Goal: Task Accomplishment & Management: Manage account settings

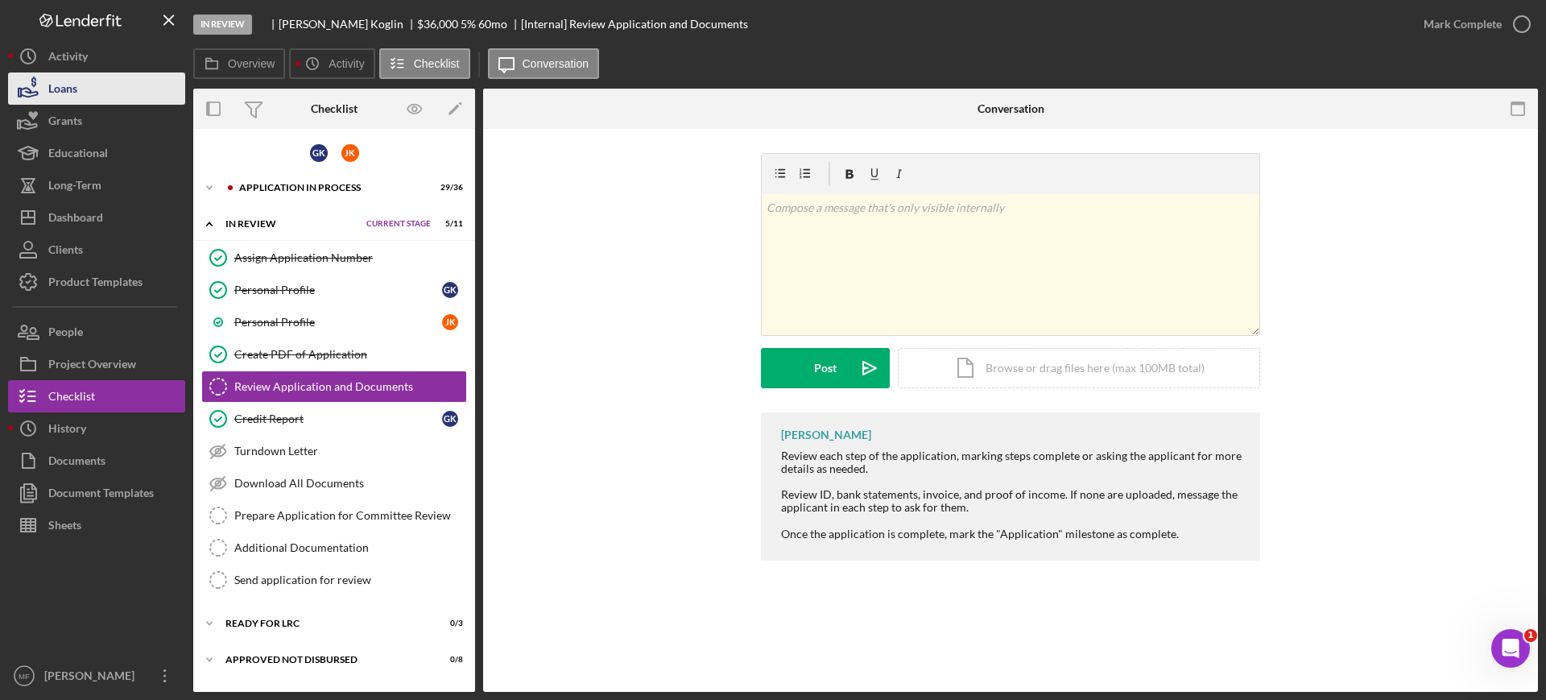
click at [85, 91] on button "Loans" at bounding box center [96, 88] width 177 height 32
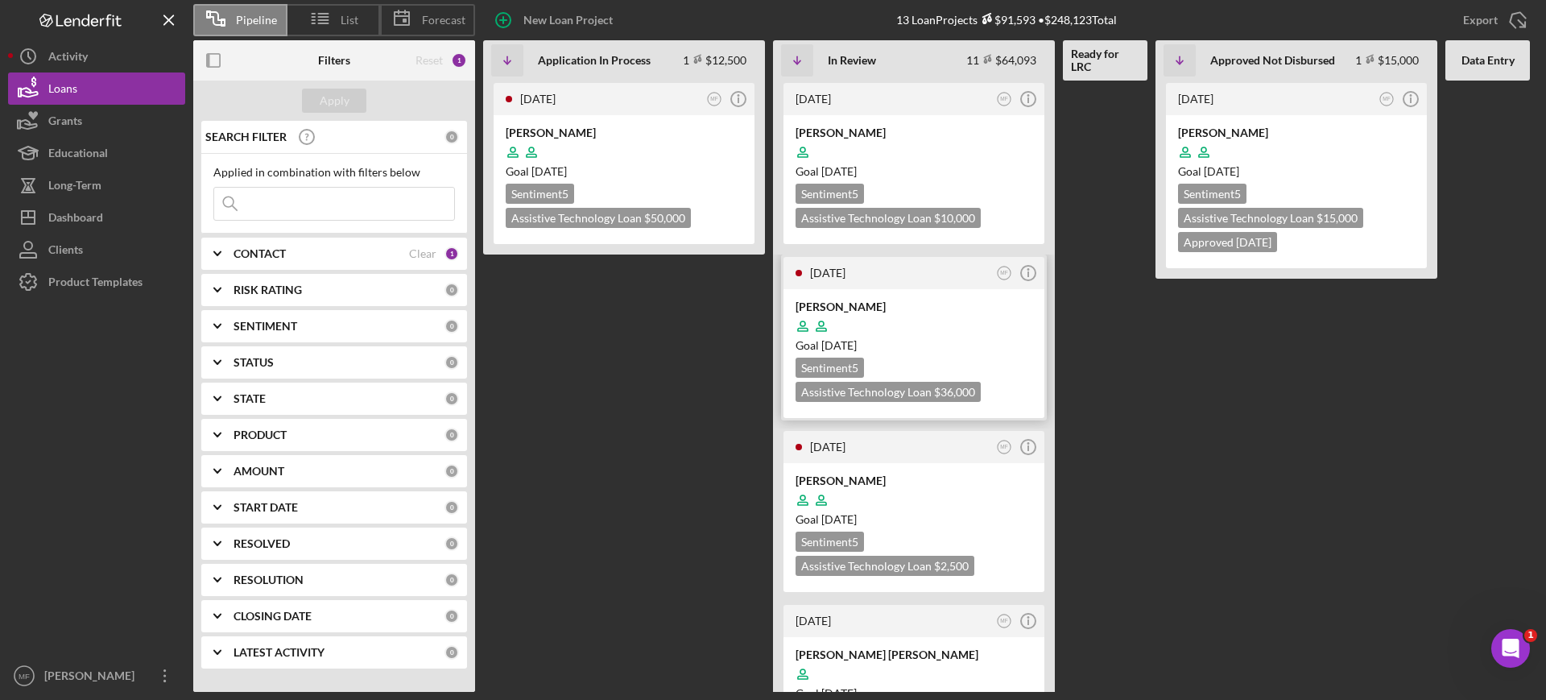
click at [944, 327] on div at bounding box center [913, 326] width 237 height 31
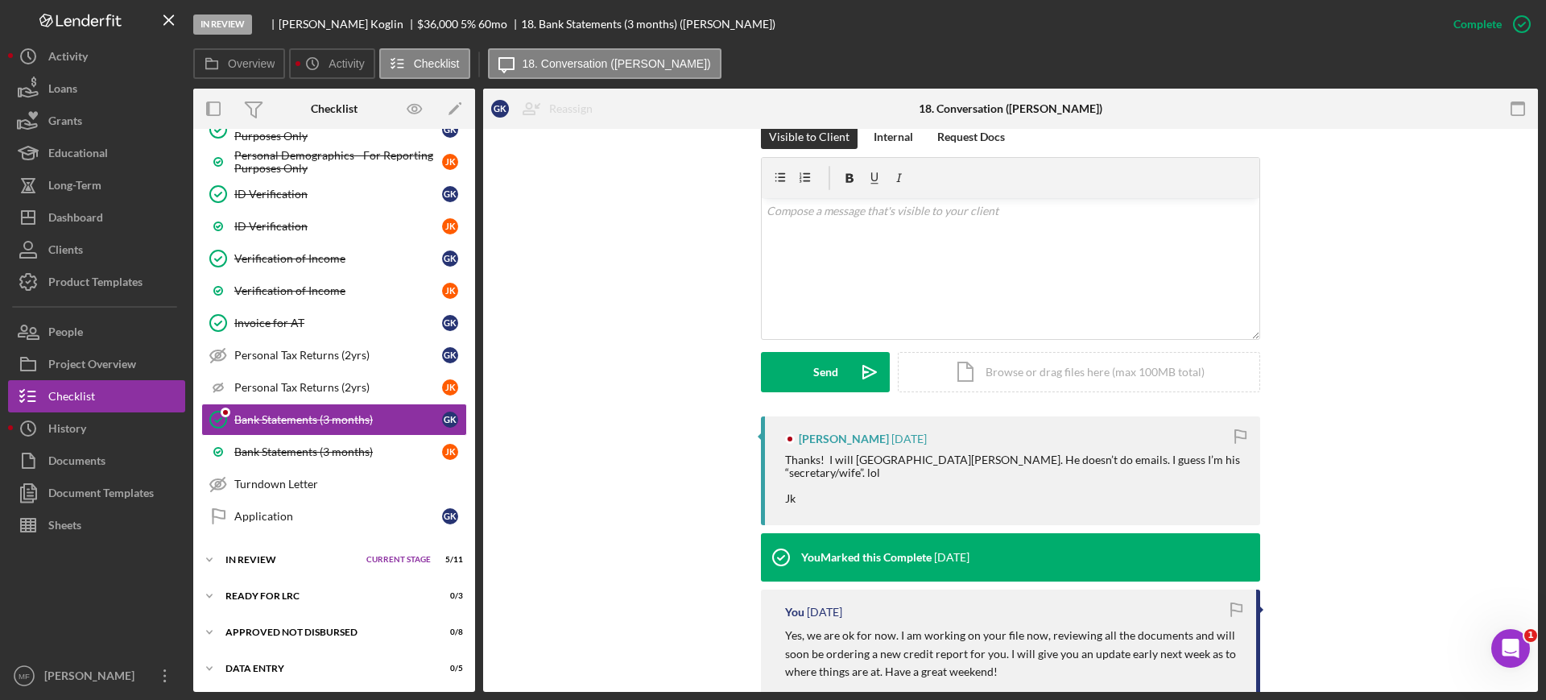
scroll to position [302, 0]
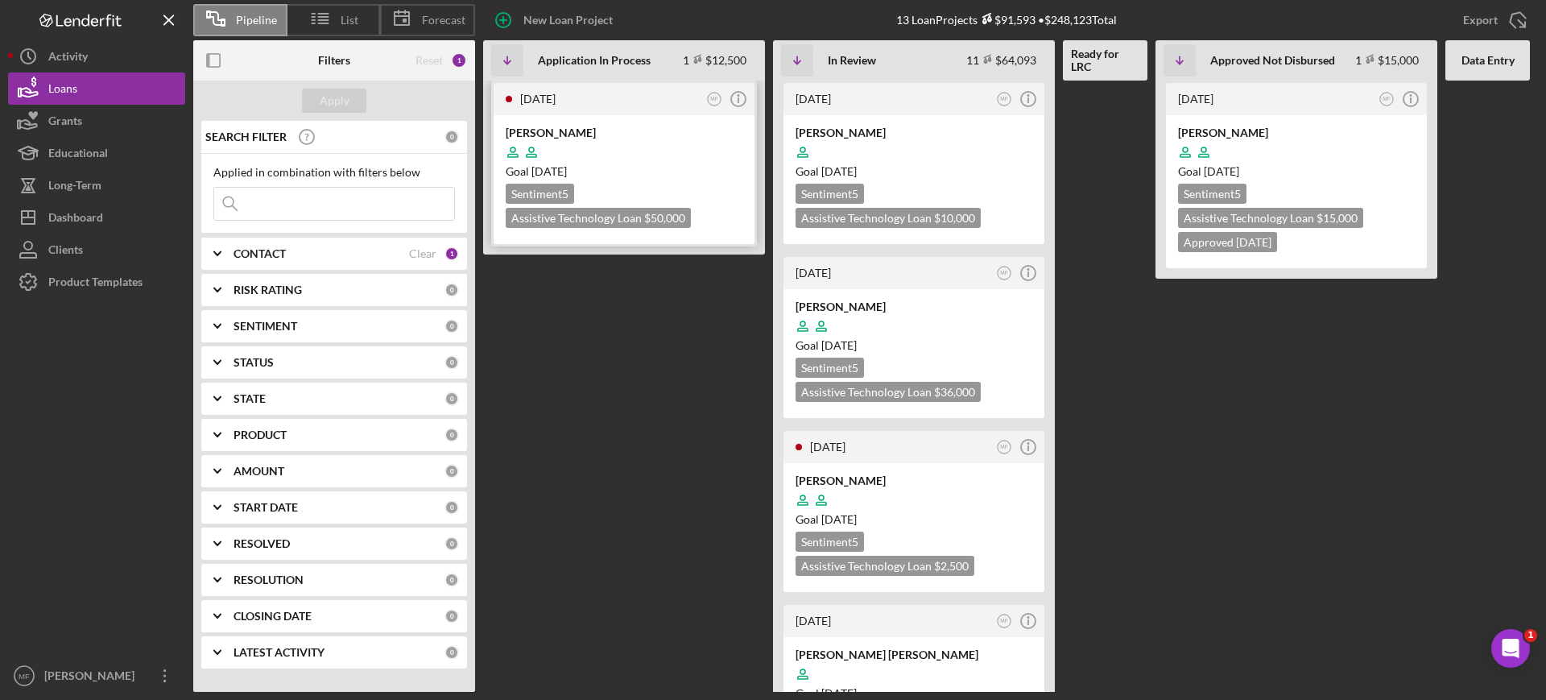
click at [673, 148] on div at bounding box center [624, 152] width 237 height 31
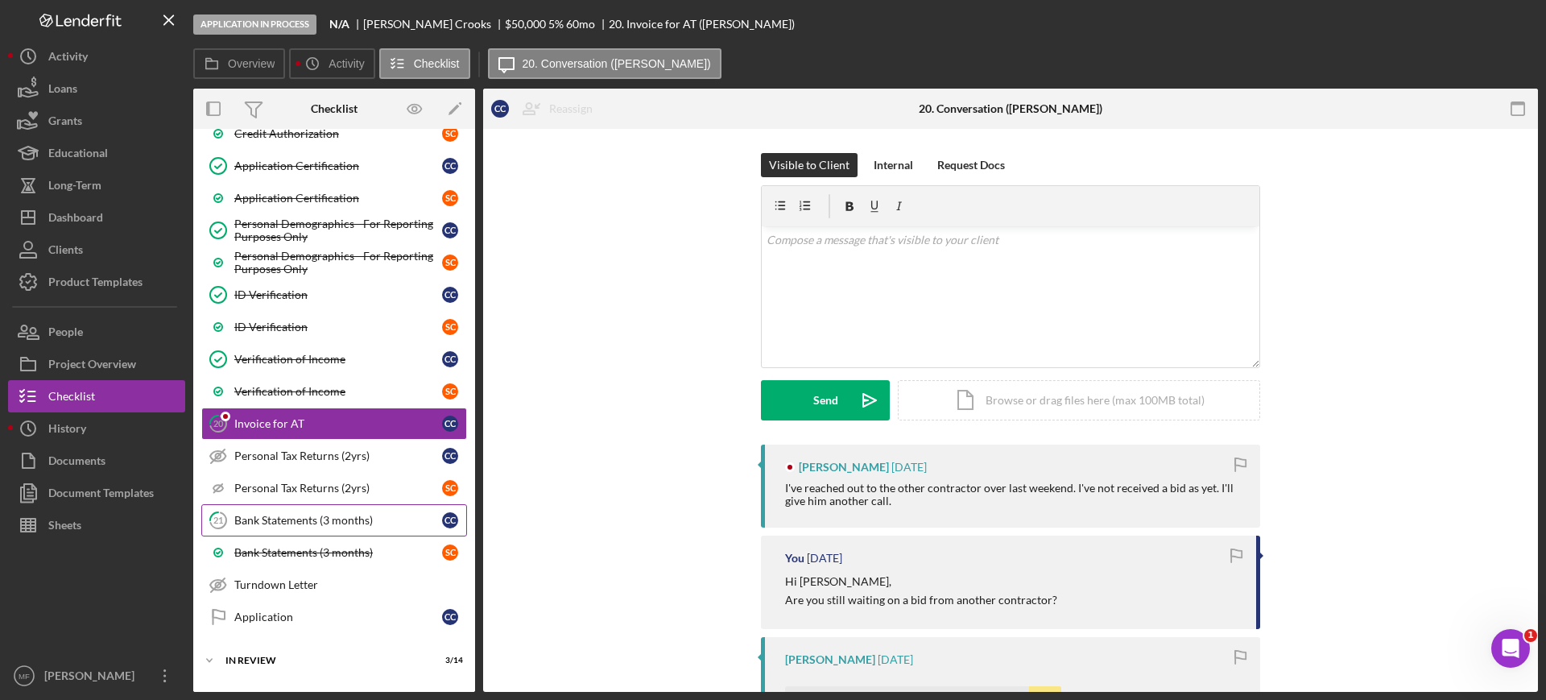
scroll to position [745, 0]
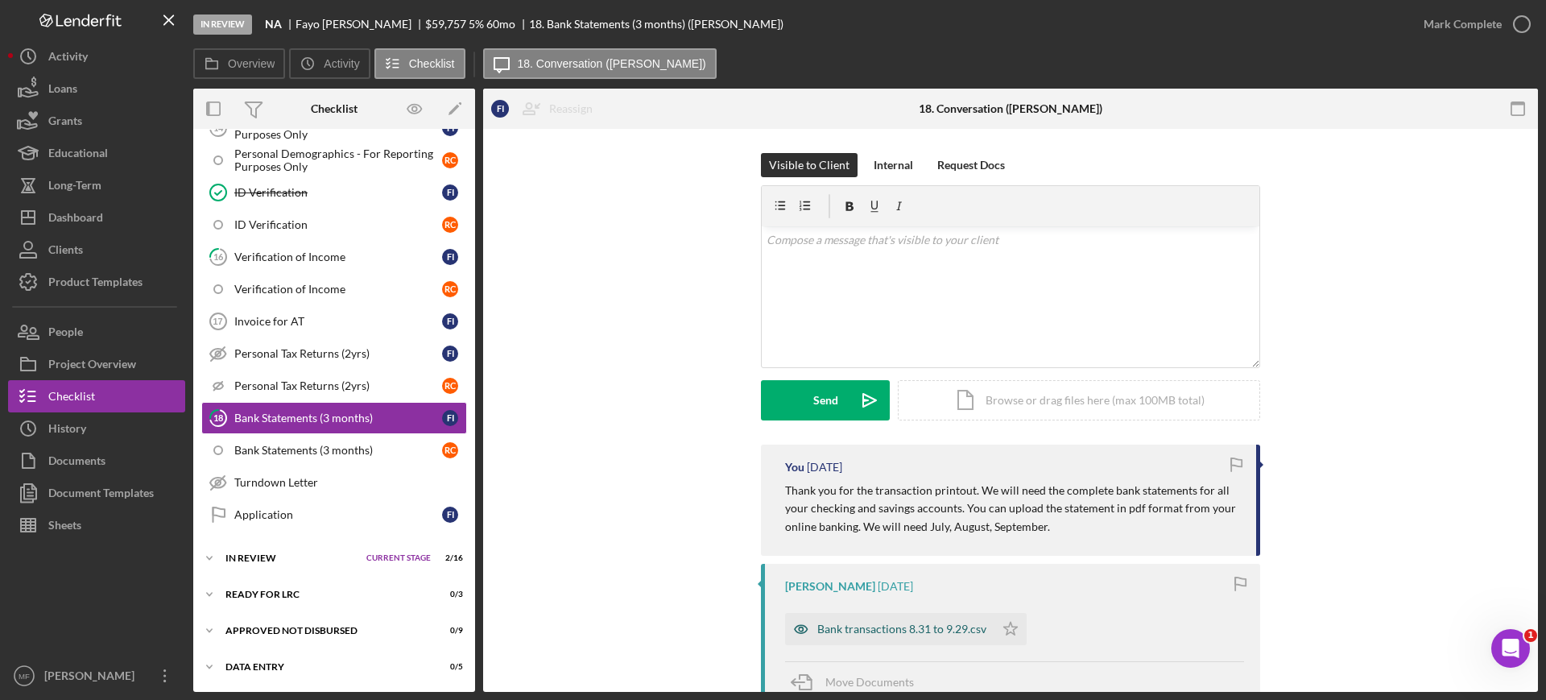
click at [882, 625] on div "Bank transactions 8.31 to 9.29.csv" at bounding box center [901, 628] width 169 height 13
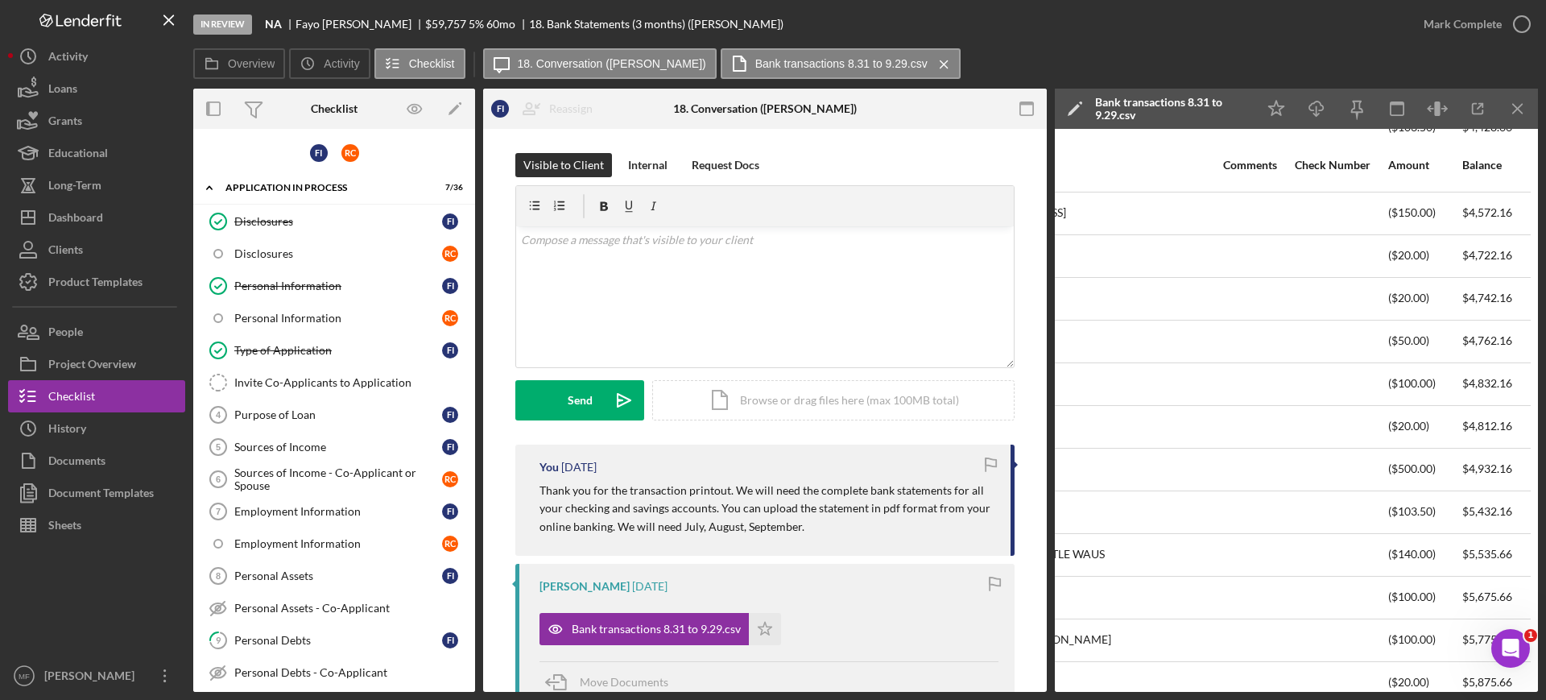
scroll to position [0, 464]
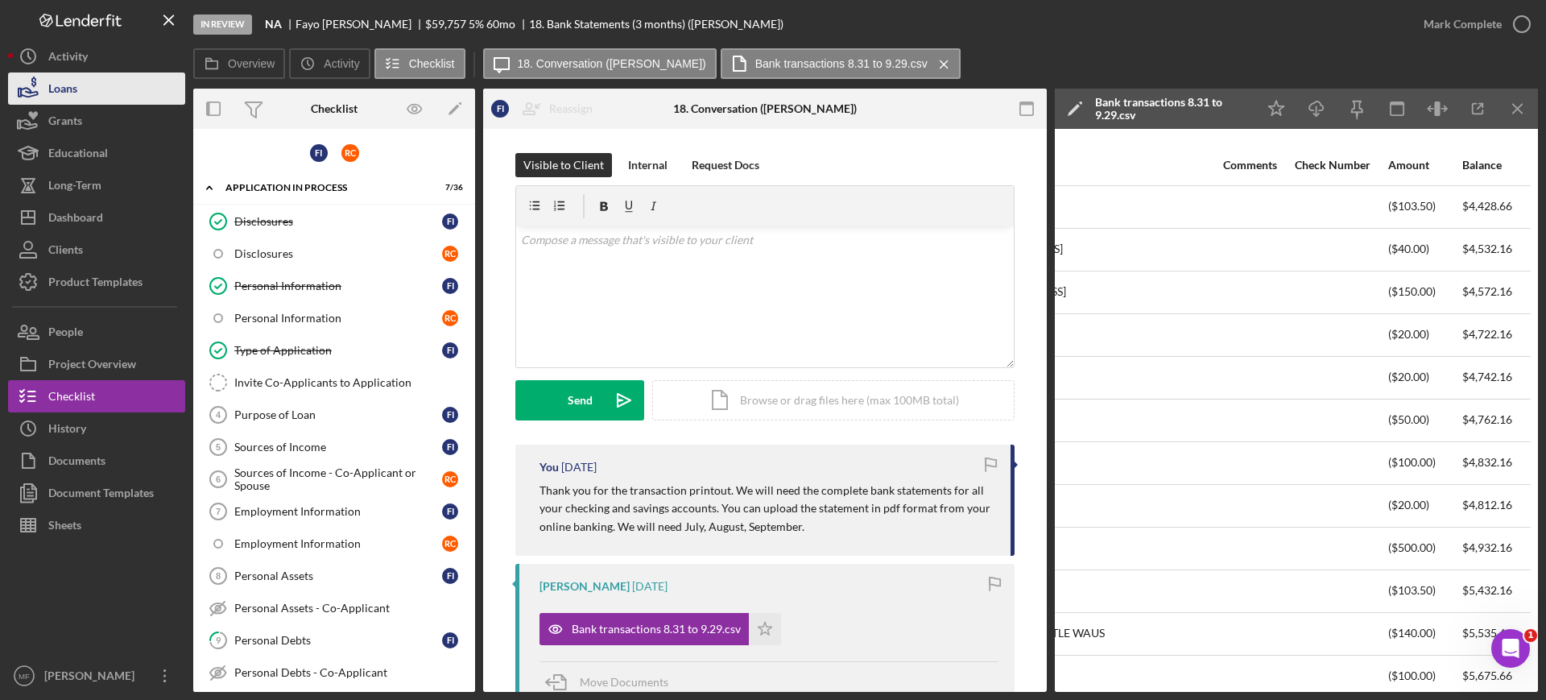
click at [82, 87] on button "Loans" at bounding box center [96, 88] width 177 height 32
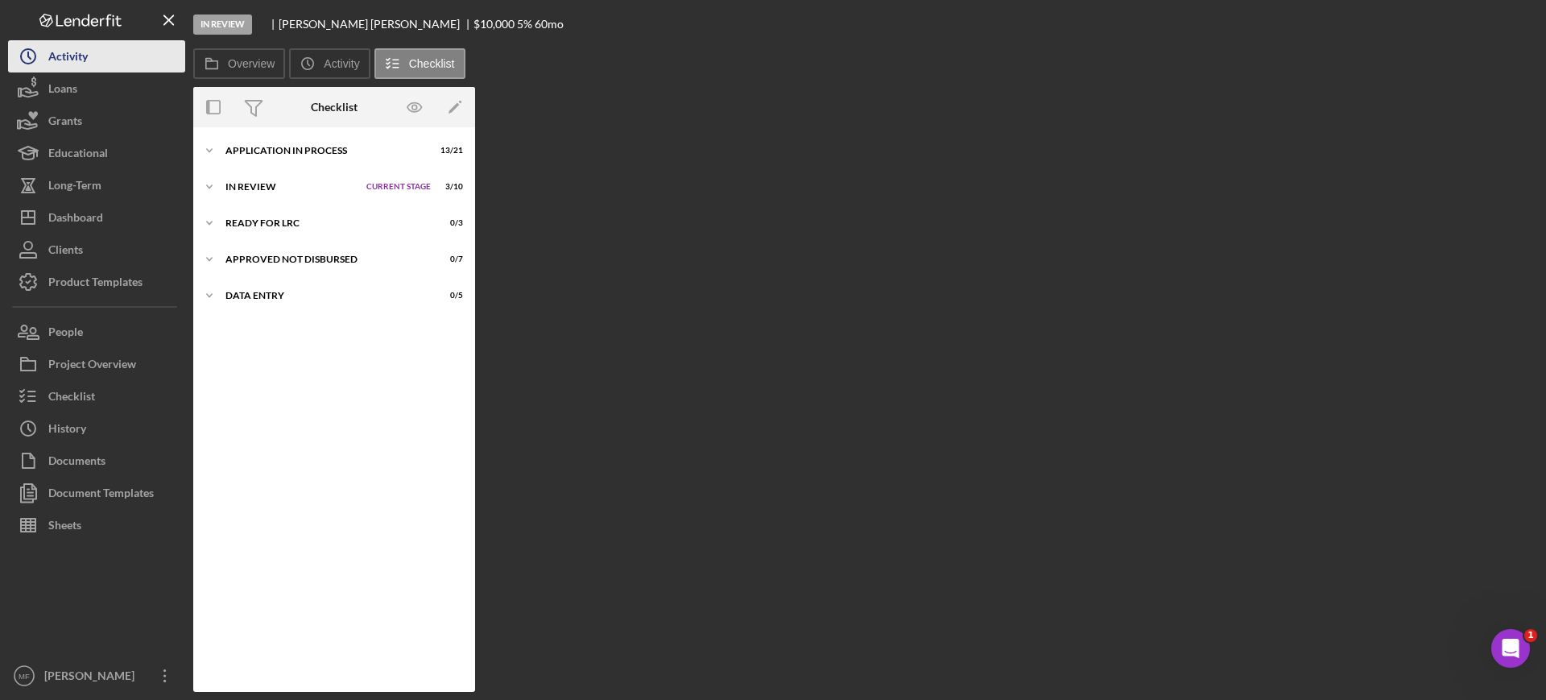
click at [65, 56] on div "Activity" at bounding box center [67, 58] width 39 height 36
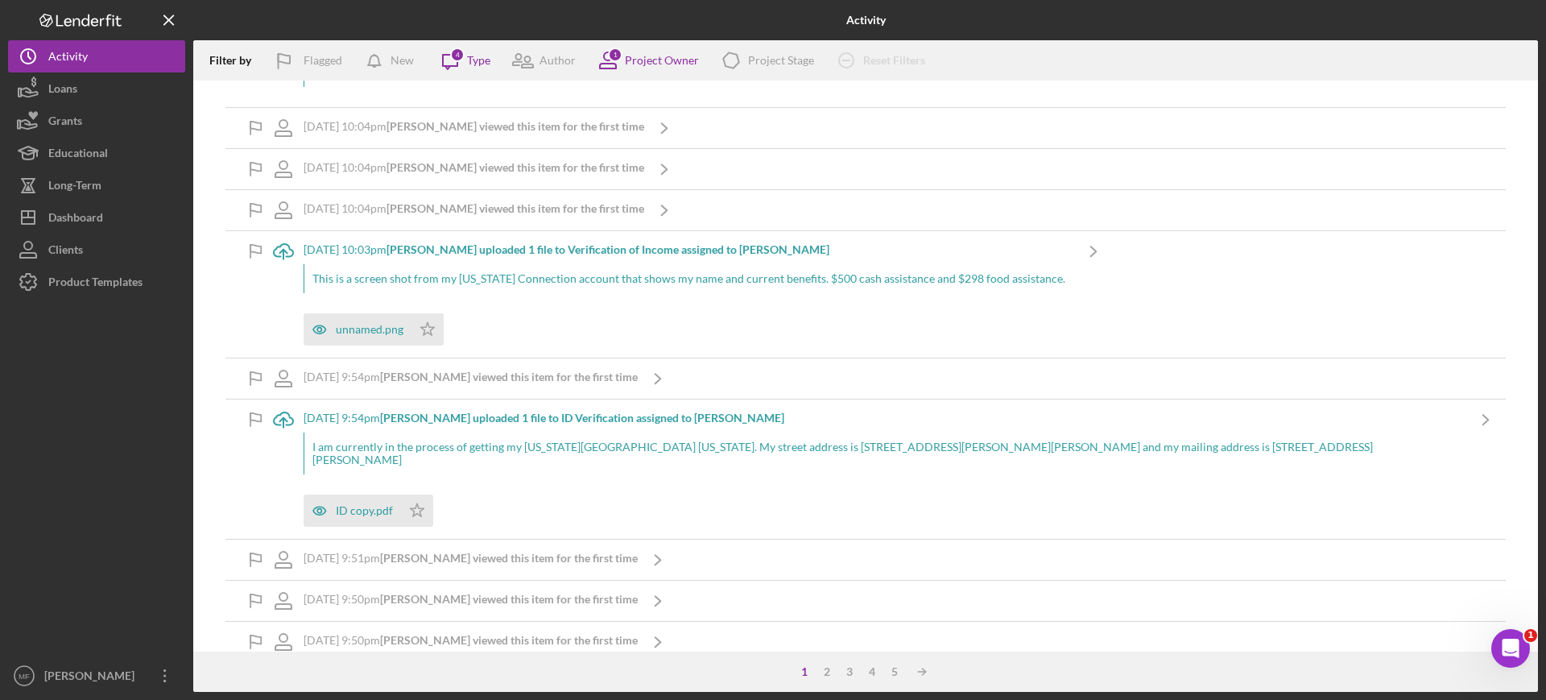
scroll to position [503, 0]
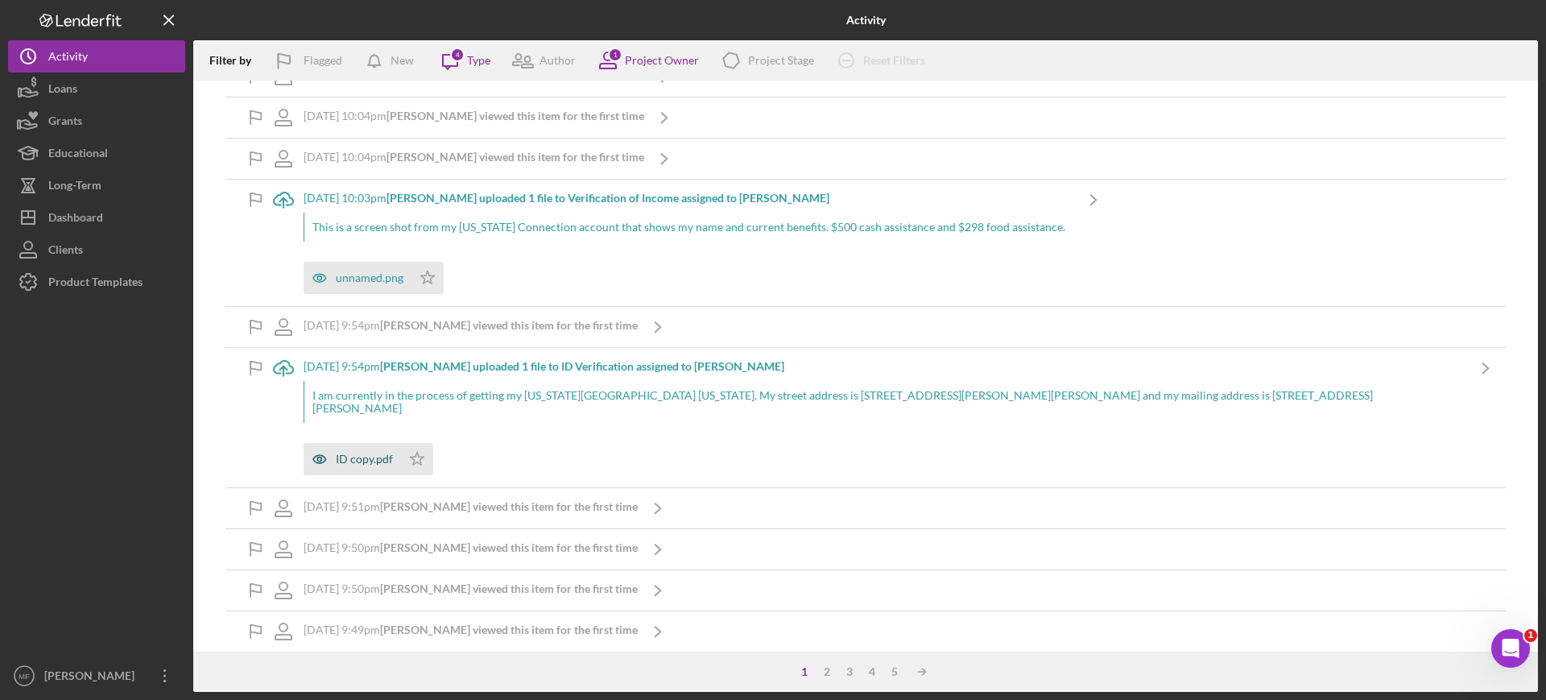
click at [350, 452] on div "ID copy.pdf" at bounding box center [364, 458] width 57 height 13
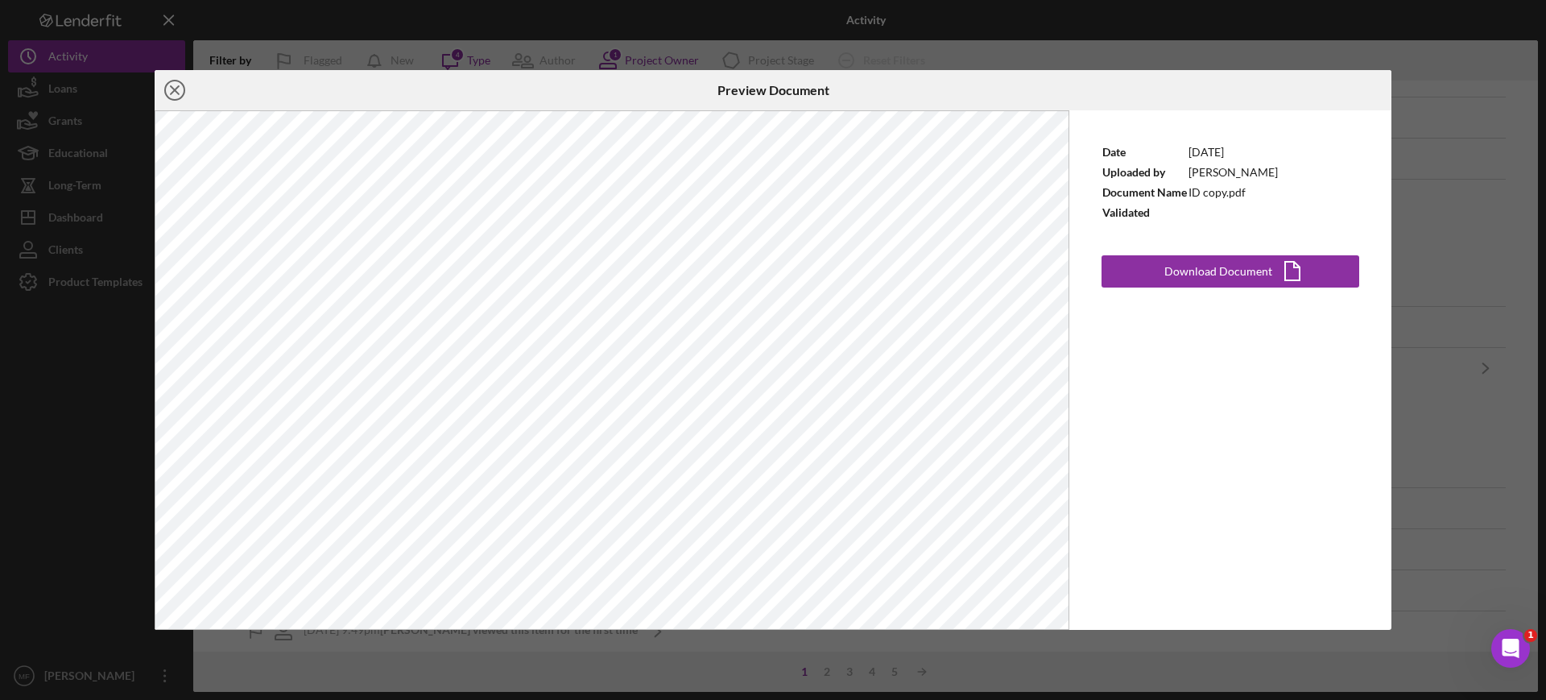
click at [167, 89] on icon "Icon/Close" at bounding box center [175, 90] width 40 height 40
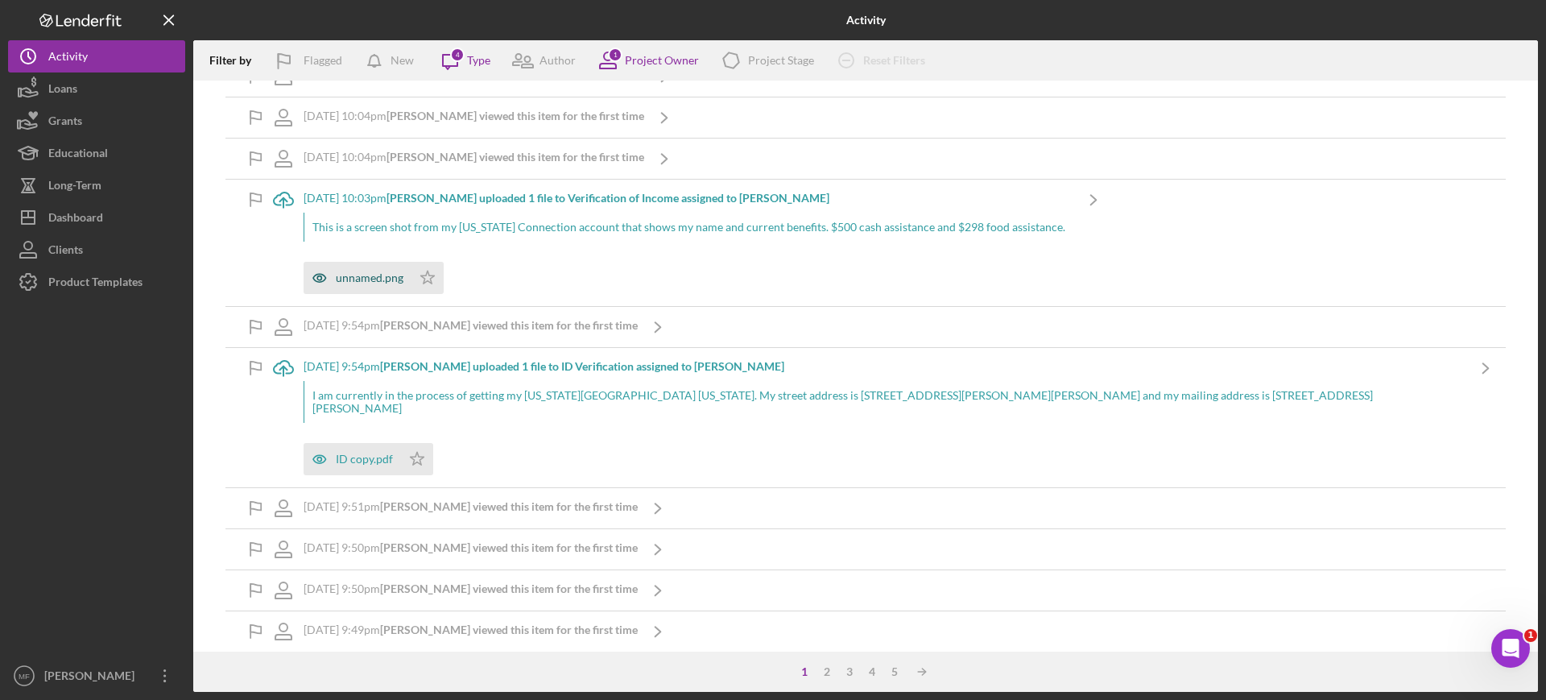
click at [375, 281] on div "unnamed.png" at bounding box center [370, 277] width 68 height 13
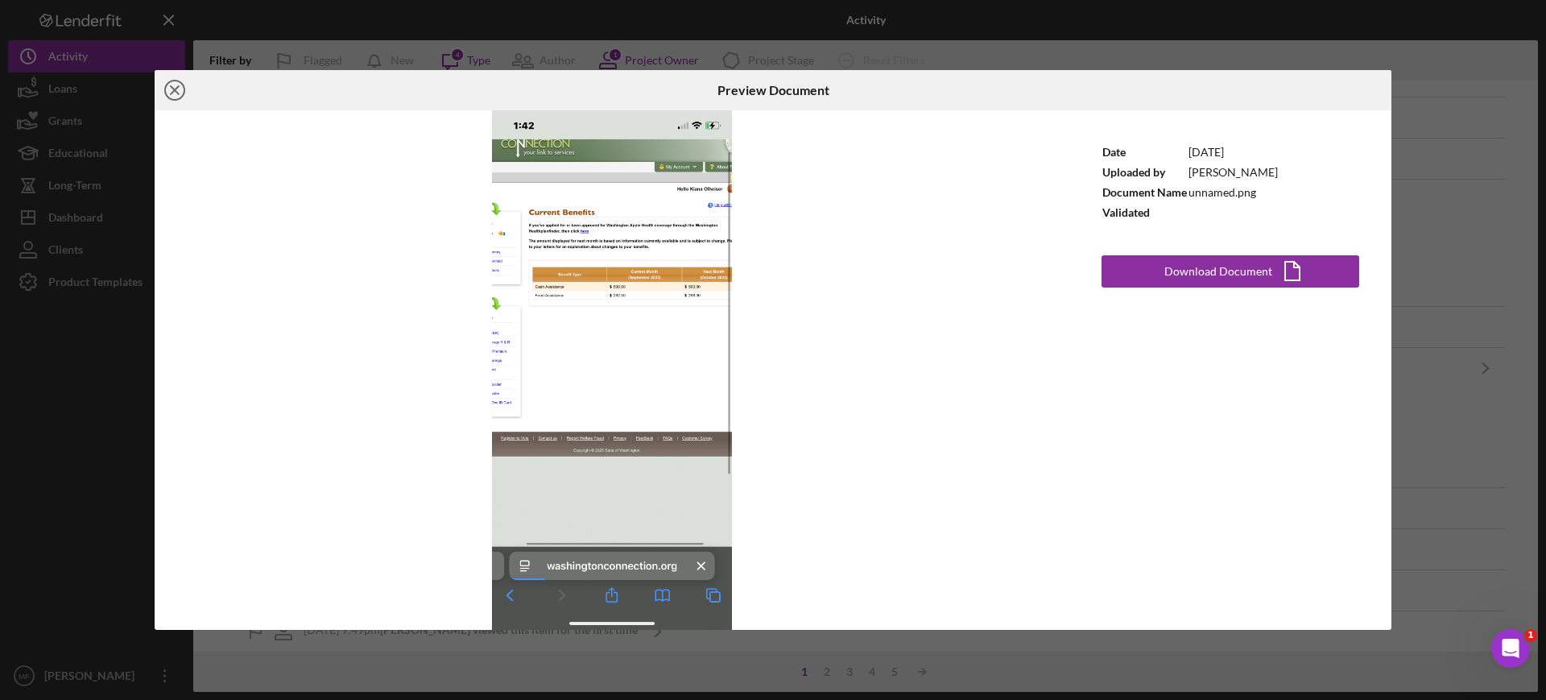
click at [171, 89] on icon "Icon/Close" at bounding box center [175, 90] width 40 height 40
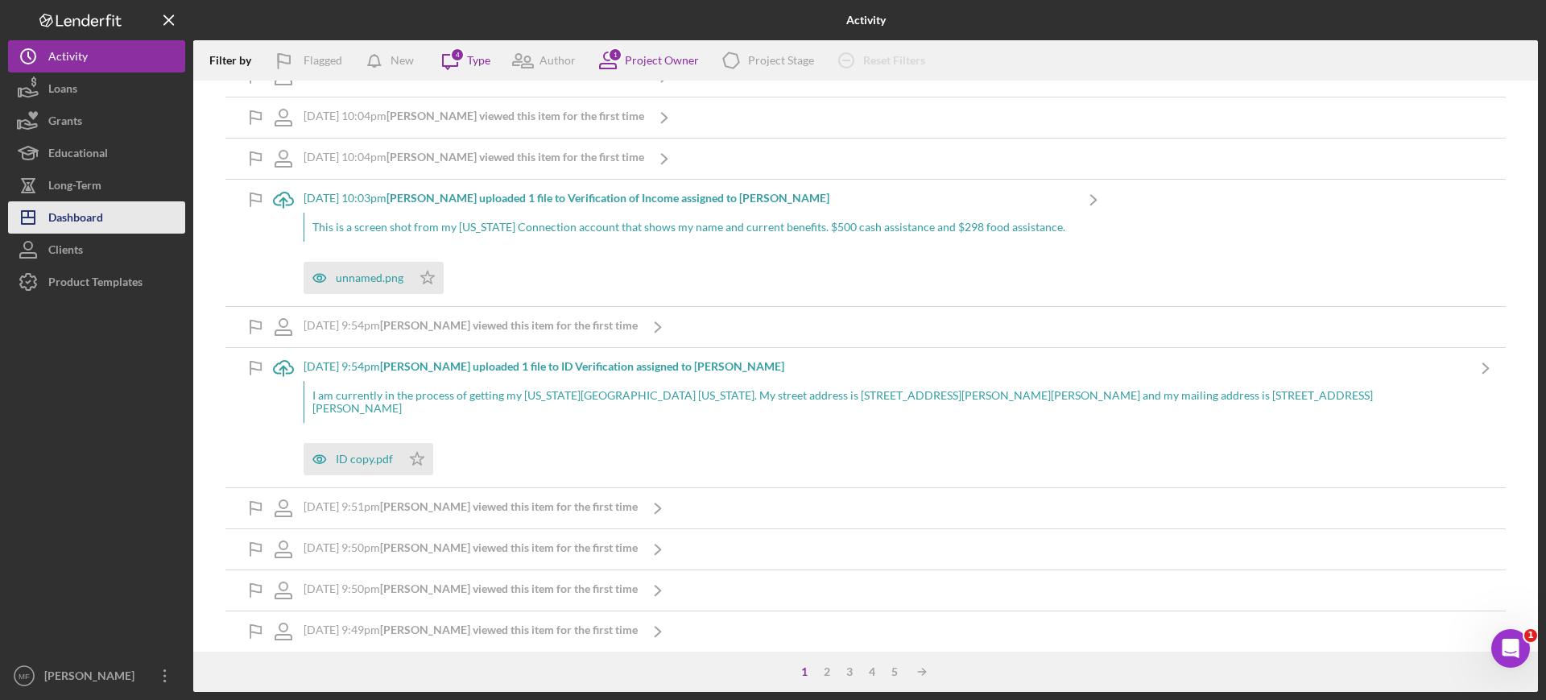
click at [89, 213] on div "Dashboard" at bounding box center [75, 219] width 55 height 36
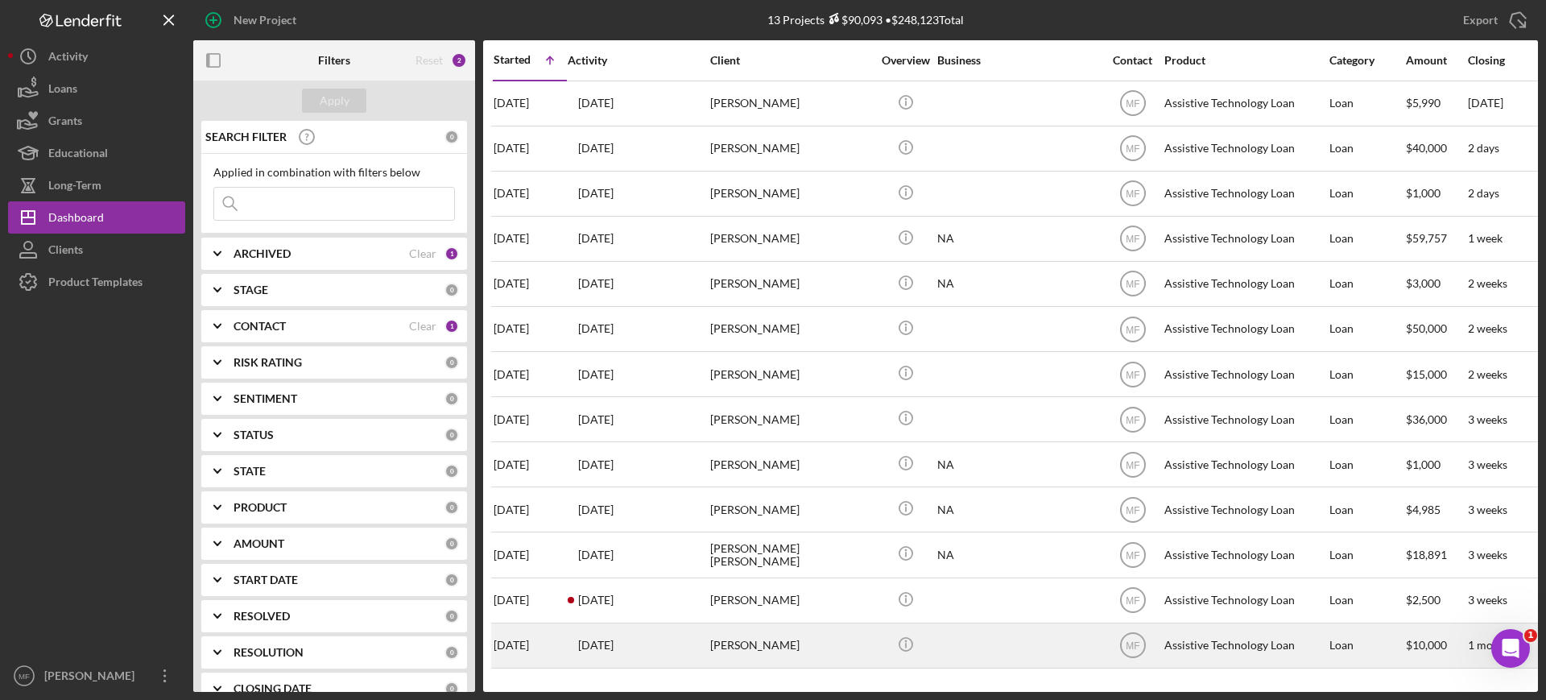
click at [773, 652] on div "[PERSON_NAME]" at bounding box center [790, 645] width 161 height 43
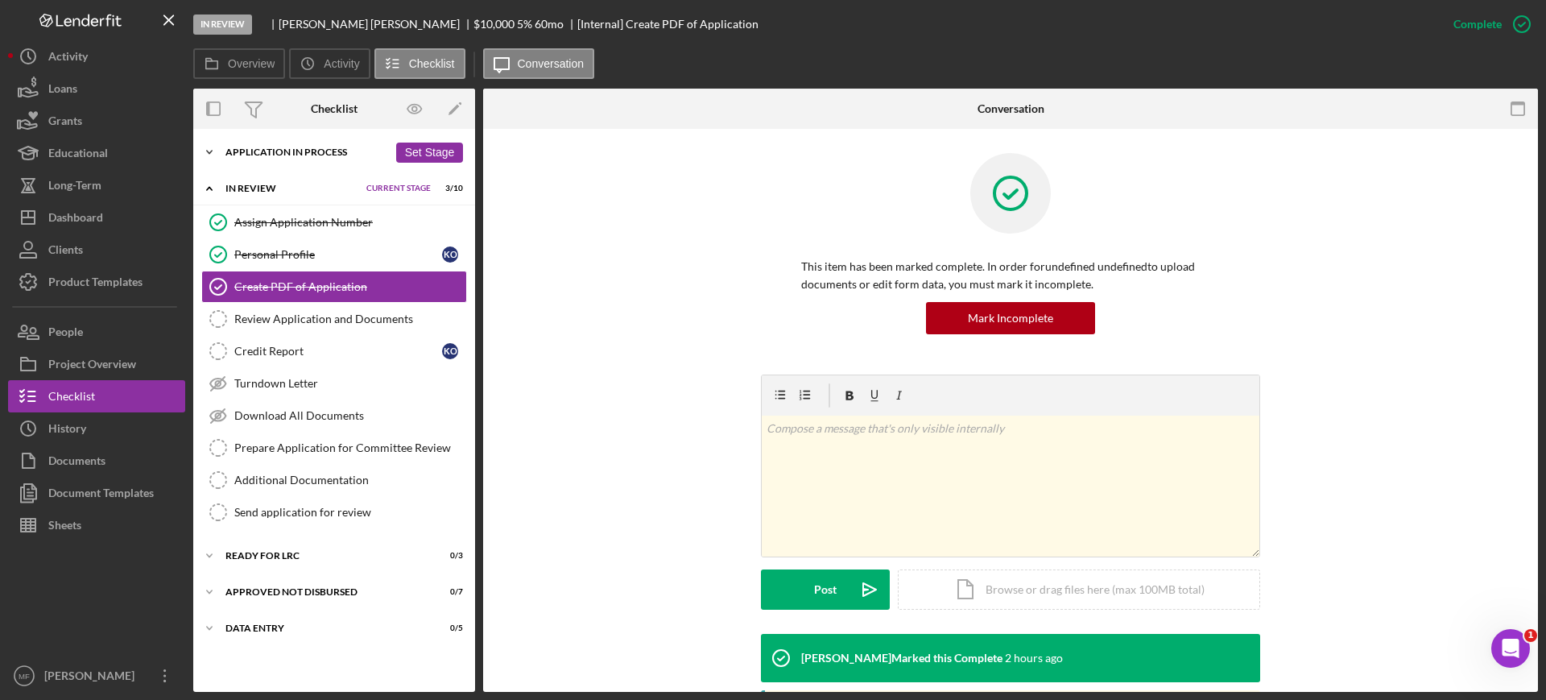
click at [332, 152] on div "Application In Process" at bounding box center [306, 152] width 163 height 10
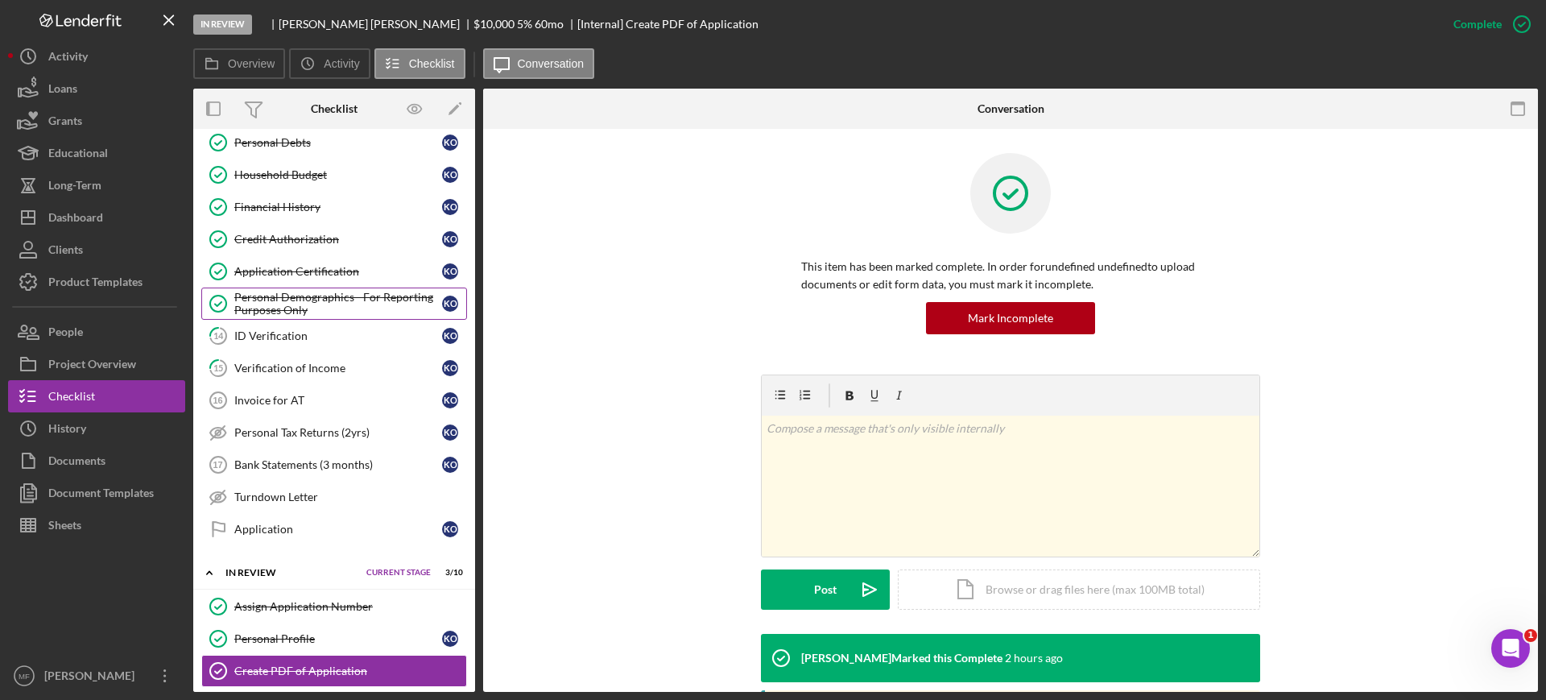
scroll to position [302, 0]
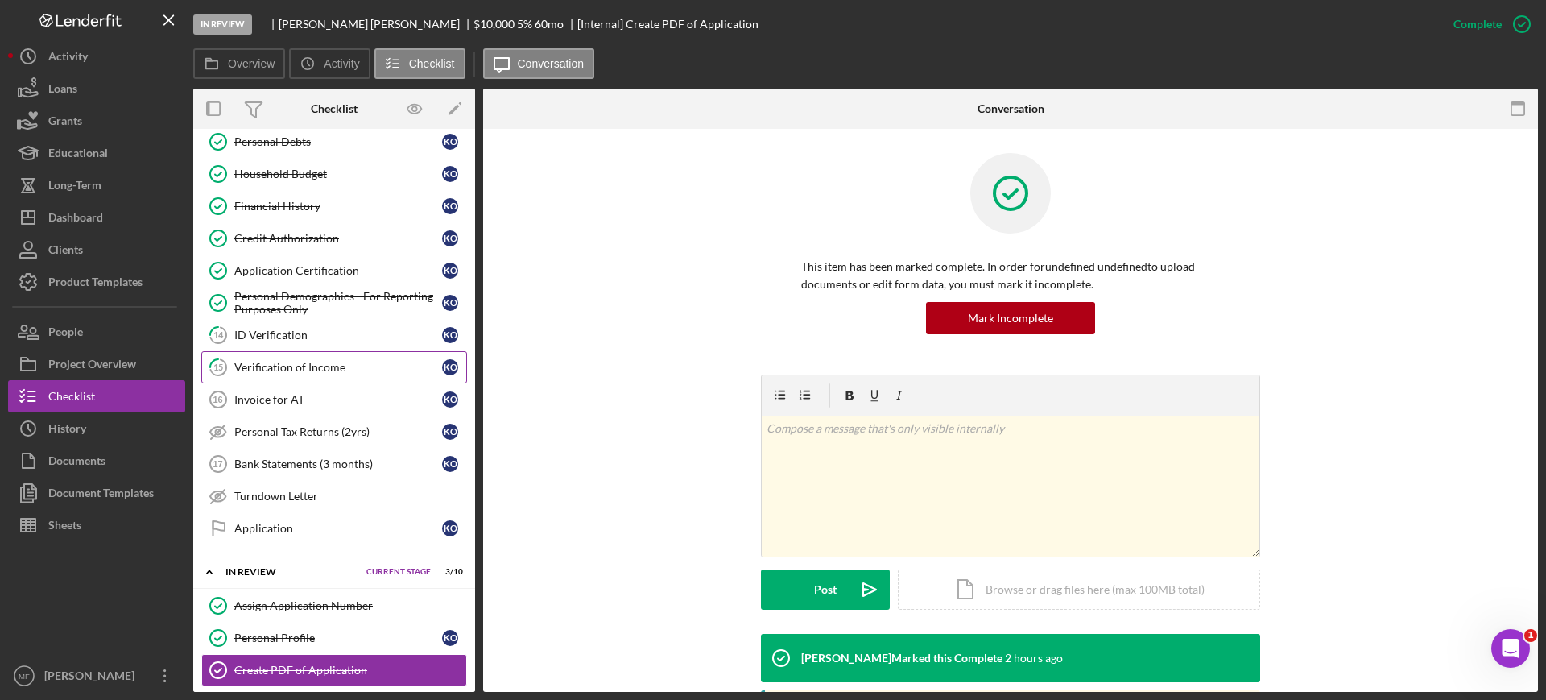
click at [294, 371] on div "Verification of Income" at bounding box center [338, 367] width 208 height 13
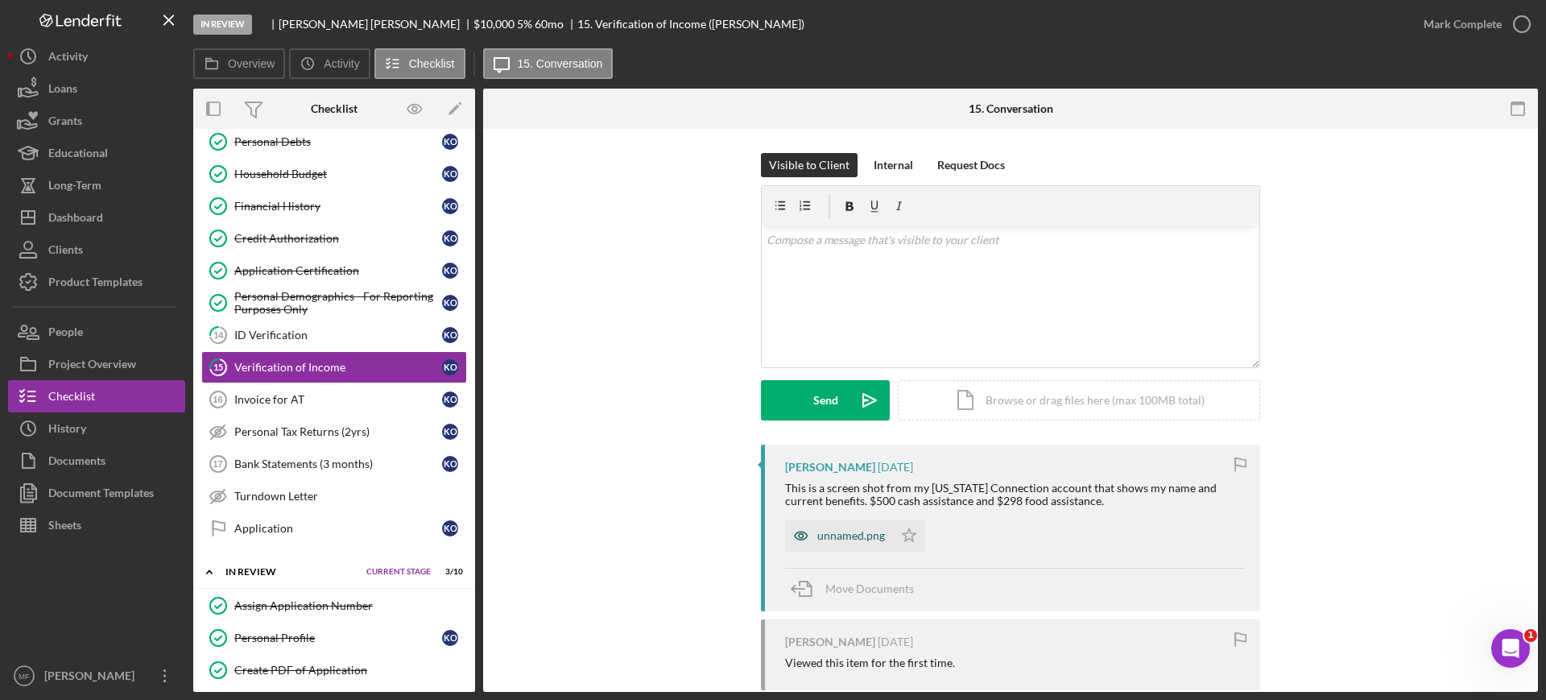
click at [825, 538] on div "unnamed.png" at bounding box center [851, 535] width 68 height 13
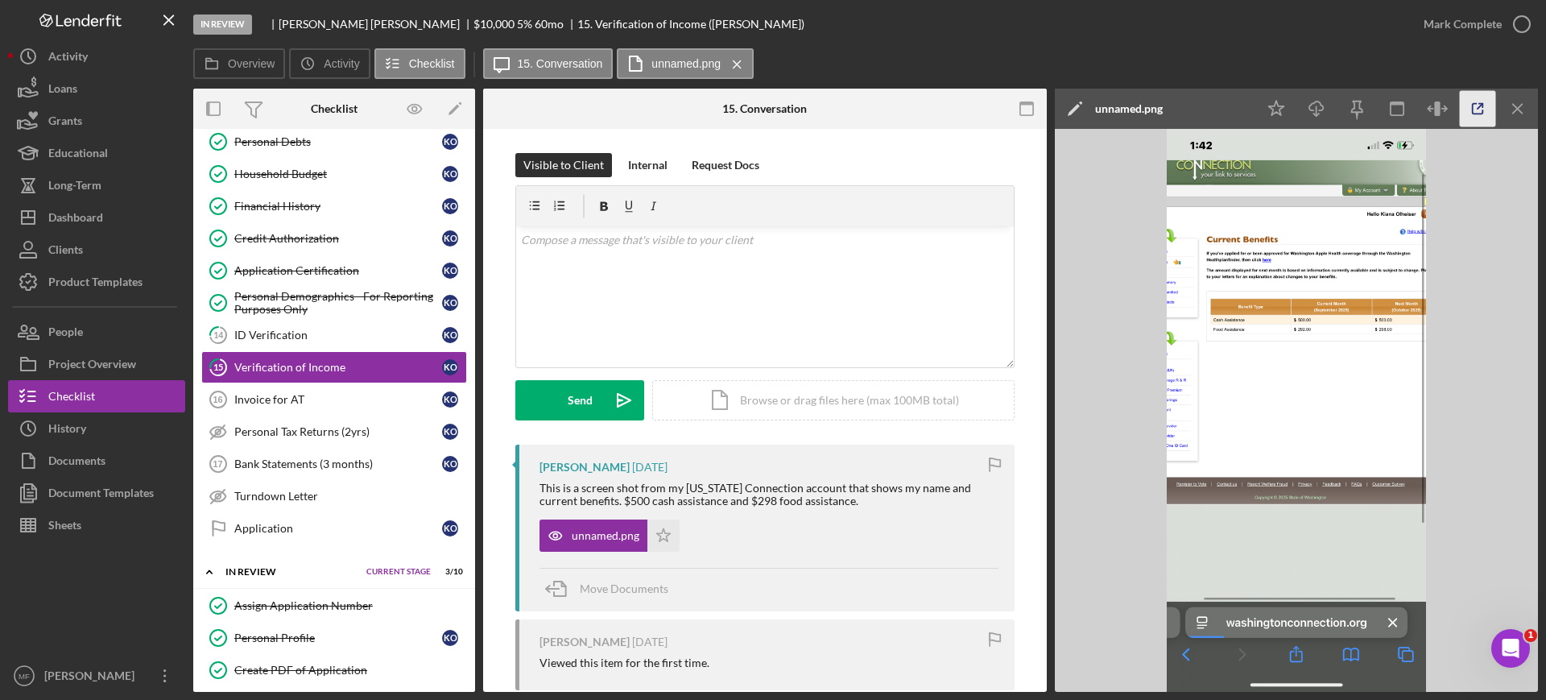
click at [1479, 108] on icon "button" at bounding box center [1477, 109] width 36 height 36
click at [108, 369] on div "Project Overview" at bounding box center [92, 366] width 88 height 36
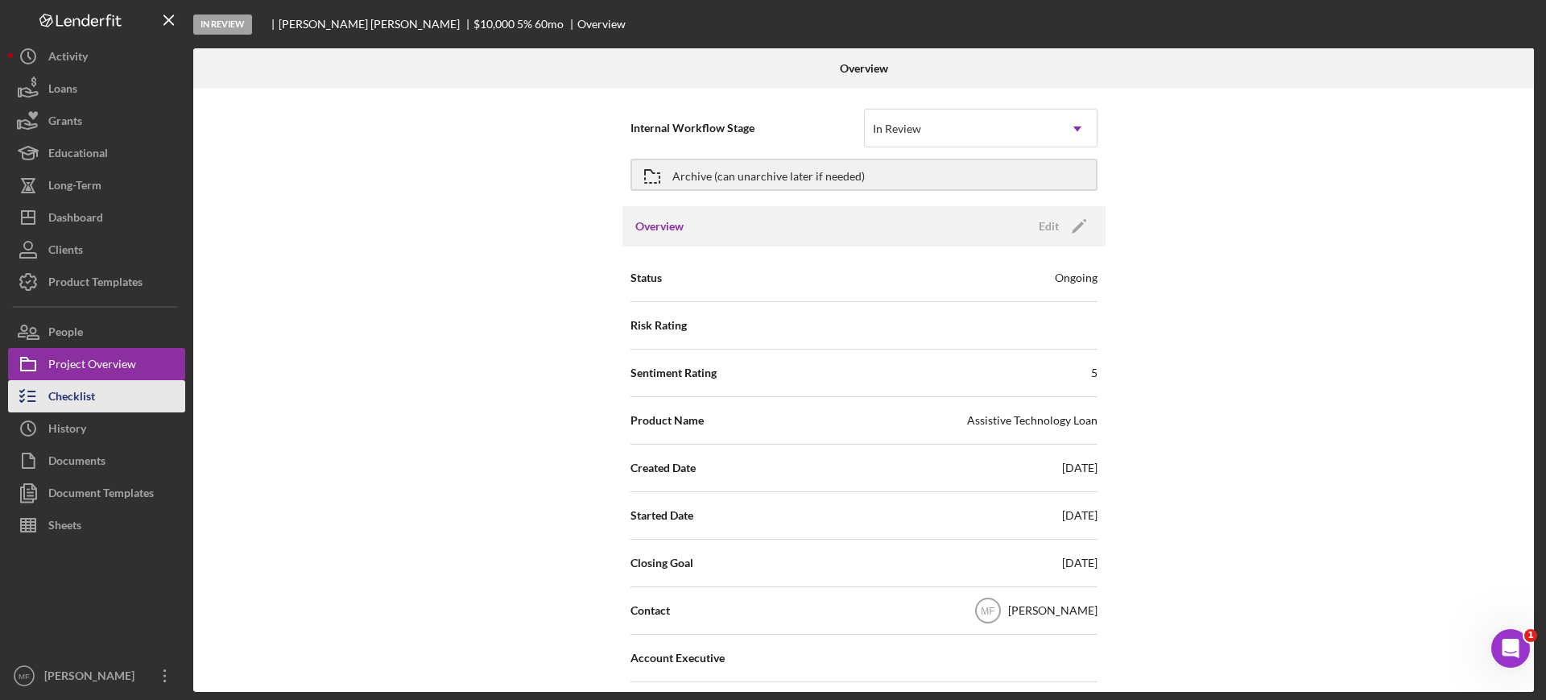
click at [73, 398] on div "Checklist" at bounding box center [71, 398] width 47 height 36
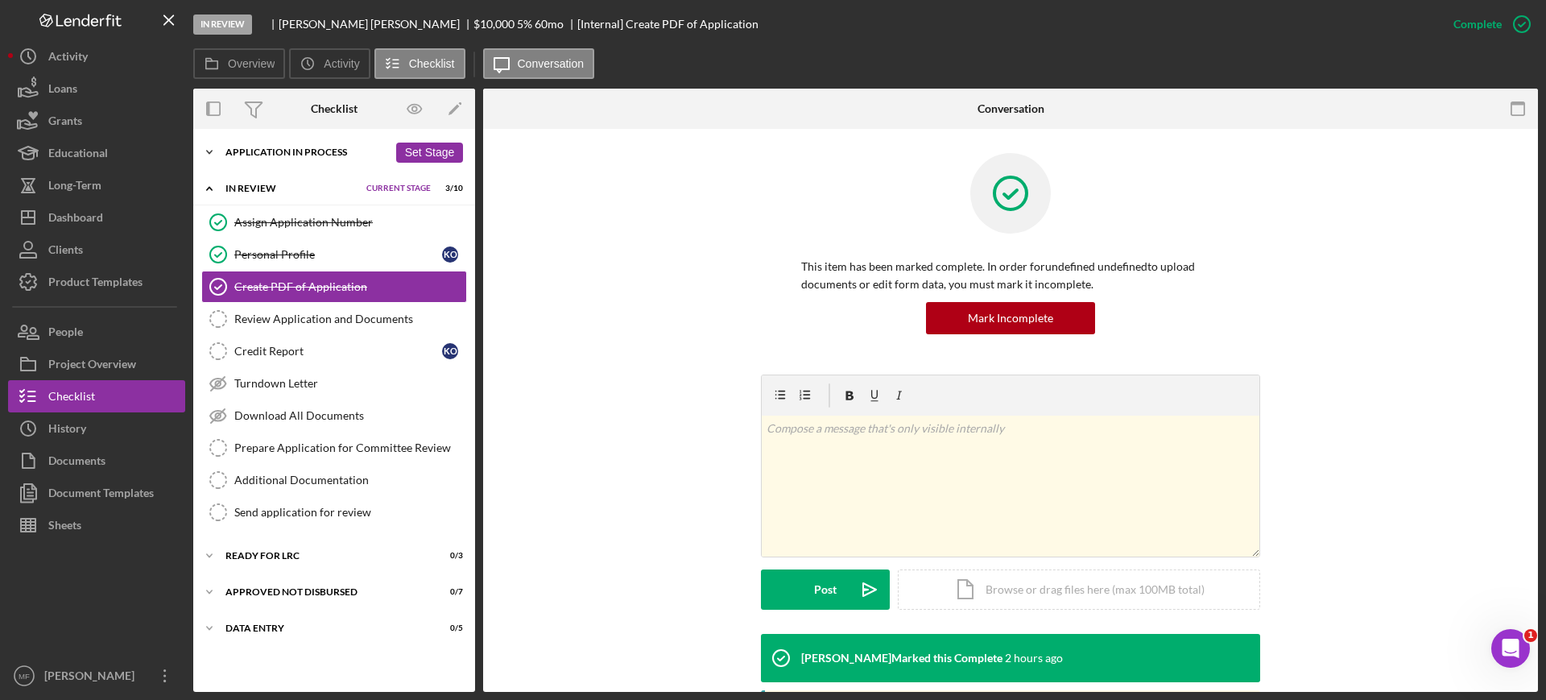
click at [288, 155] on div "Application In Process" at bounding box center [306, 152] width 163 height 10
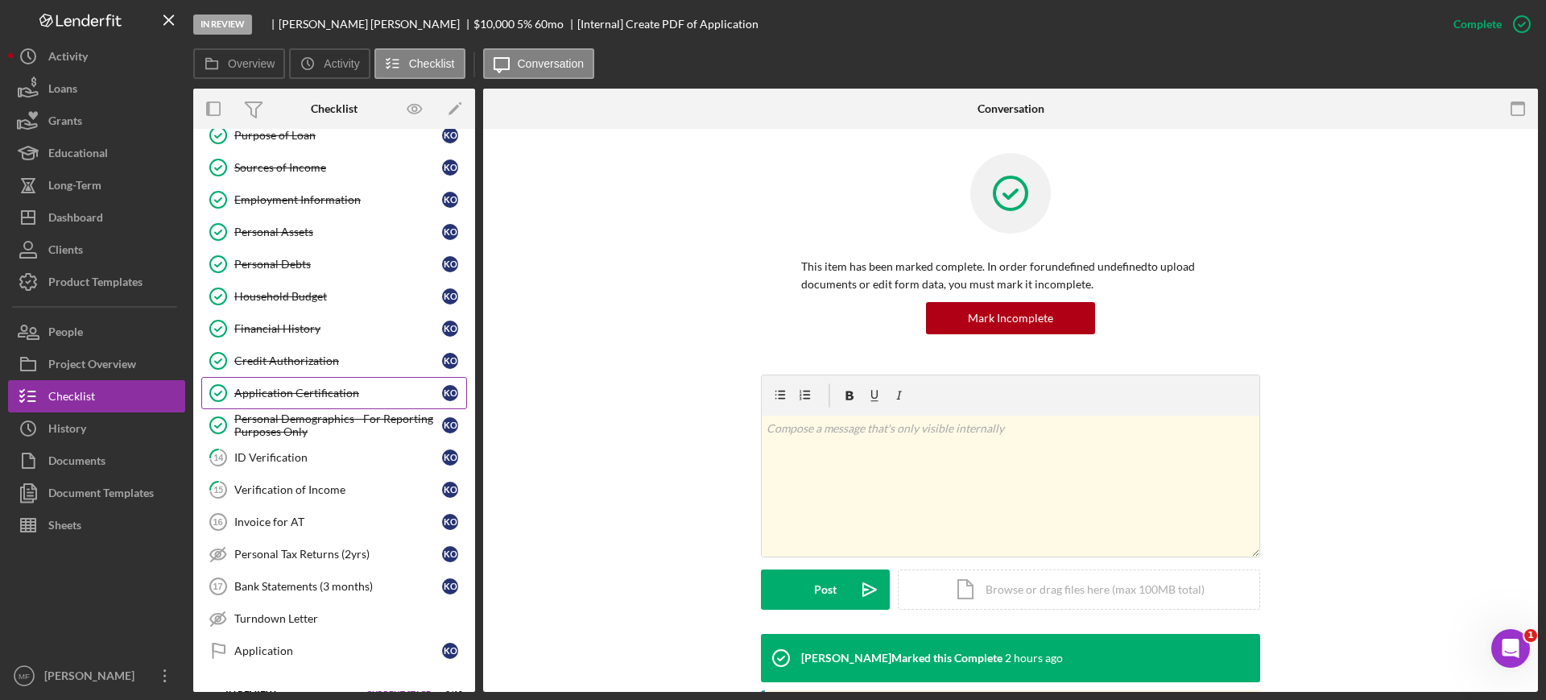
scroll to position [201, 0]
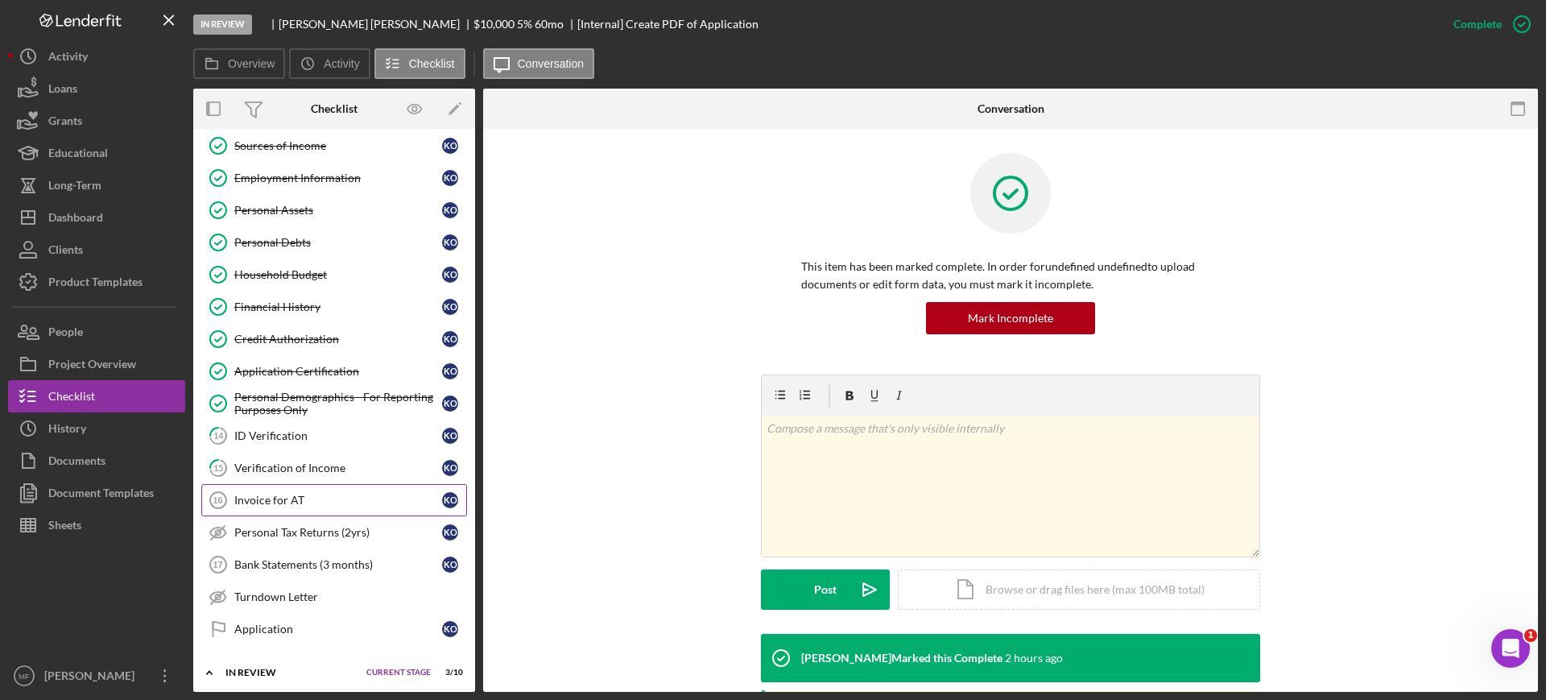
click at [299, 493] on div "Invoice for AT" at bounding box center [338, 499] width 208 height 13
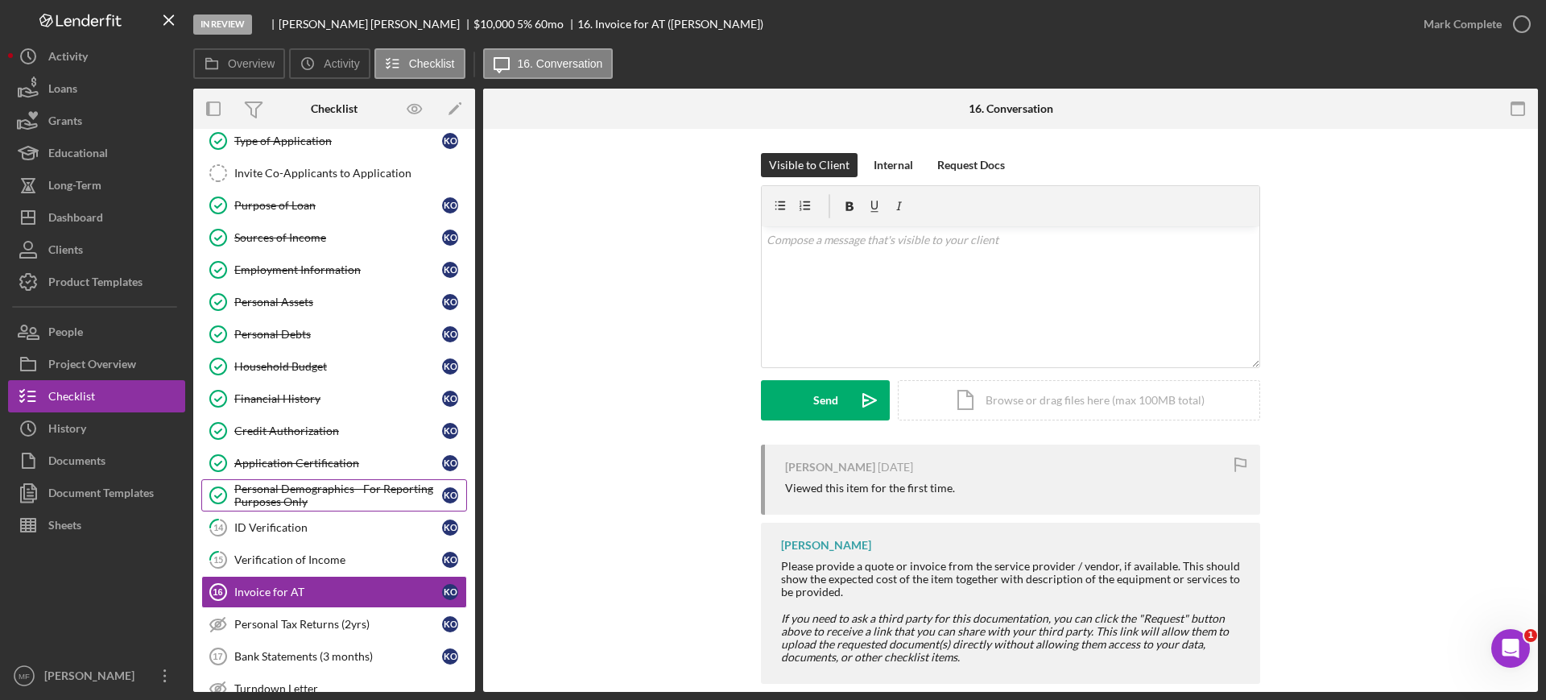
scroll to position [201, 0]
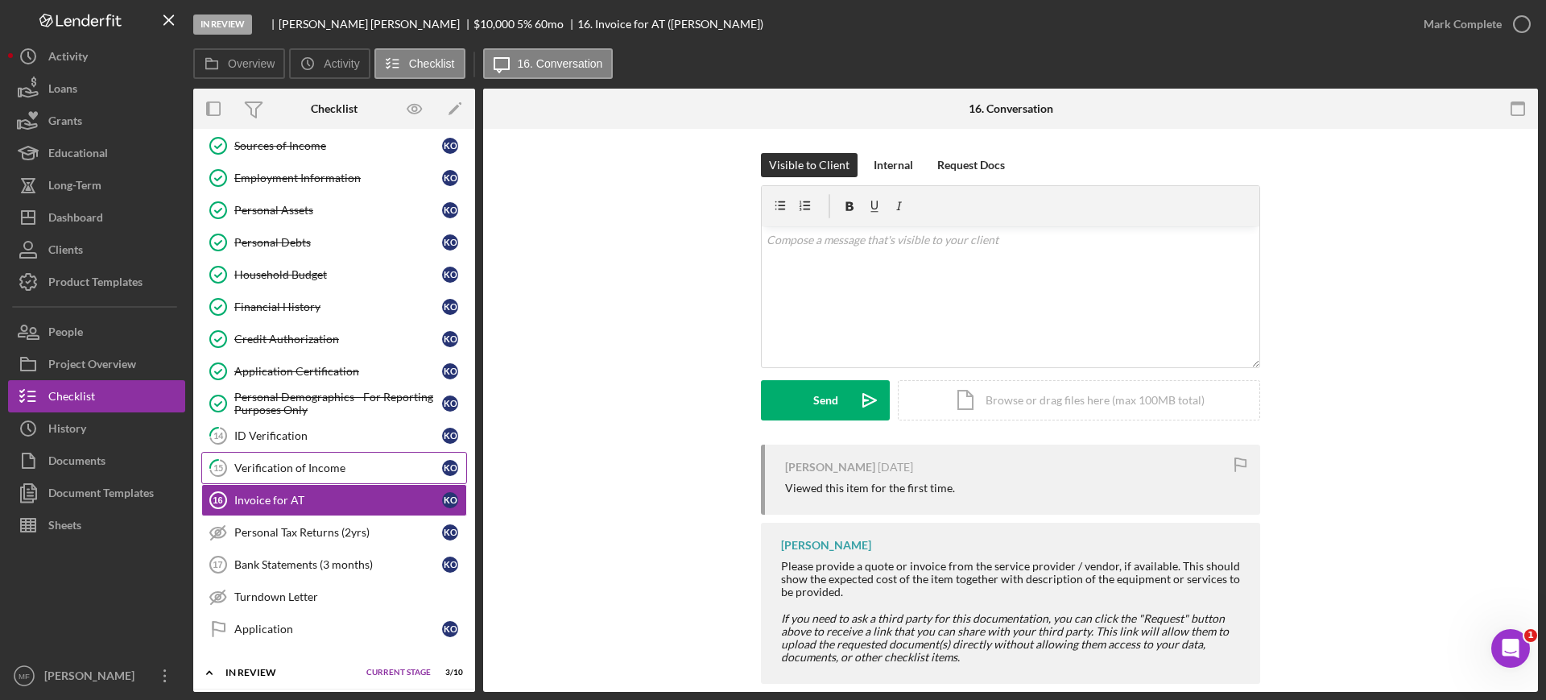
click at [316, 464] on div "Verification of Income" at bounding box center [338, 467] width 208 height 13
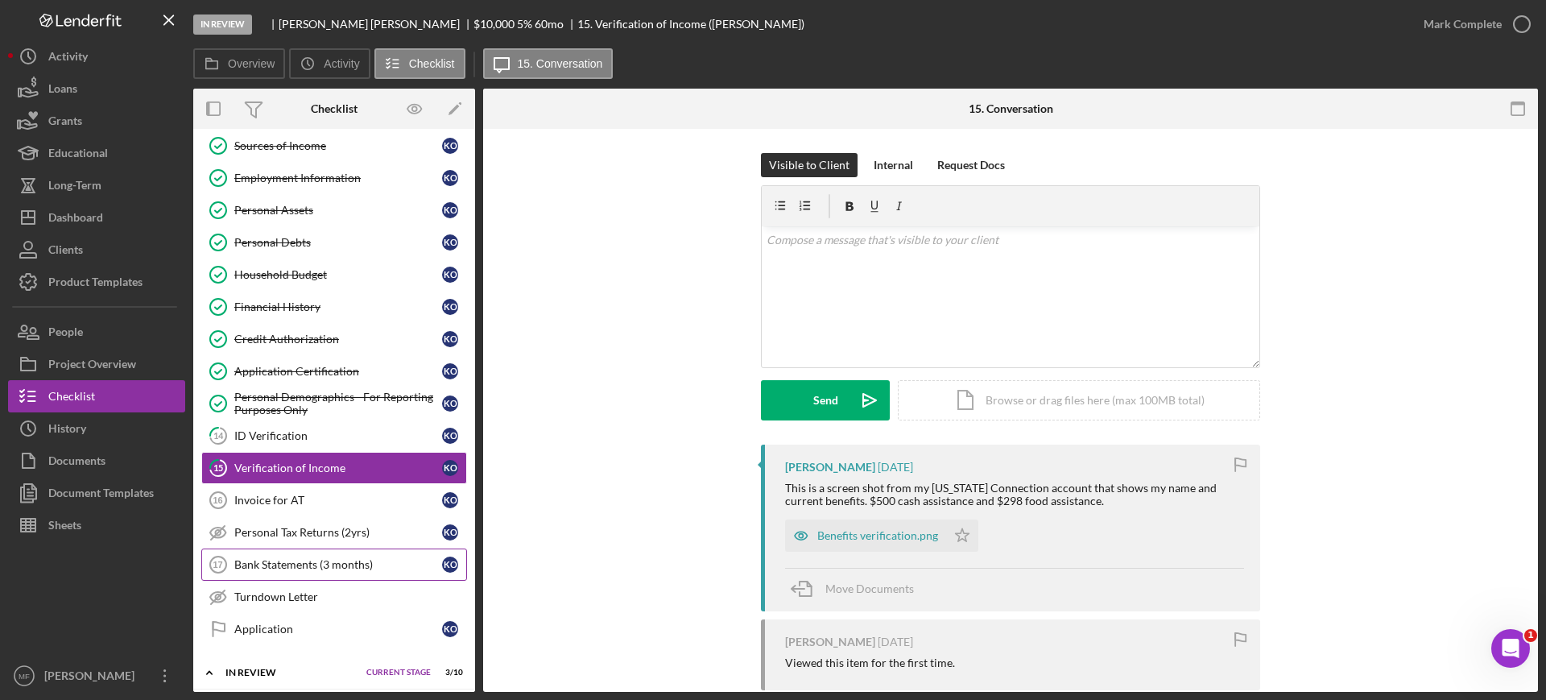
click at [345, 564] on div "Bank Statements (3 months)" at bounding box center [338, 564] width 208 height 13
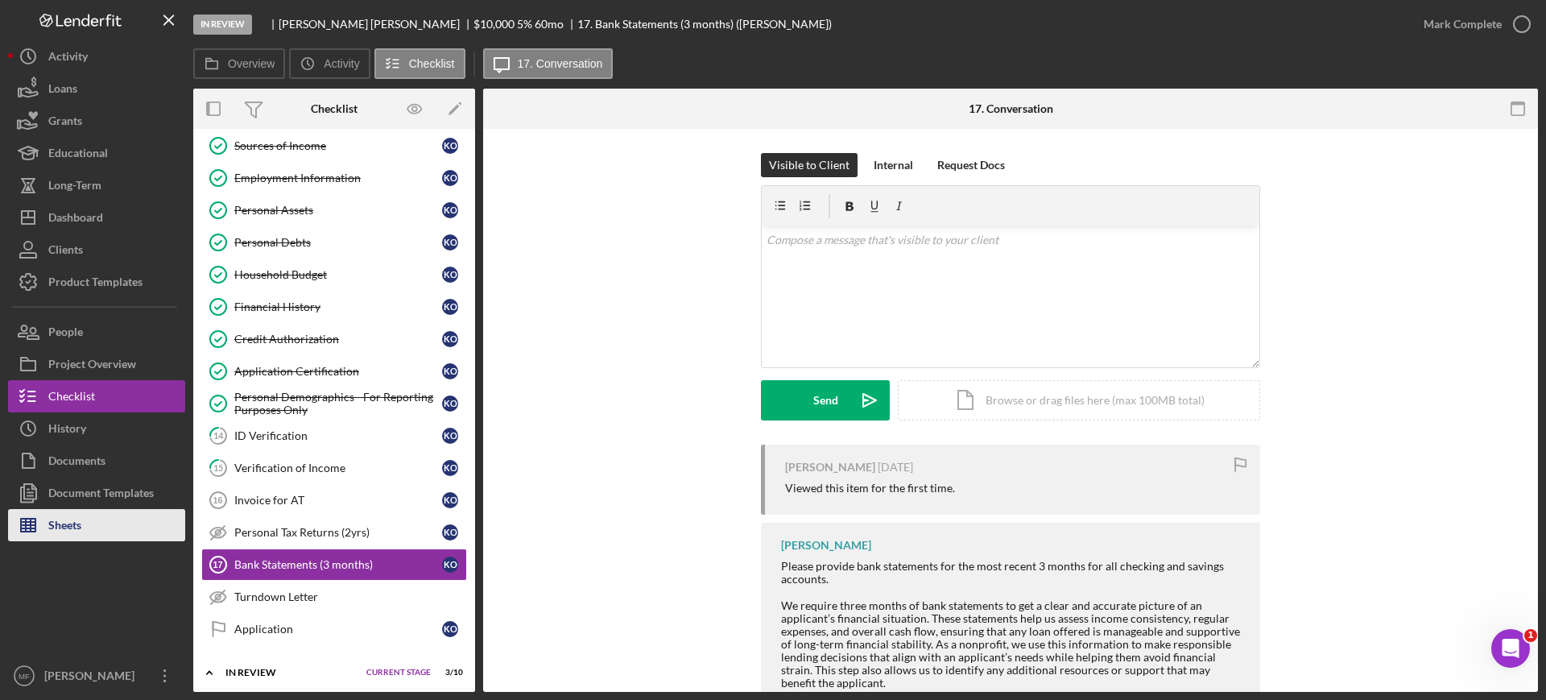
click at [85, 527] on button "Sheets" at bounding box center [96, 525] width 177 height 32
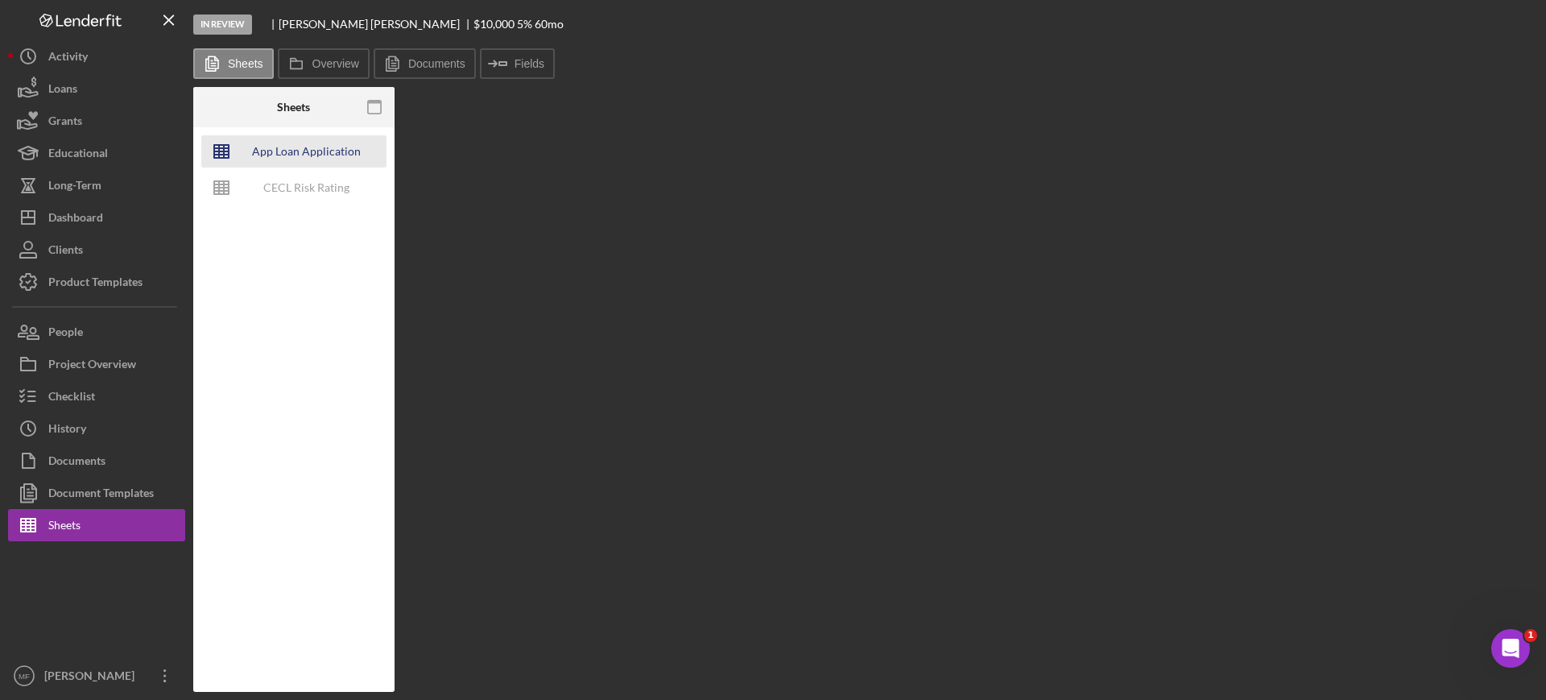
click at [304, 156] on div "App Loan Application Package" at bounding box center [306, 151] width 129 height 32
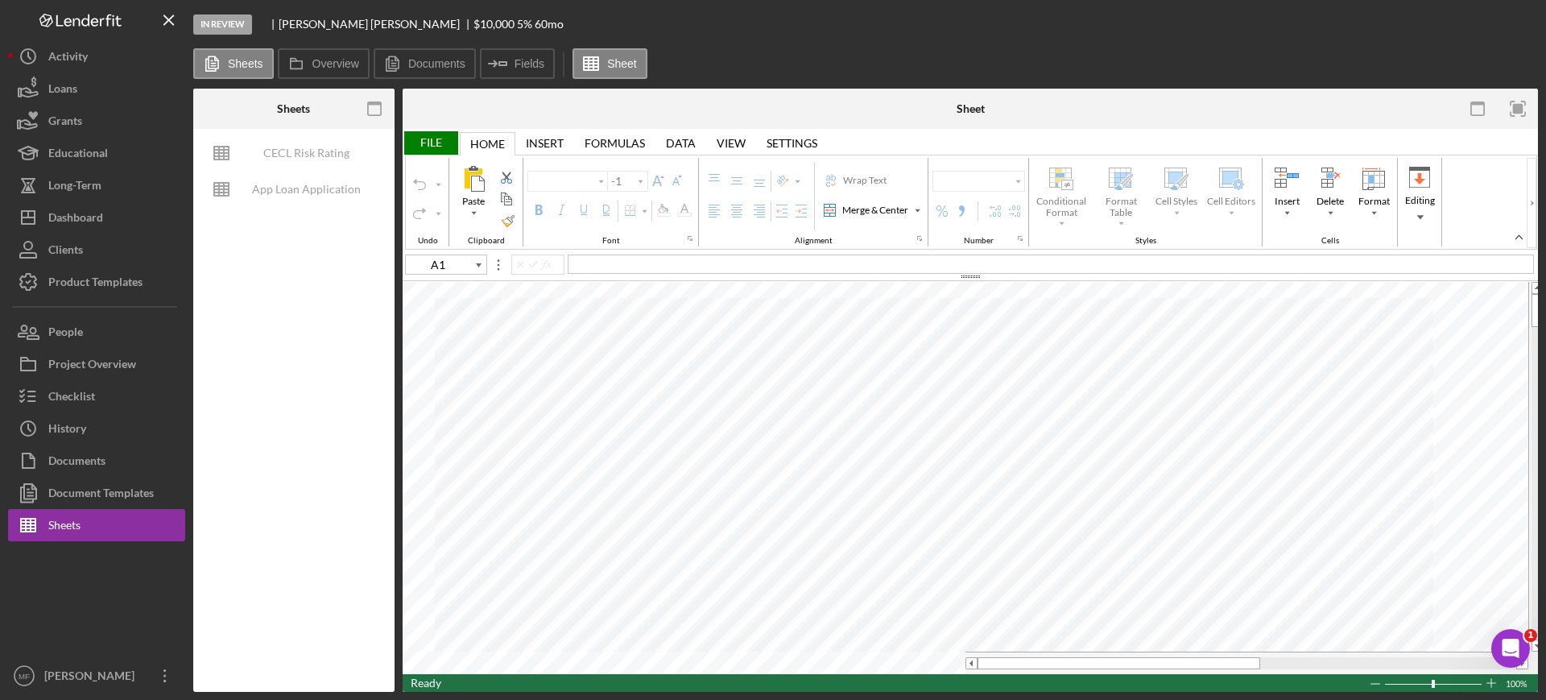
type input "F95"
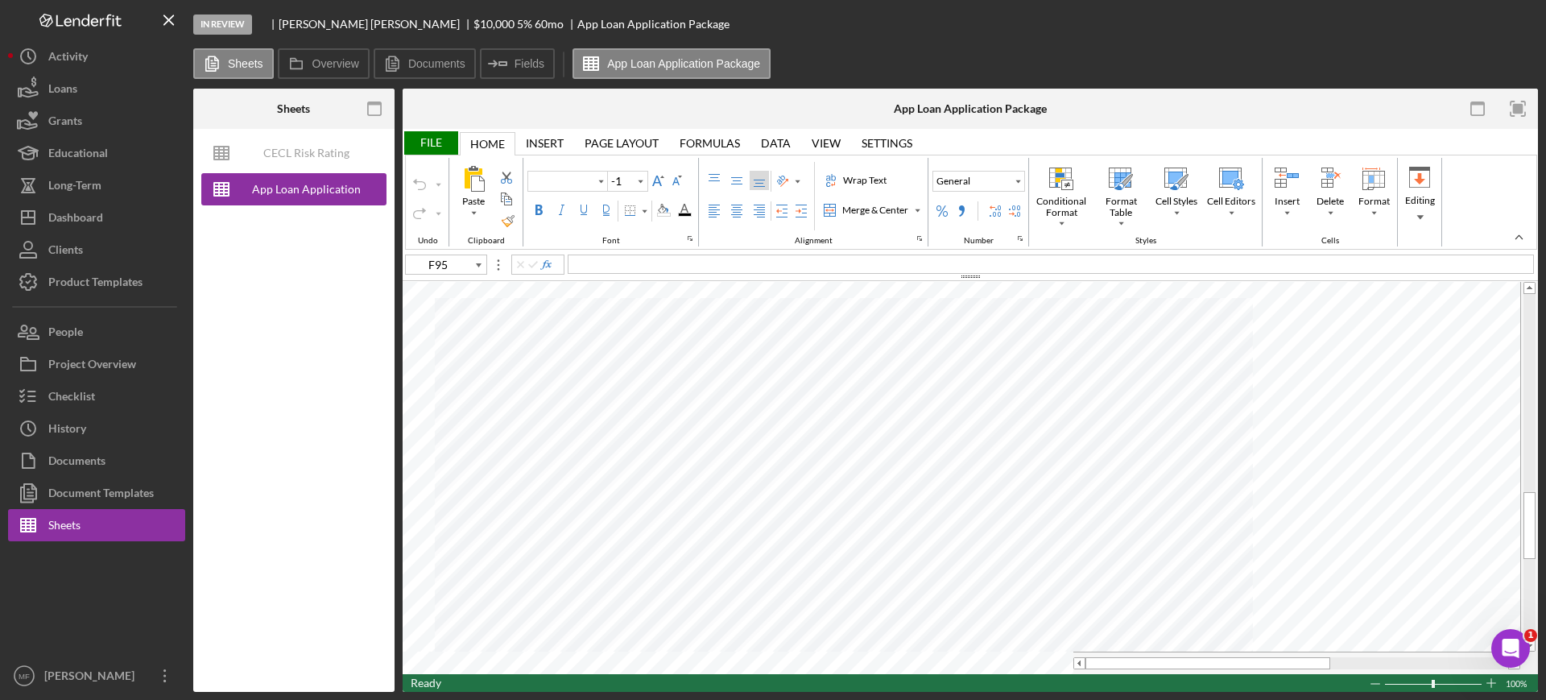
type input "Arial"
type input "10"
type input "B11"
click at [429, 142] on div "File" at bounding box center [430, 142] width 56 height 23
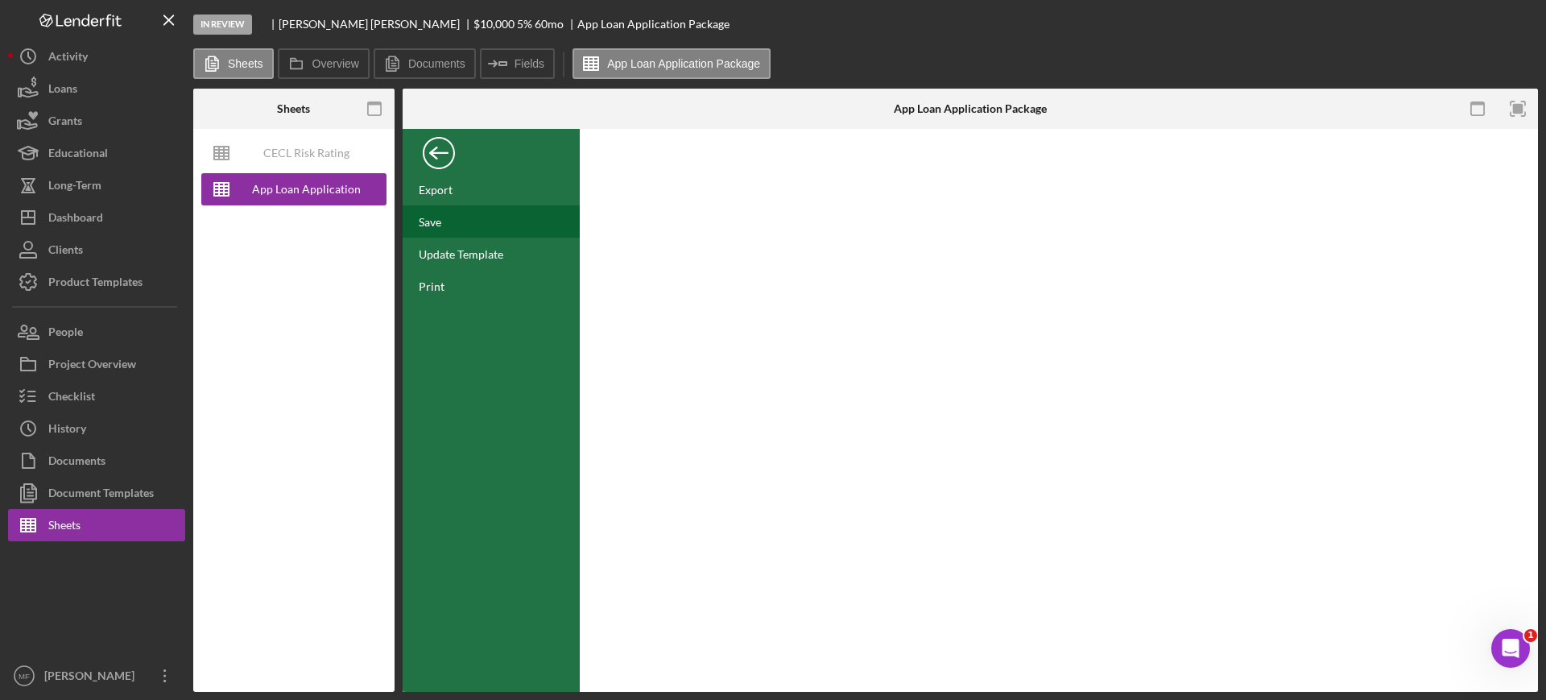
click at [425, 205] on div "Save" at bounding box center [490, 221] width 177 height 32
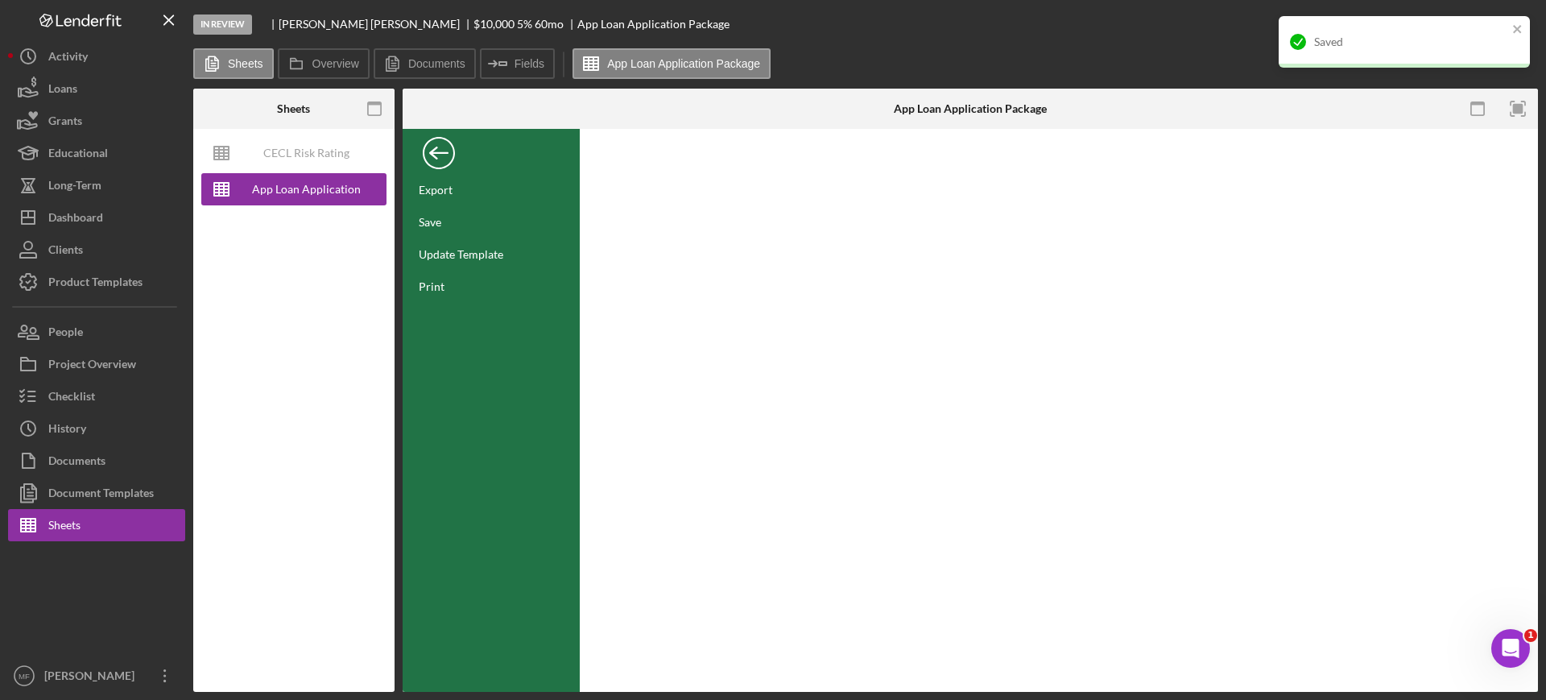
click at [440, 144] on div "Back" at bounding box center [439, 149] width 32 height 32
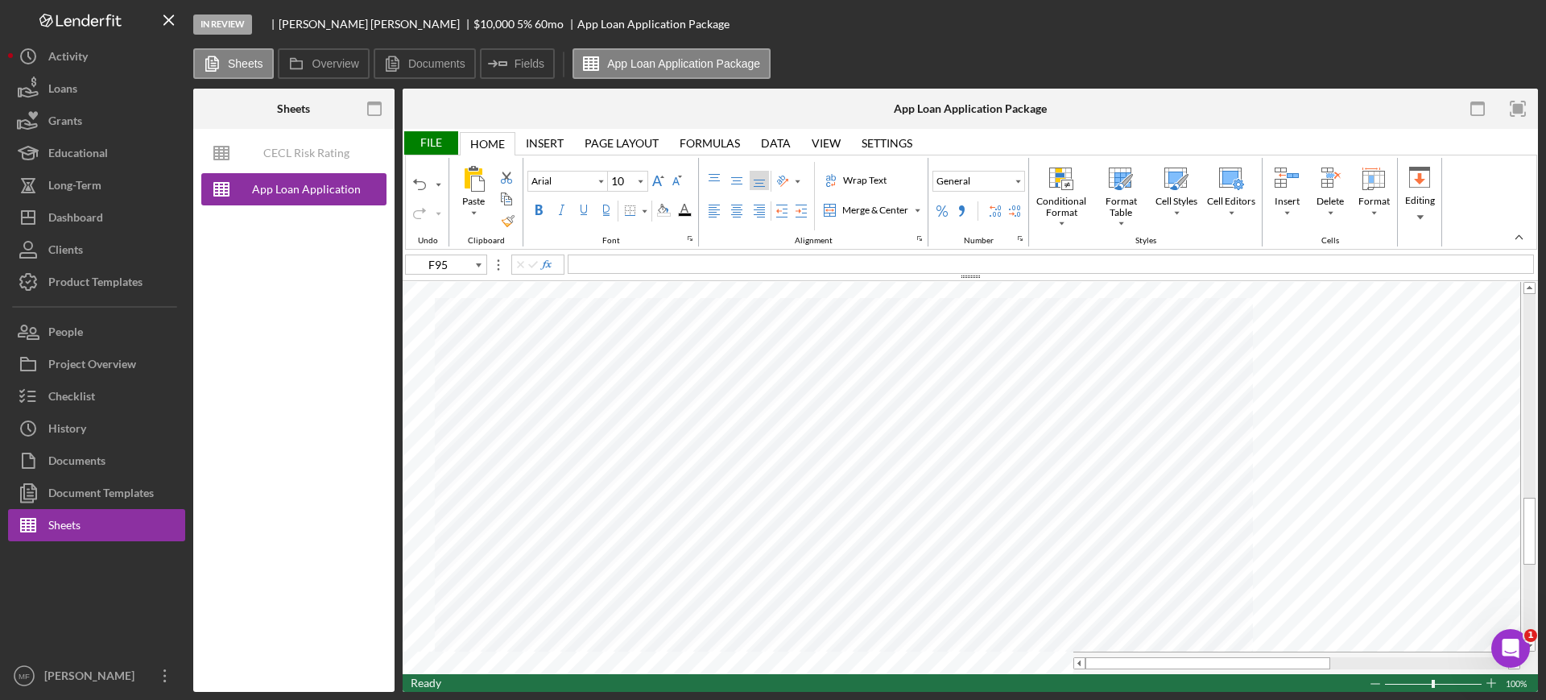
type input "D17"
type input "Calibri"
type input "11"
type input "F95"
type input "Arial"
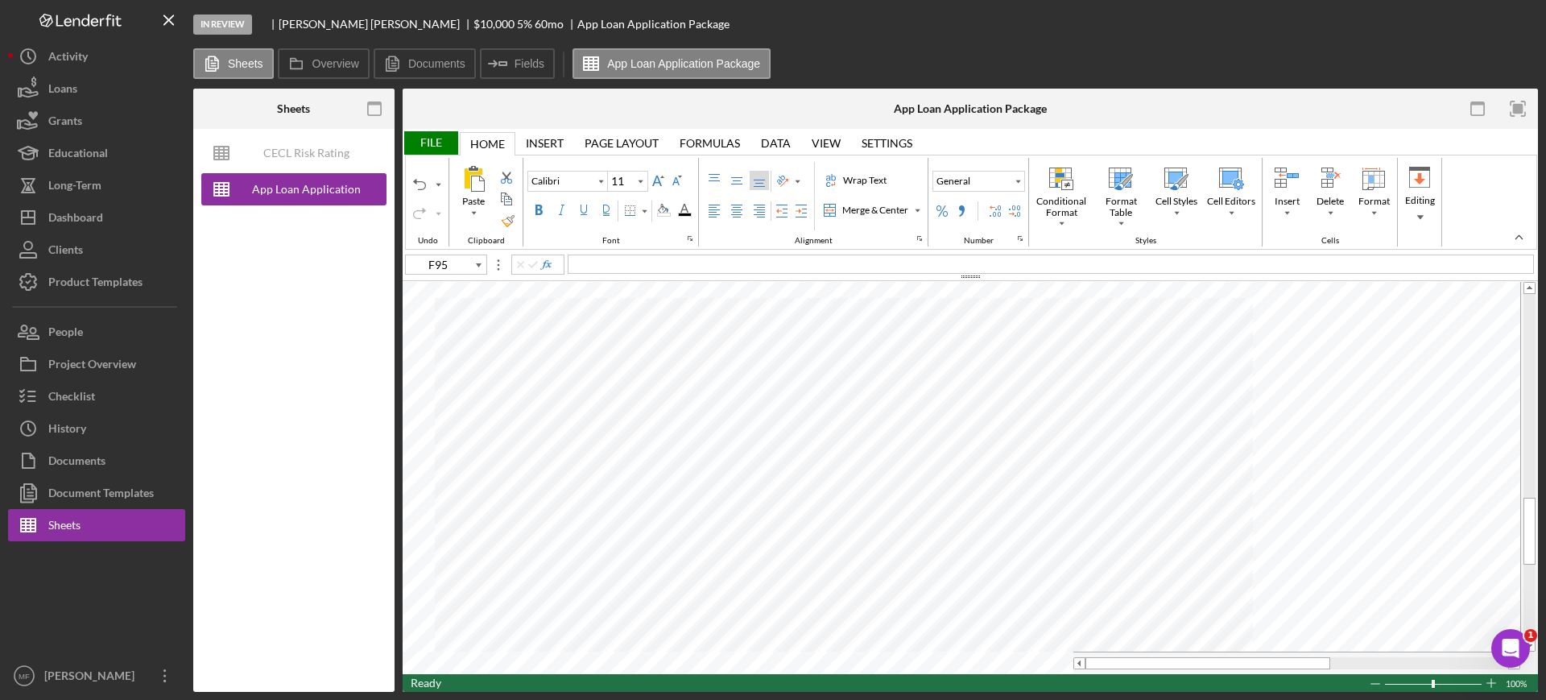
type input "10"
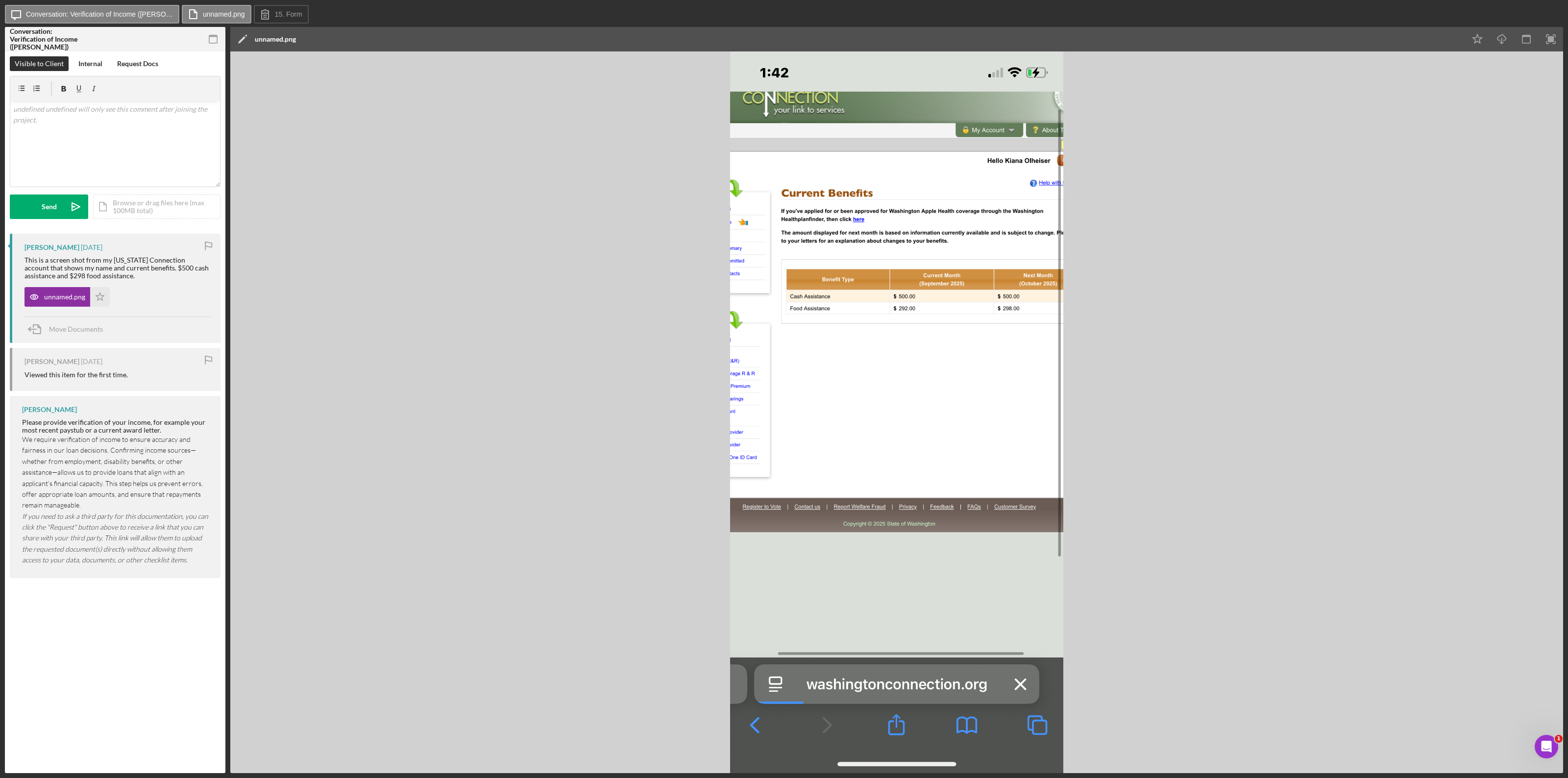
click at [303, 38] on div "Icon/Edit unnamed.png" at bounding box center [847, 39] width 1235 height 24
click at [240, 41] on polygon at bounding box center [242, 40] width 7 height 7
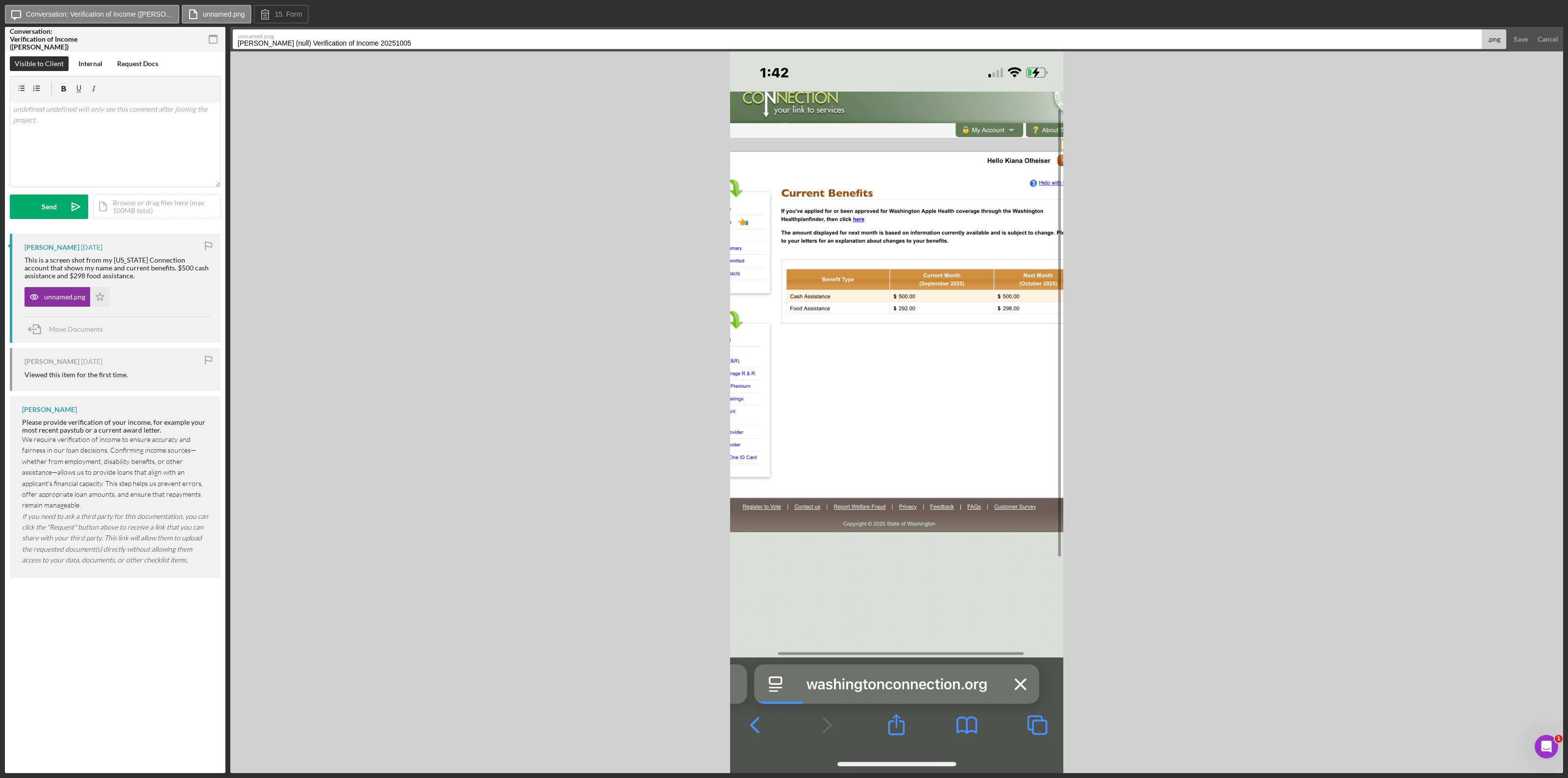
drag, startPoint x: 428, startPoint y: 43, endPoint x: 210, endPoint y: 60, distance: 218.7
click at [210, 60] on div "Conversation: Verification of Income (Kiana O.) 15 Verification of Income Visib…" at bounding box center [784, 400] width 1558 height 746
type input "Benefits verification"
click at [940, 36] on div "Save" at bounding box center [1521, 39] width 14 height 19
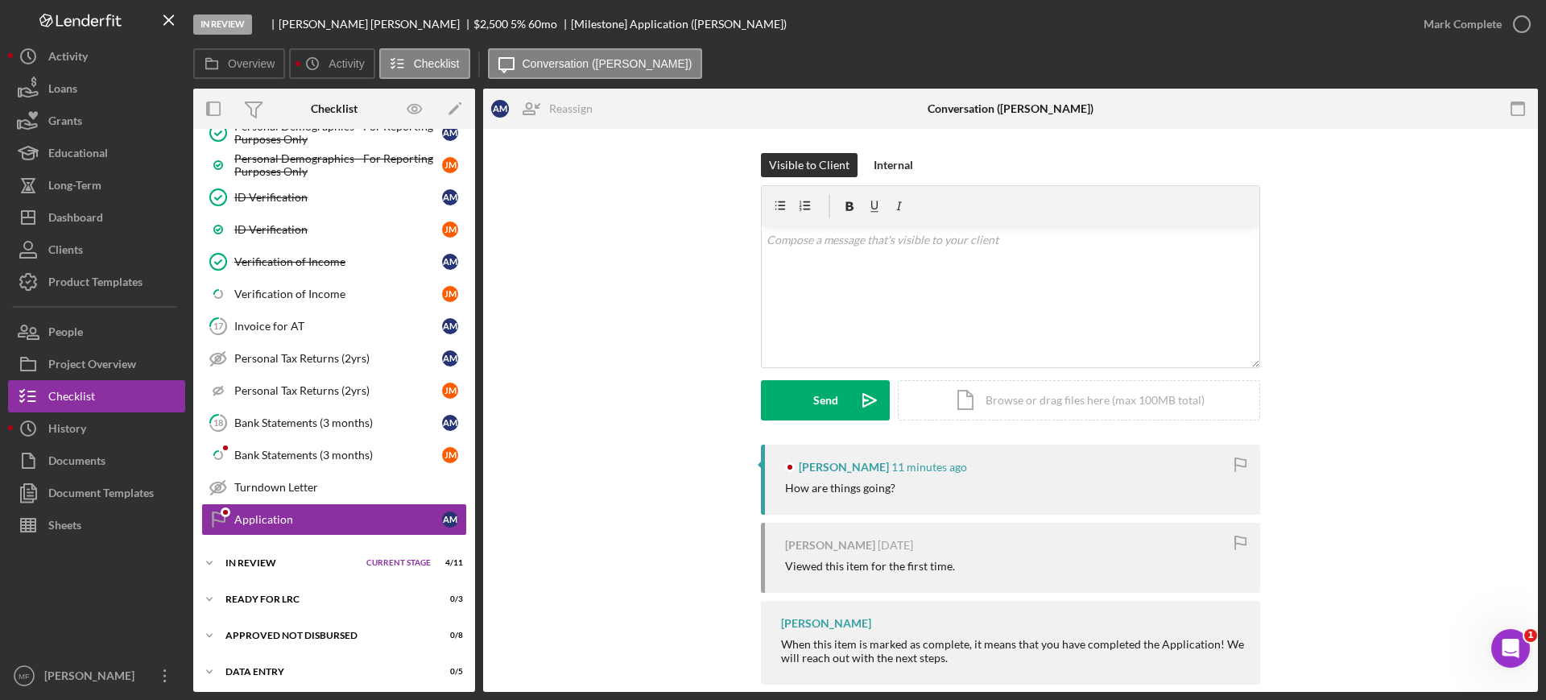
scroll to position [834, 0]
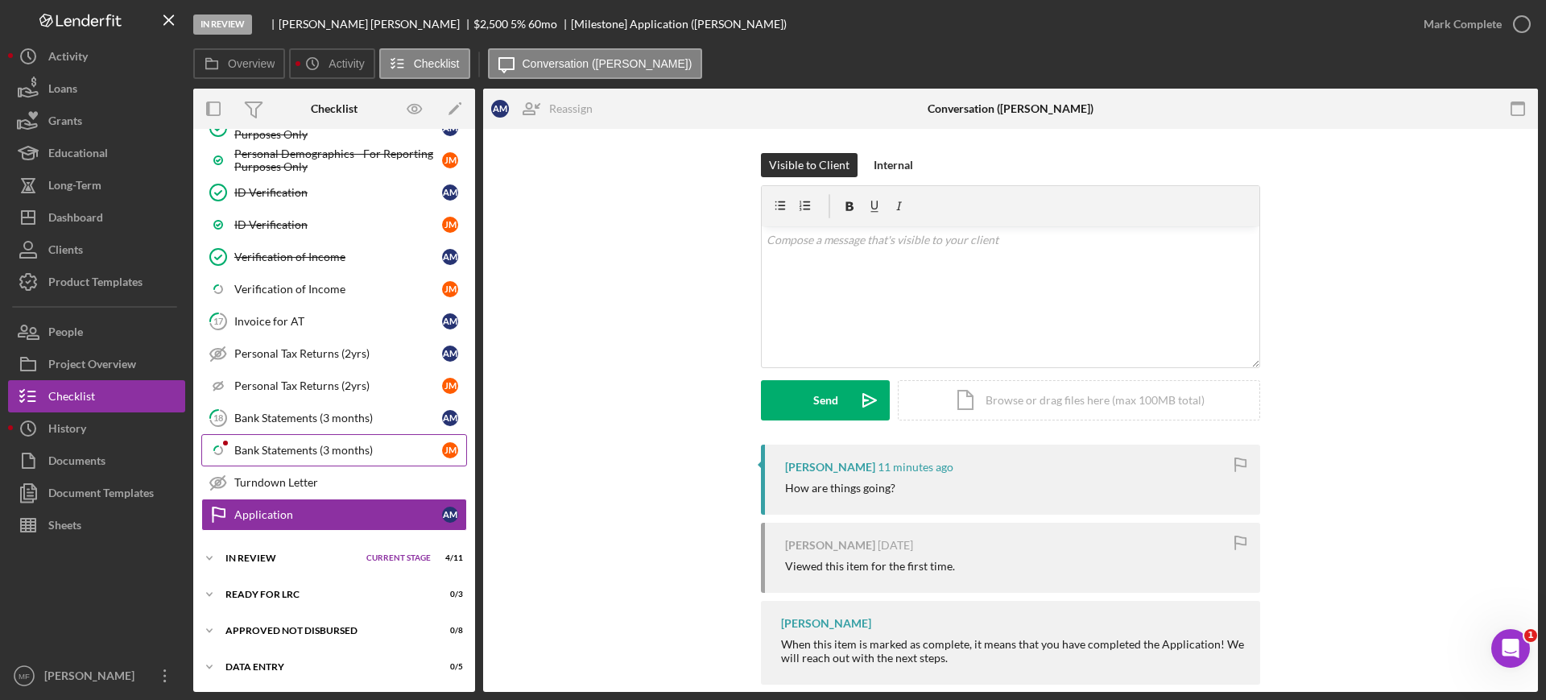
click at [312, 448] on div "Bank Statements (3 months)" at bounding box center [338, 450] width 208 height 13
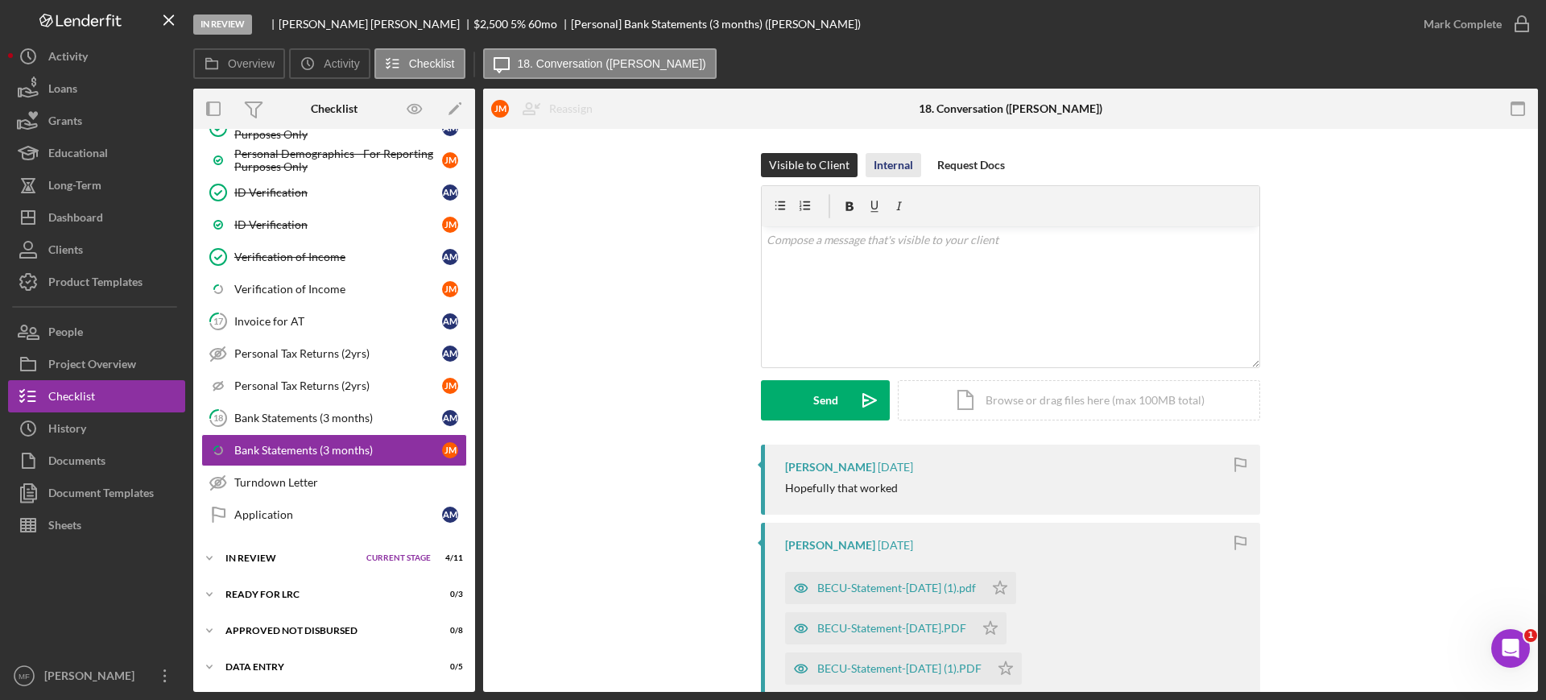
click at [897, 158] on div "Internal" at bounding box center [892, 165] width 39 height 24
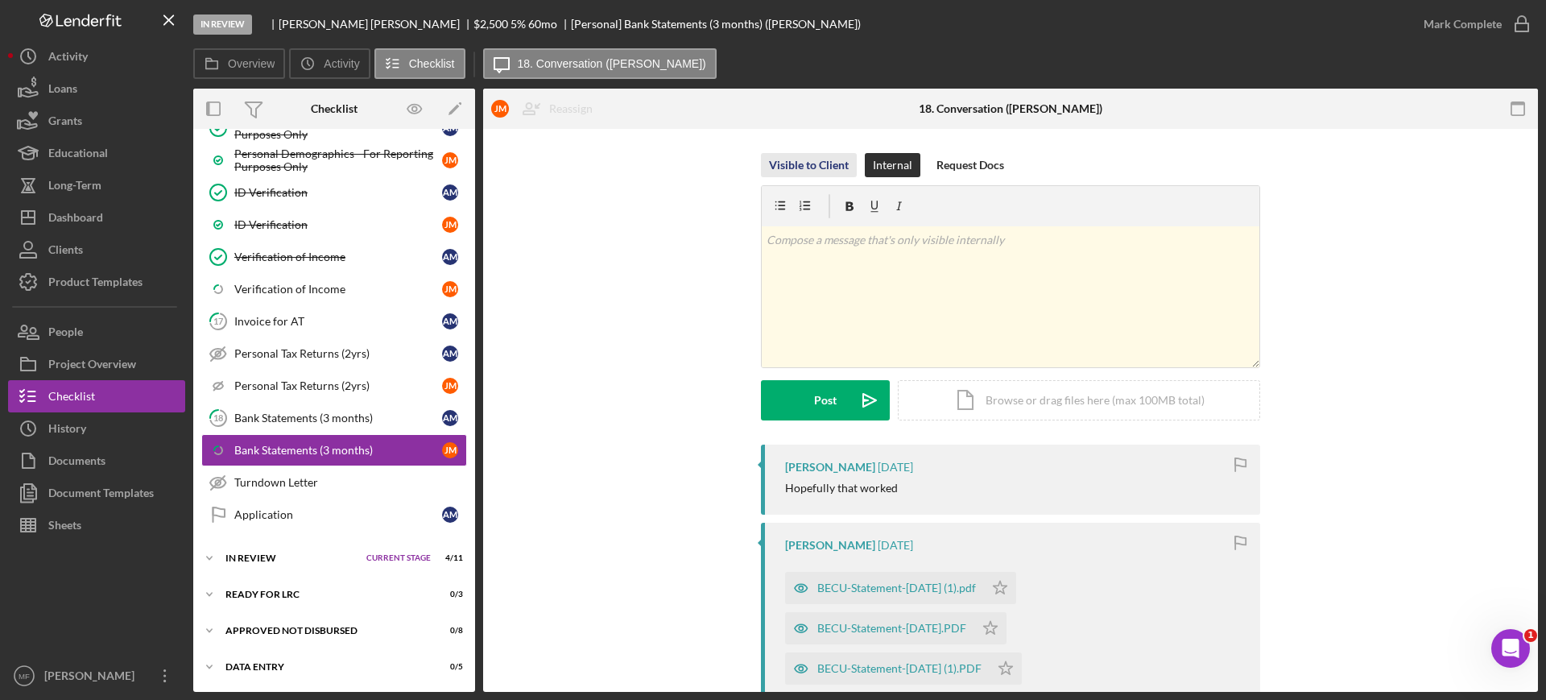
click at [821, 160] on div "Visible to Client" at bounding box center [809, 165] width 80 height 24
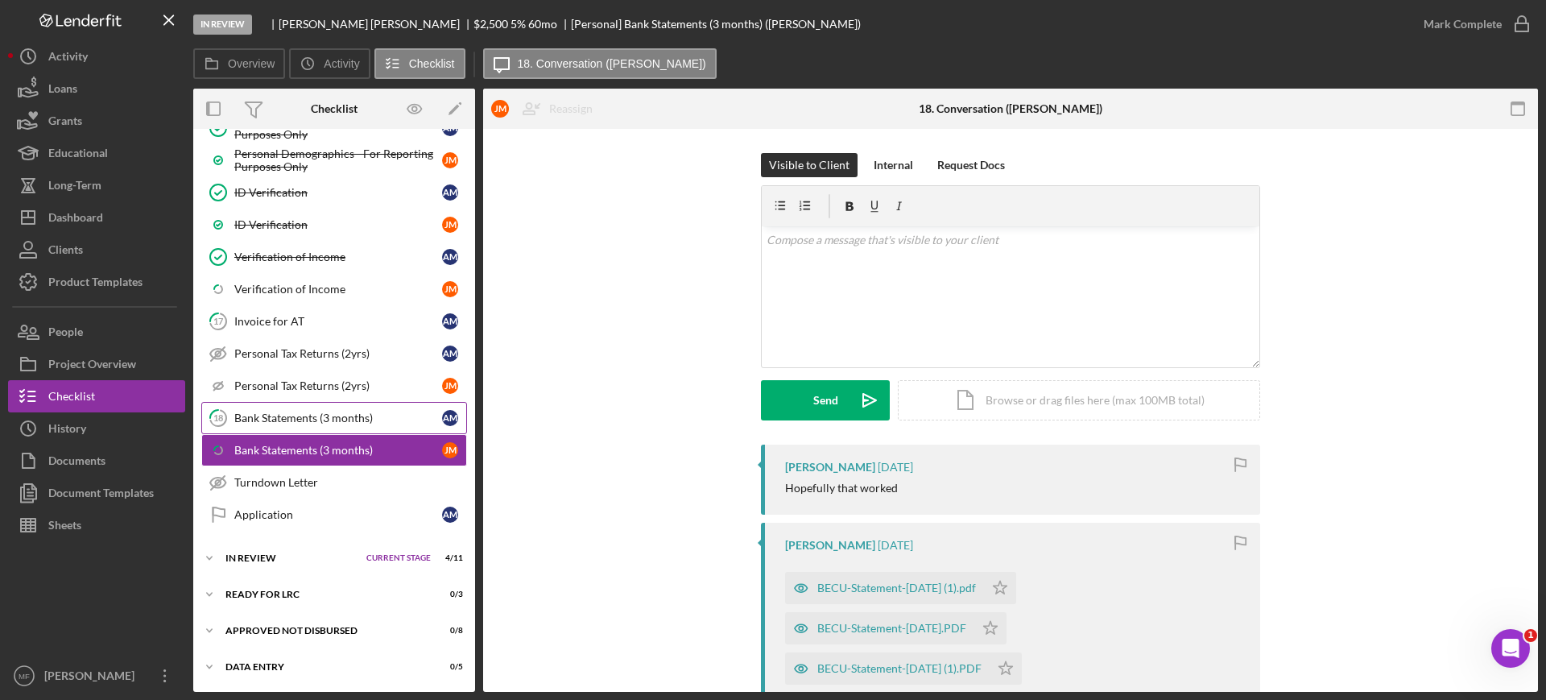
click at [310, 416] on div "Bank Statements (3 months)" at bounding box center [338, 417] width 208 height 13
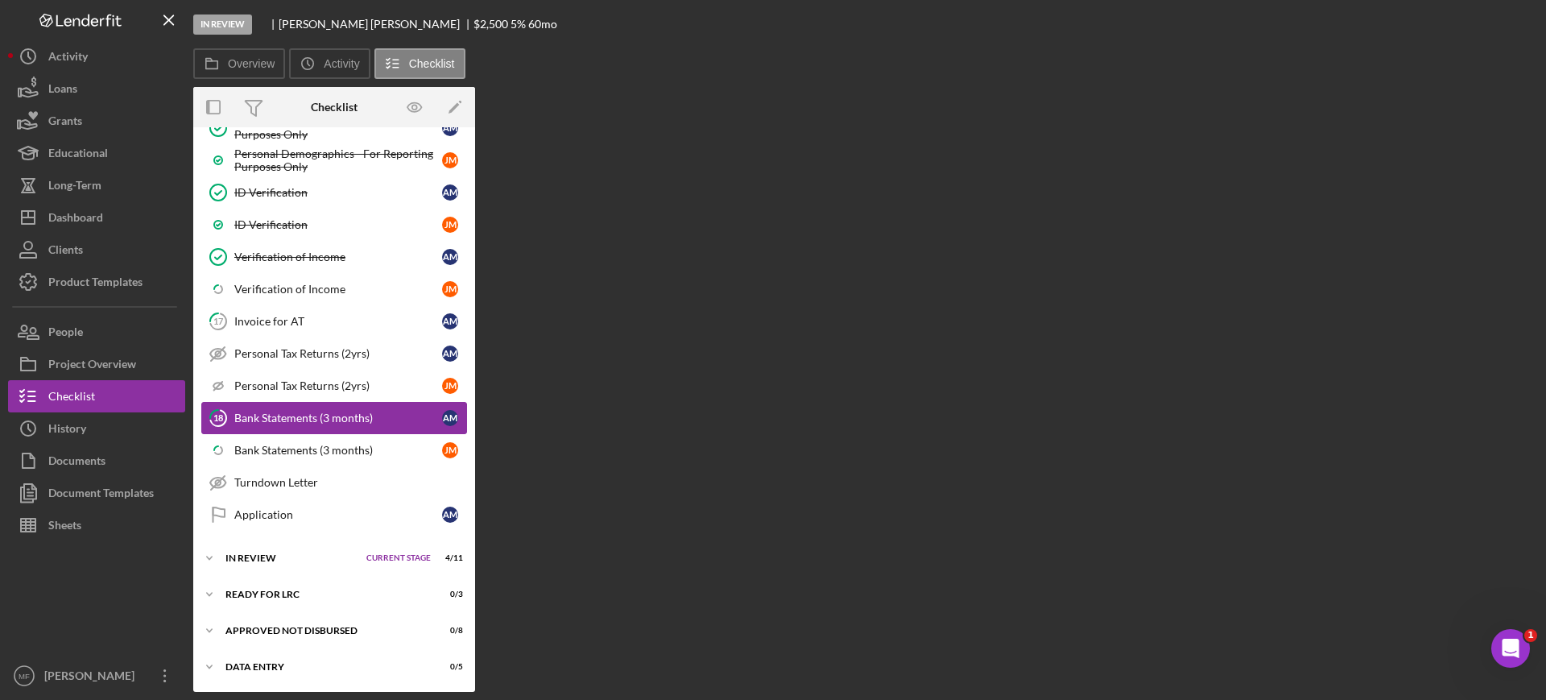
scroll to position [834, 0]
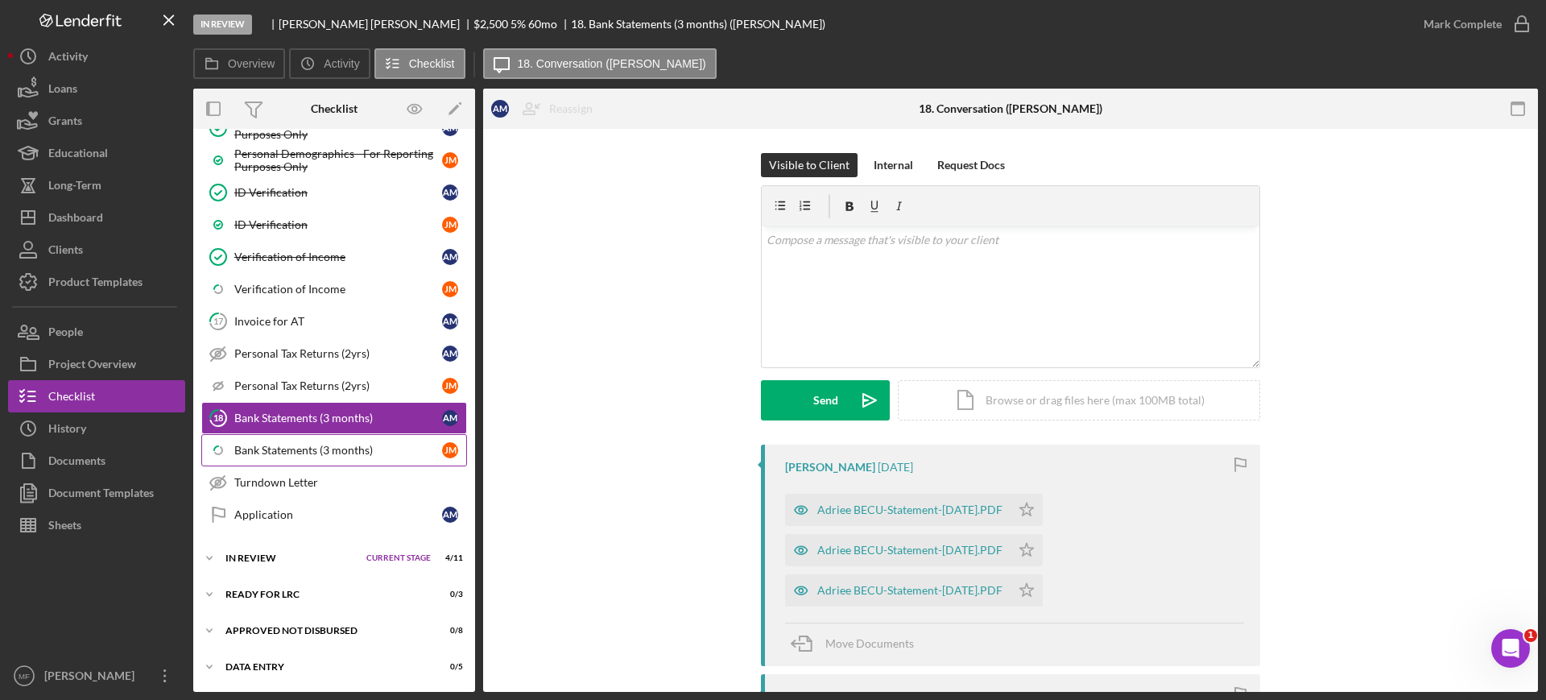
click at [320, 450] on div "Bank Statements (3 months)" at bounding box center [338, 450] width 208 height 13
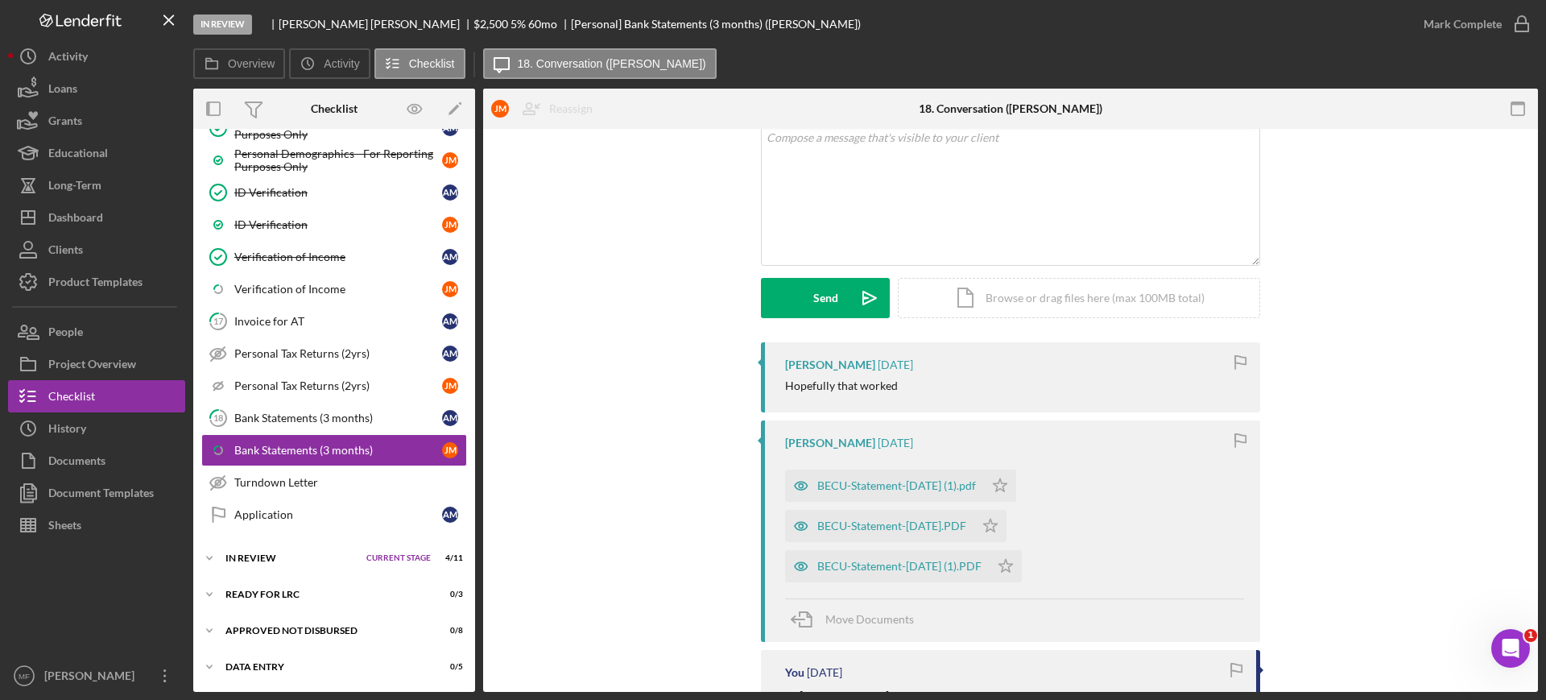
scroll to position [201, 0]
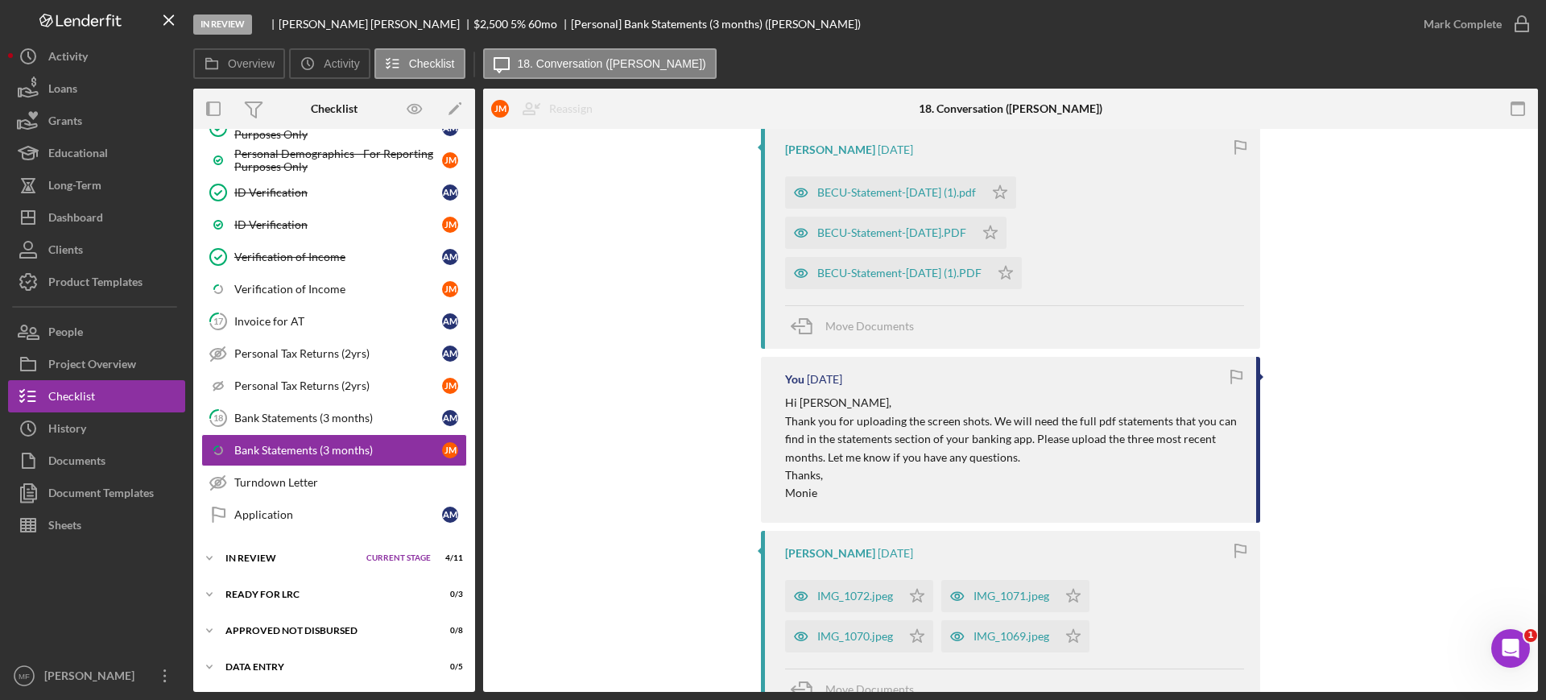
scroll to position [402, 0]
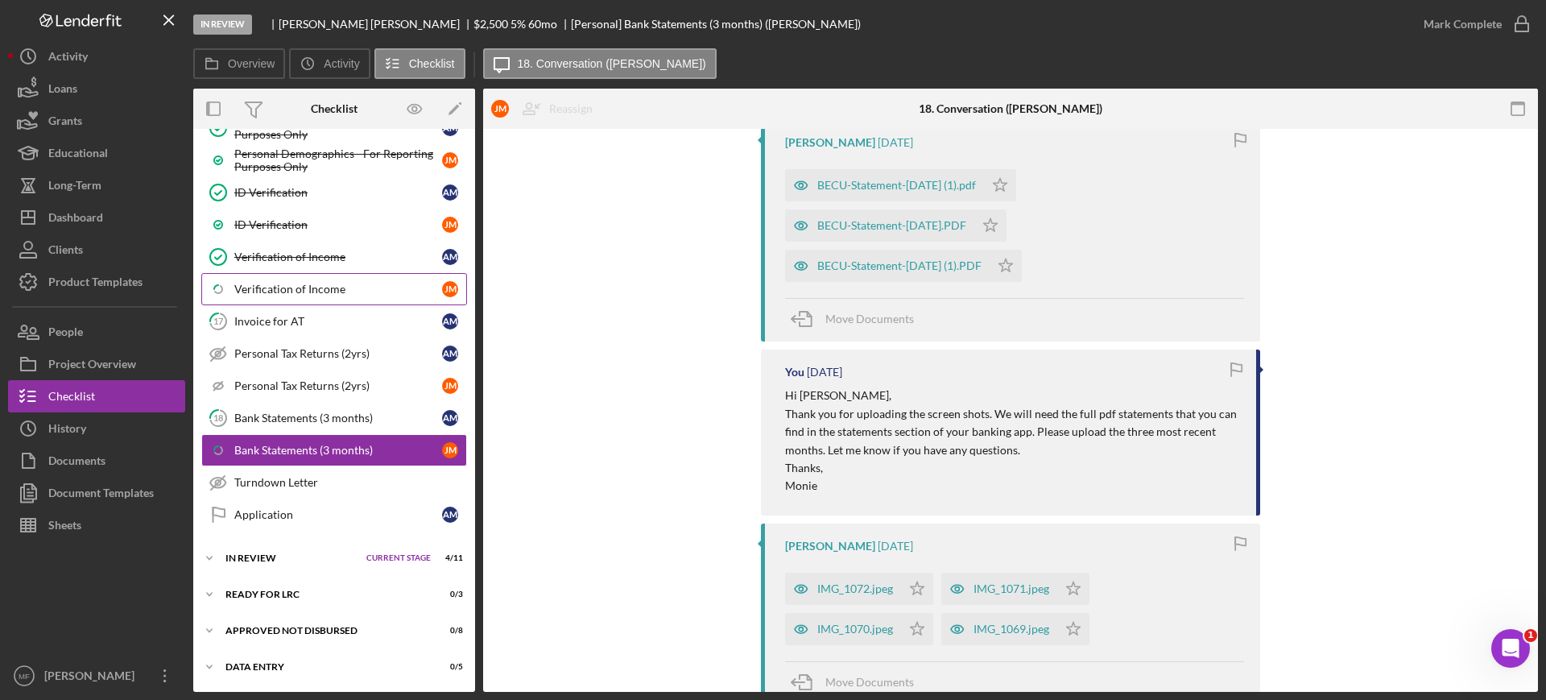
click at [280, 287] on div "Verification of Income" at bounding box center [338, 289] width 208 height 13
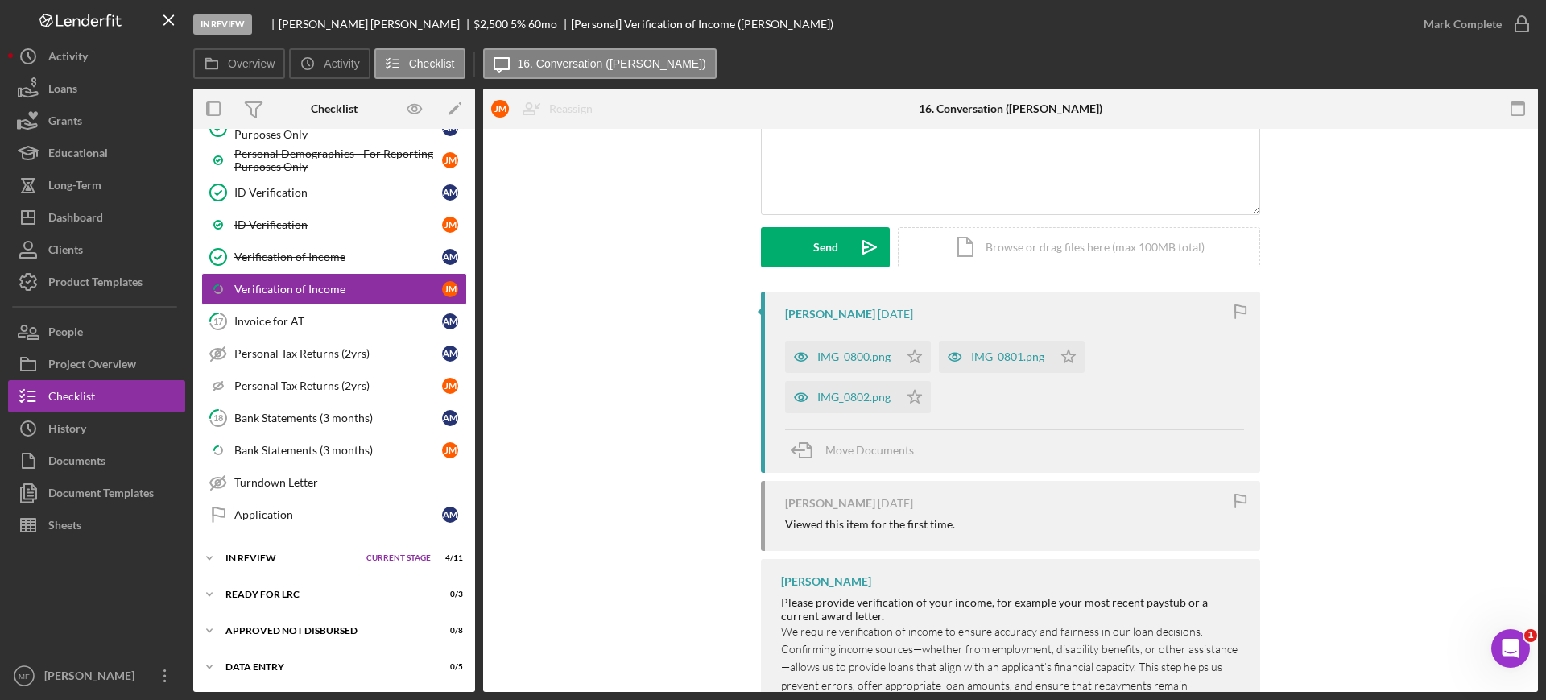
scroll to position [201, 0]
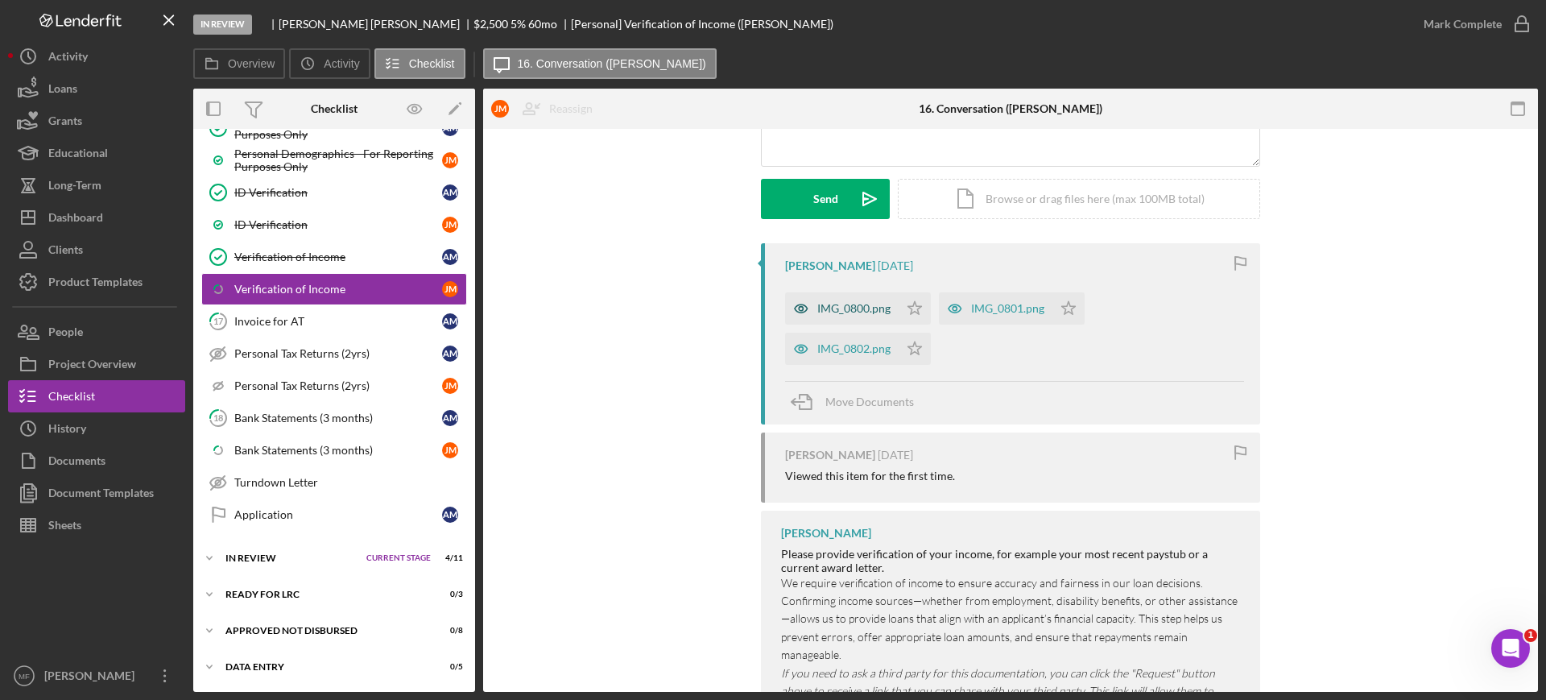
click at [848, 309] on div "IMG_0800.png" at bounding box center [853, 308] width 73 height 13
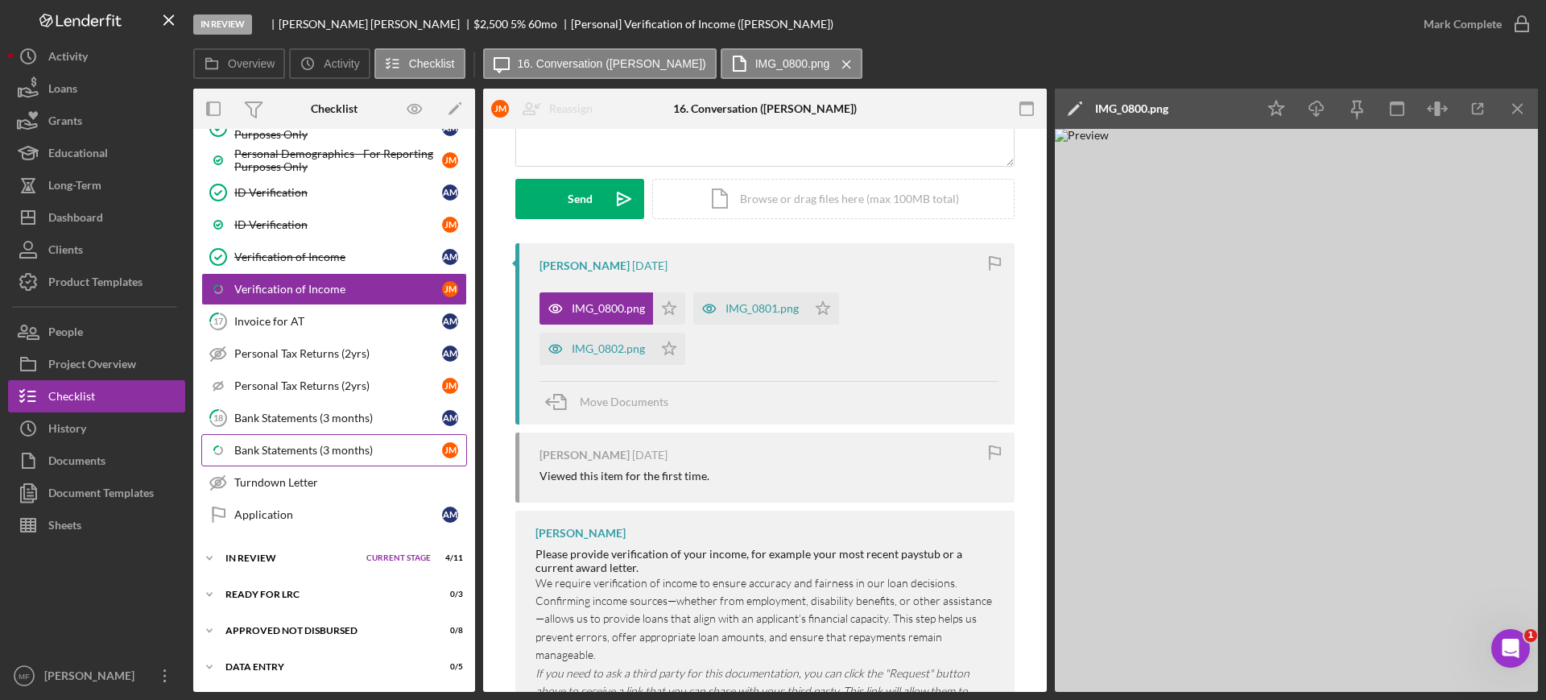
click at [266, 457] on link "Icon/Checklist Item Sub Partial Bank Statements (3 months) J M" at bounding box center [334, 450] width 266 height 32
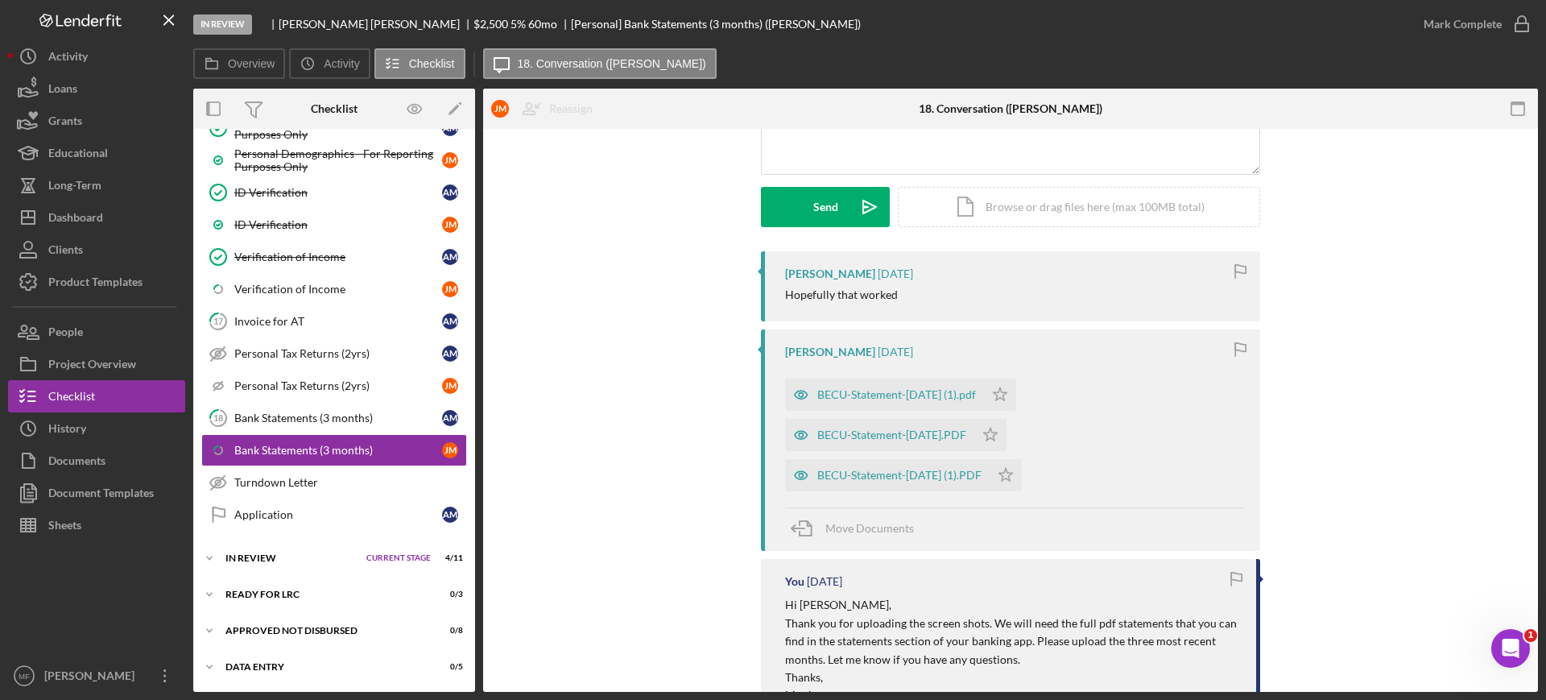
scroll to position [201, 0]
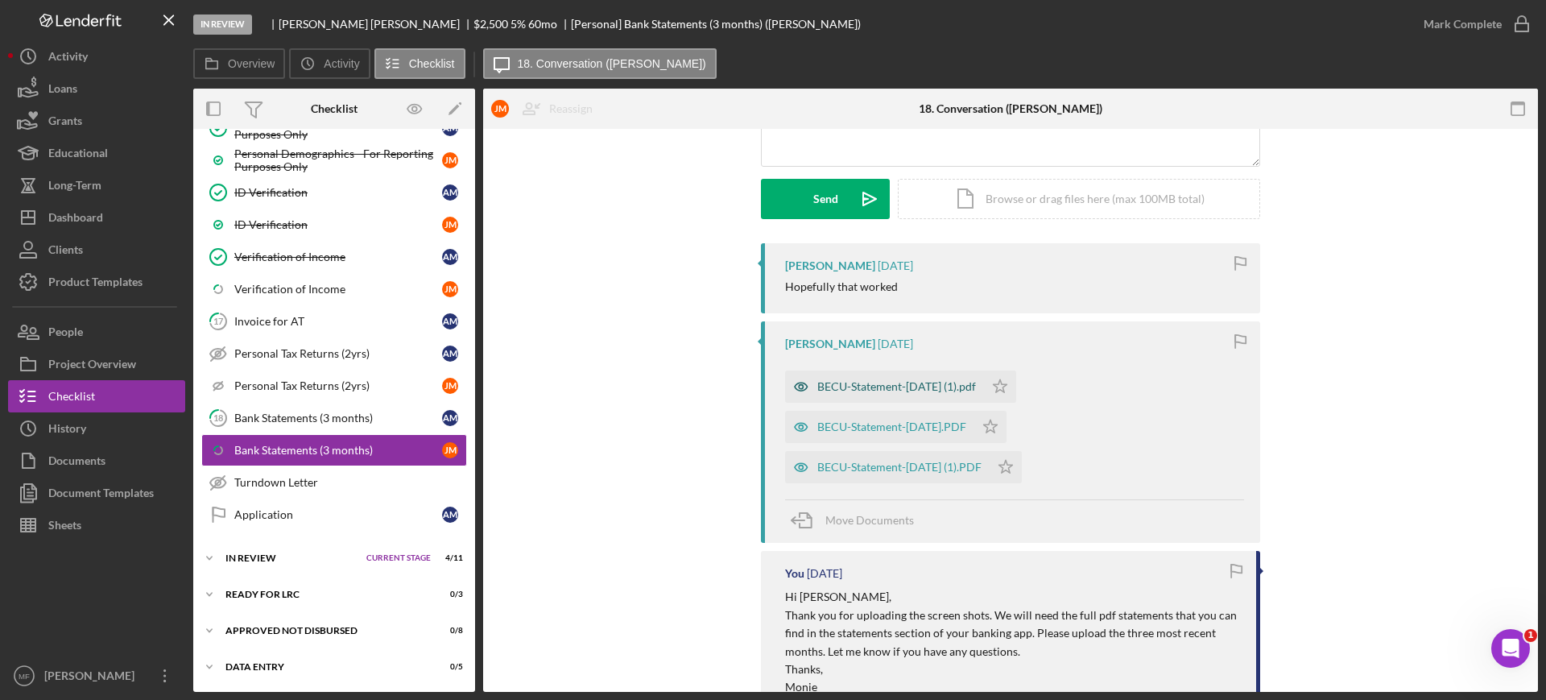
click at [878, 381] on div "BECU-Statement-18-Jul-2025 (1).pdf" at bounding box center [896, 386] width 159 height 13
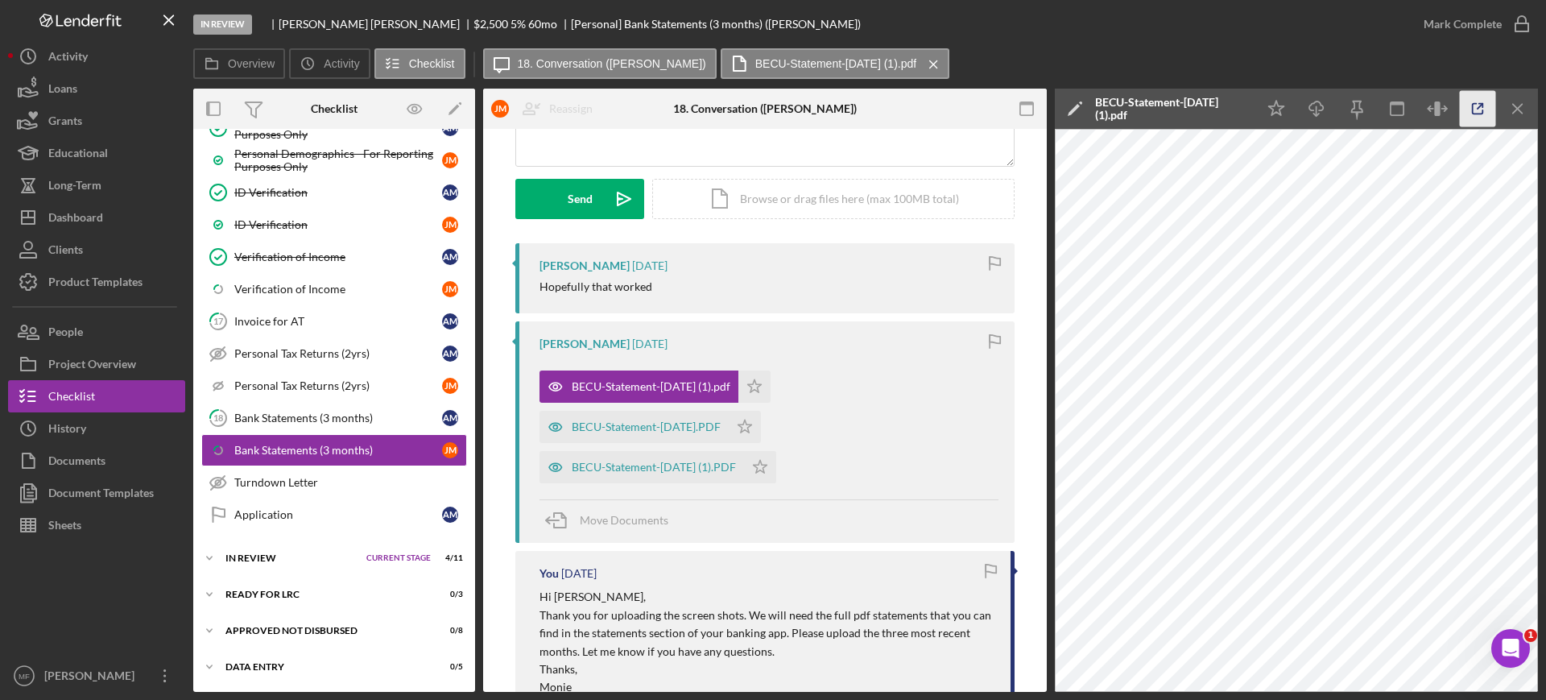
click at [1479, 106] on line "button" at bounding box center [1479, 106] width 5 height 5
click at [682, 424] on div "BECU-Statement-15-Aug-2025.PDF" at bounding box center [646, 426] width 149 height 13
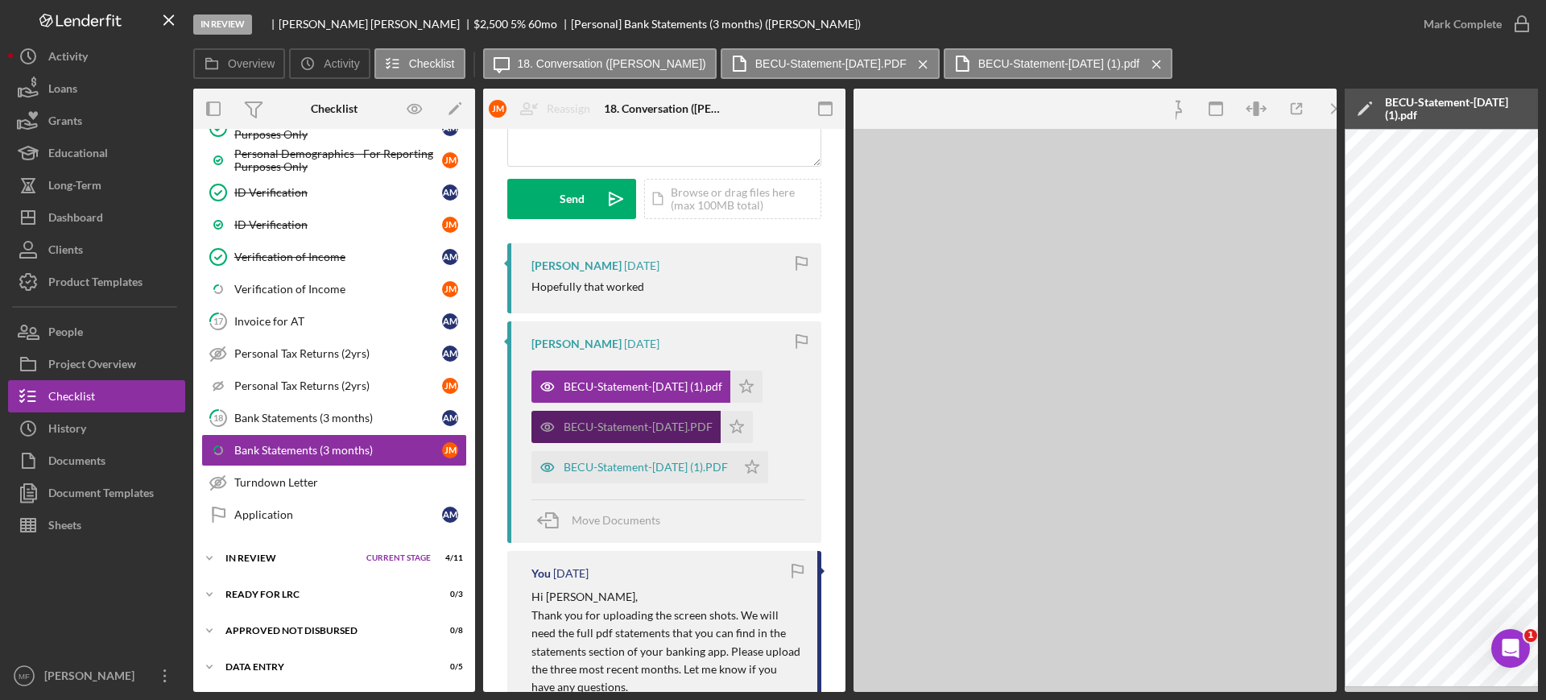
click at [682, 424] on div "BECU-Statement-15-Aug-2025.PDF" at bounding box center [638, 426] width 149 height 13
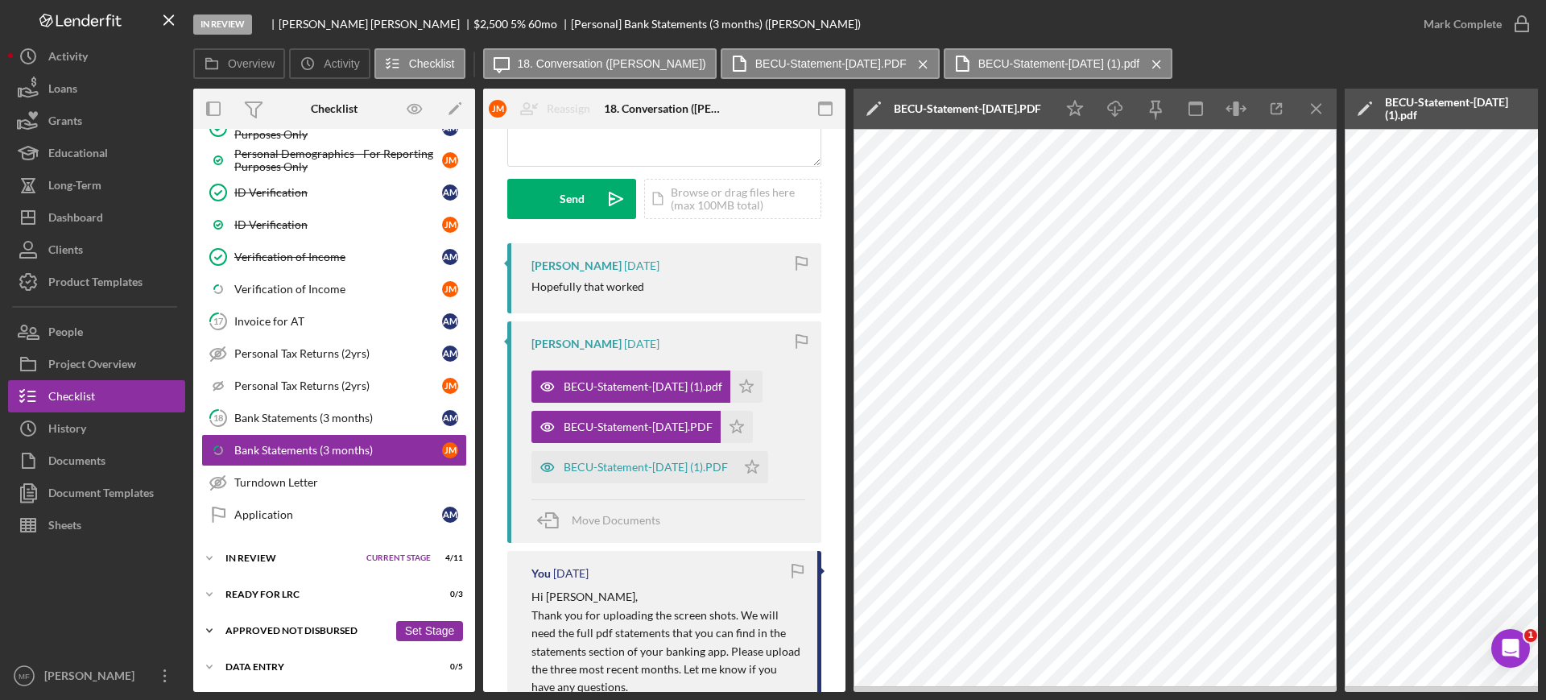
scroll to position [839, 0]
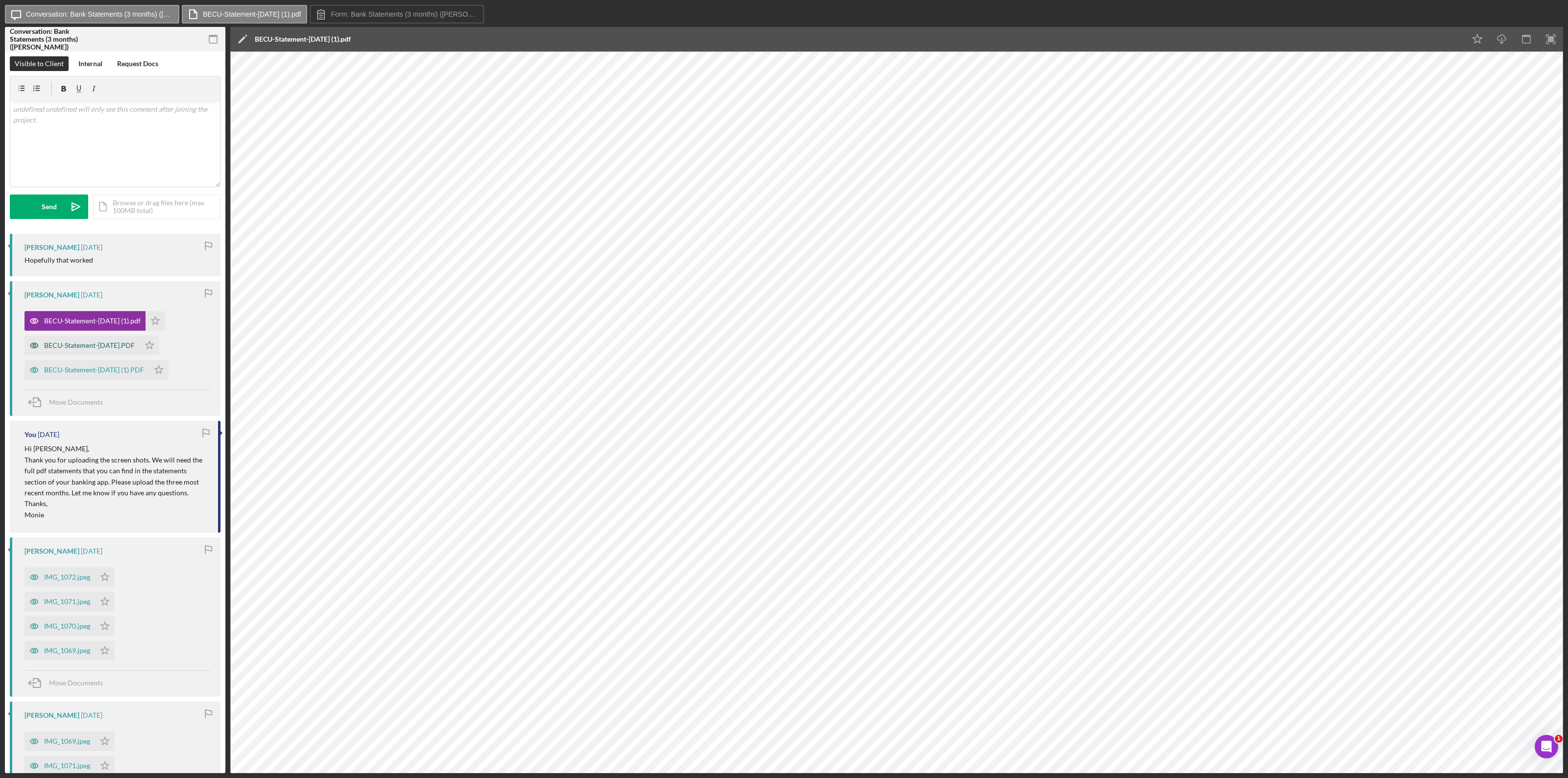
click at [109, 353] on div "BECU-Statement-[DATE].PDF" at bounding box center [82, 345] width 115 height 19
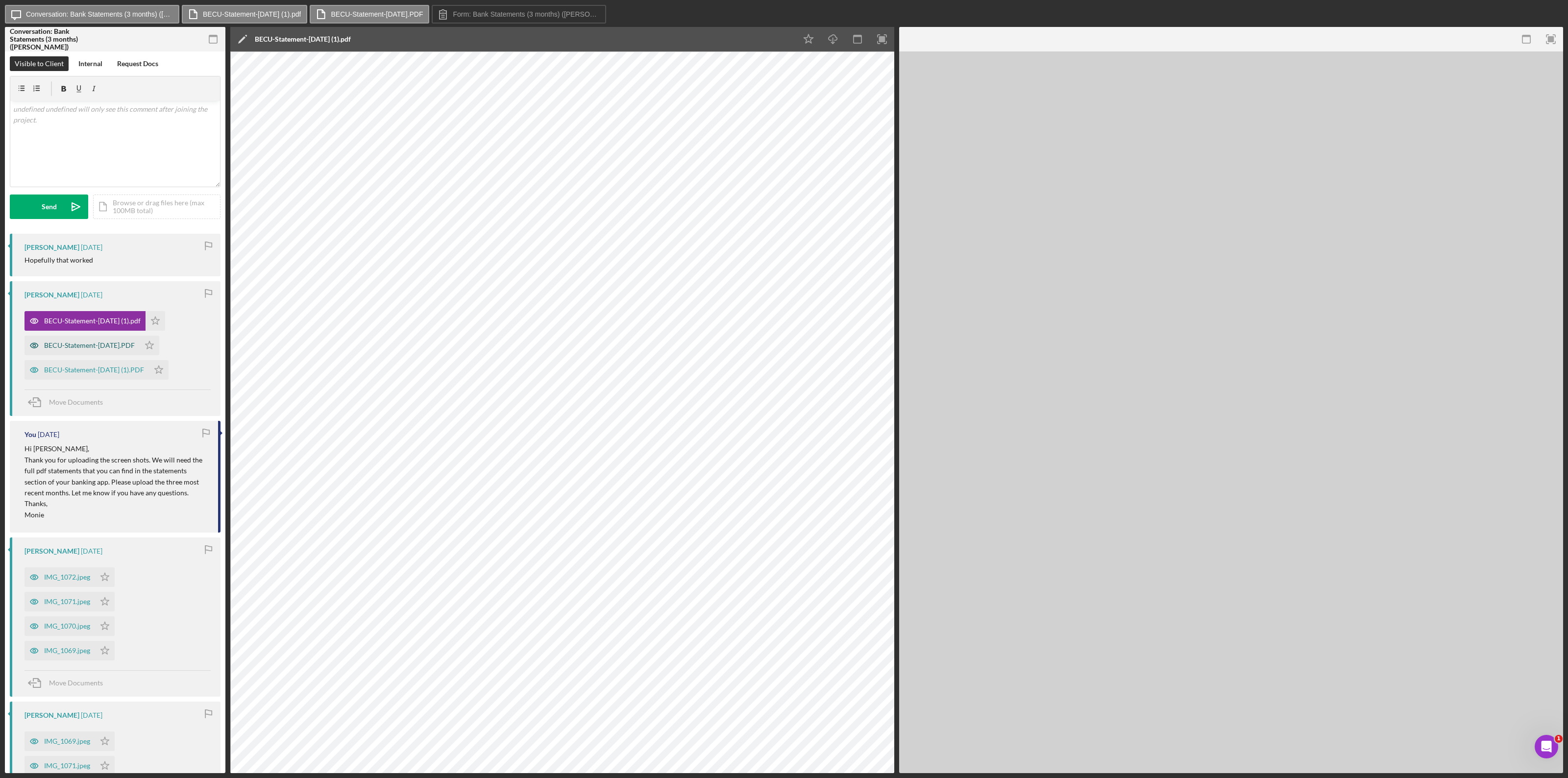
click at [109, 353] on div "BECU-Statement-[DATE].PDF" at bounding box center [82, 345] width 115 height 19
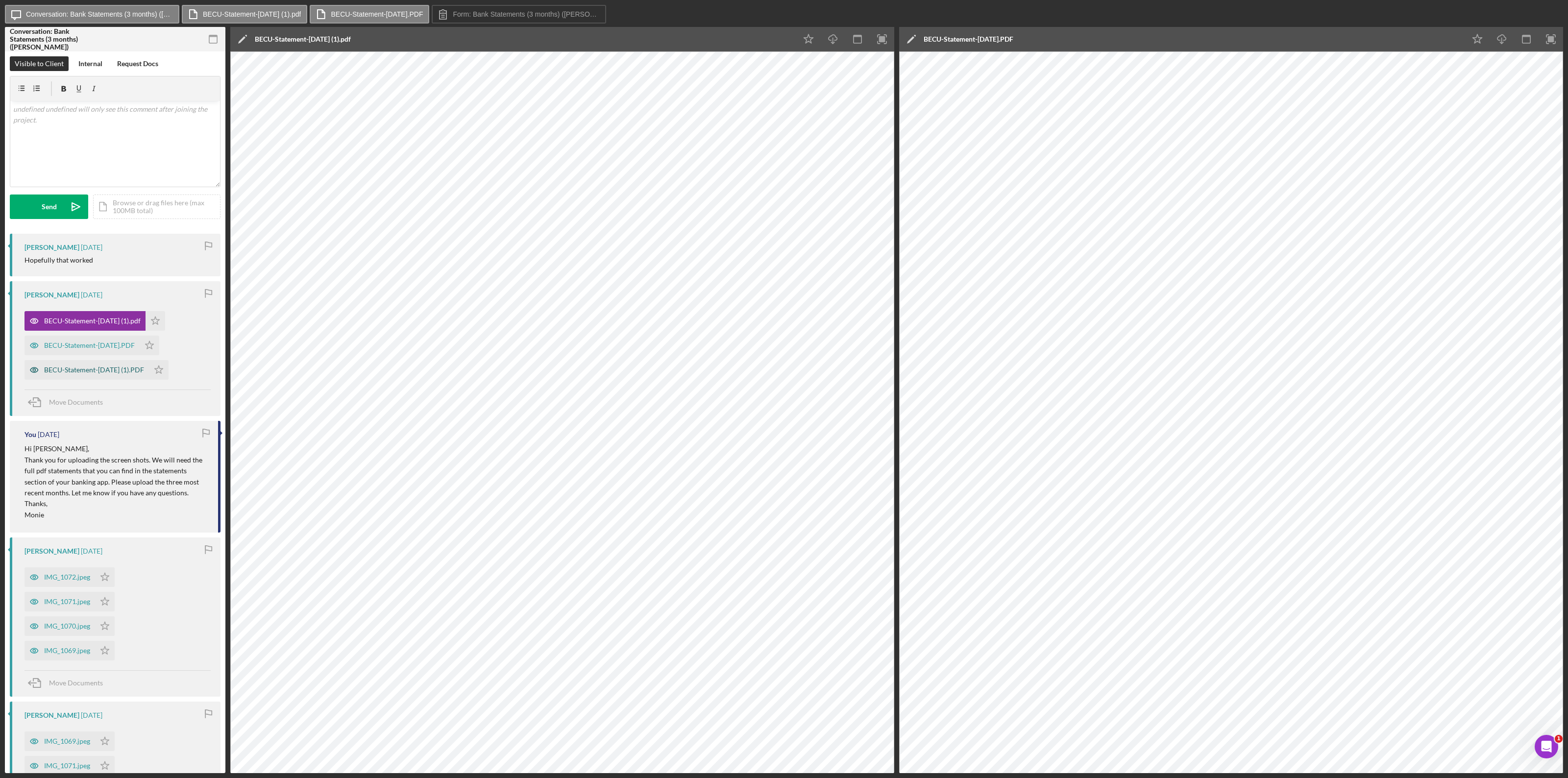
click at [108, 368] on div "BECU-Statement-[DATE] (1).PDF" at bounding box center [94, 370] width 100 height 8
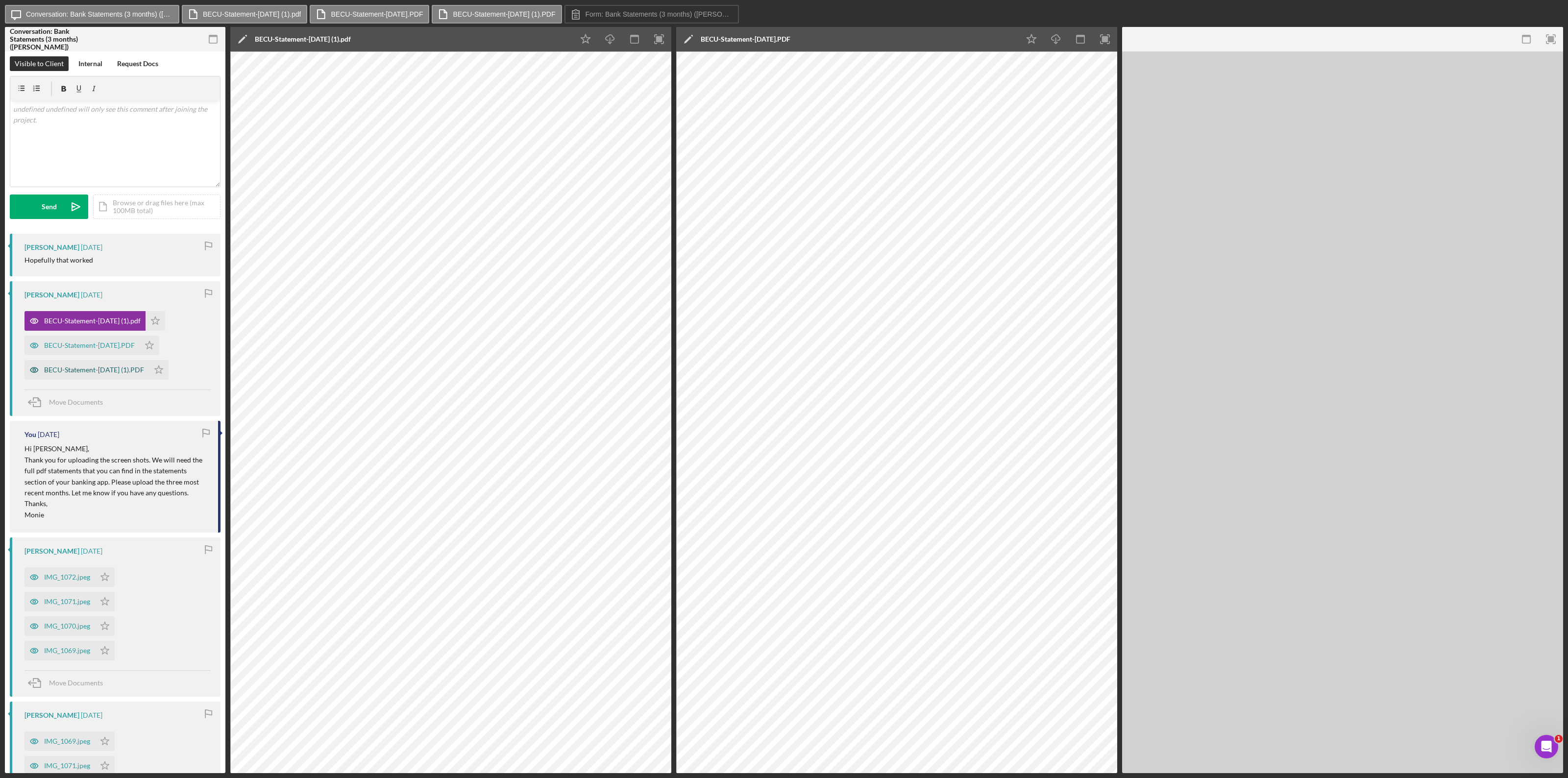
click at [108, 368] on div "BECU-Statement-19-Sep-2025 (1).PDF" at bounding box center [94, 370] width 100 height 8
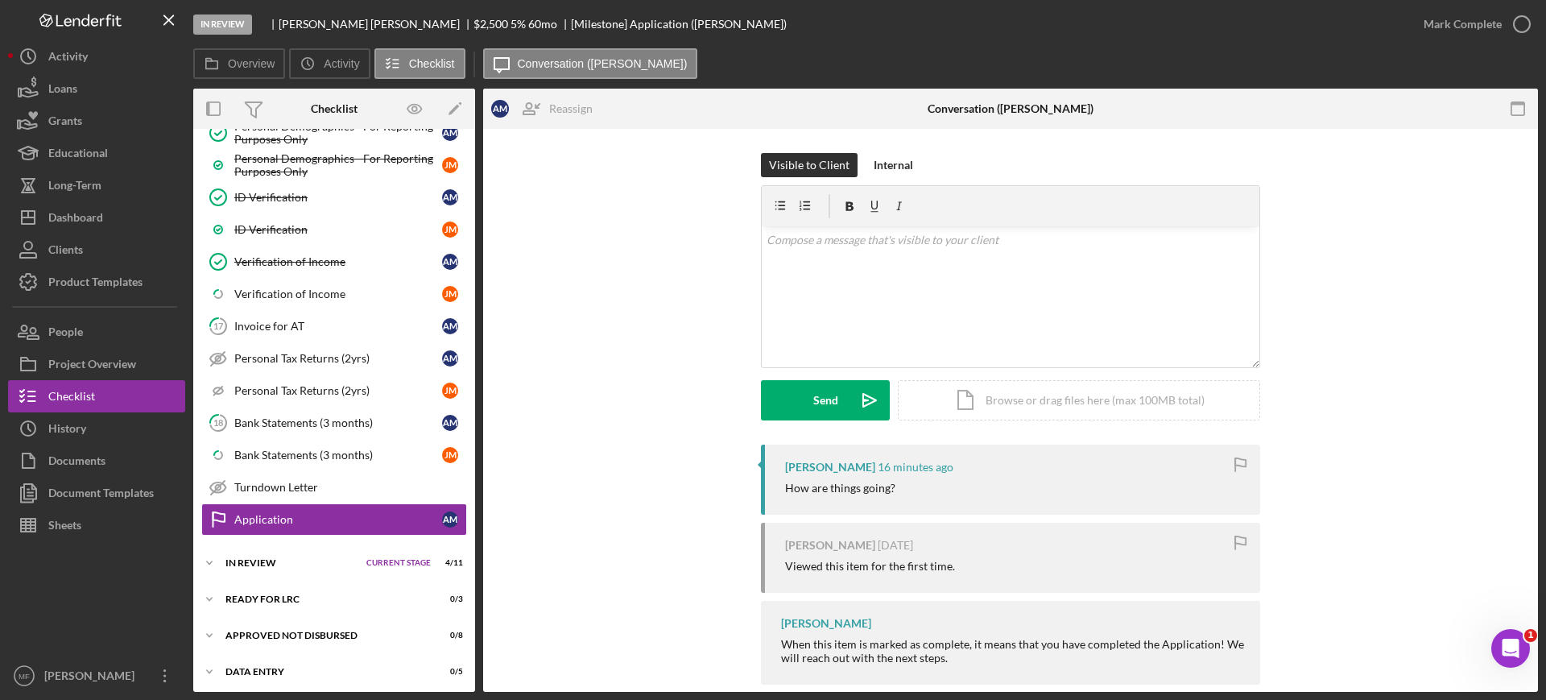
scroll to position [834, 0]
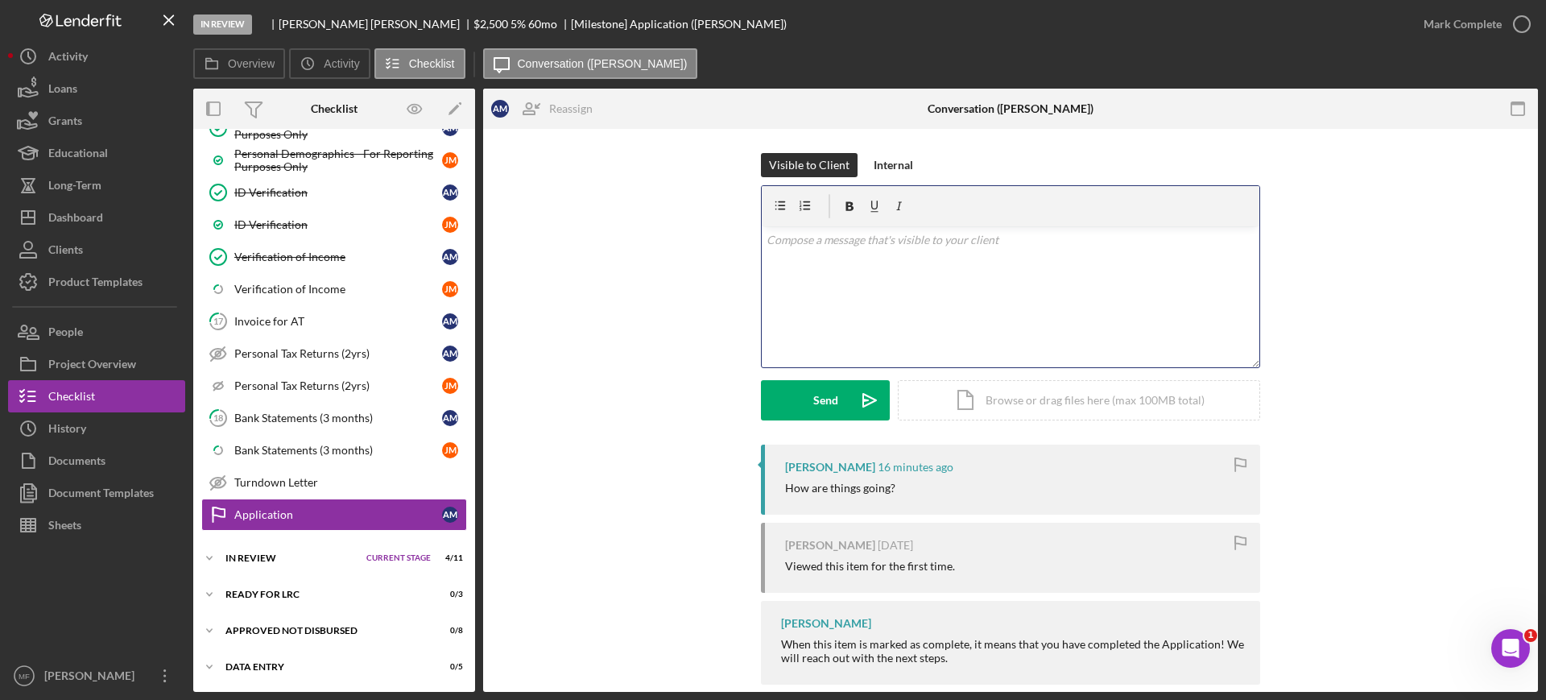
click at [833, 248] on p at bounding box center [1010, 240] width 489 height 18
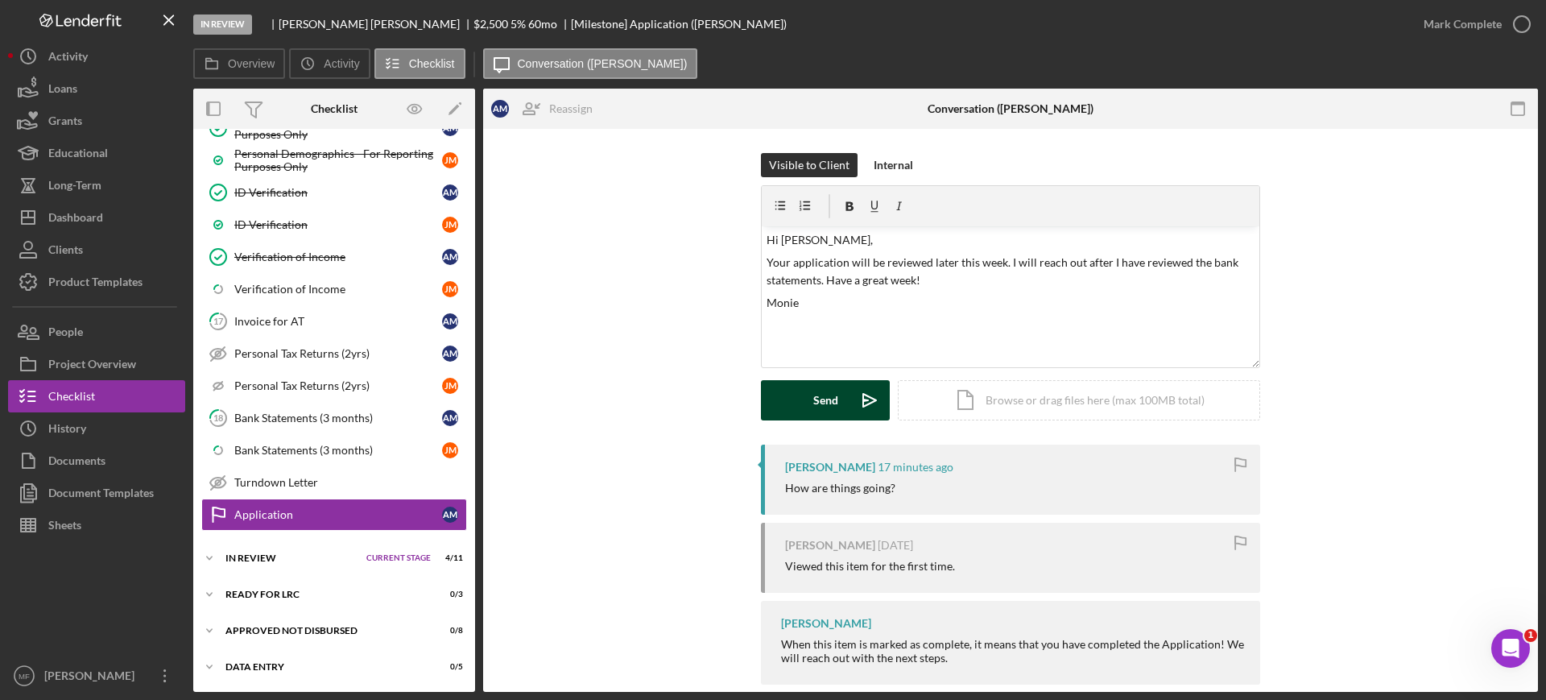
click at [830, 410] on div "Send" at bounding box center [825, 400] width 25 height 40
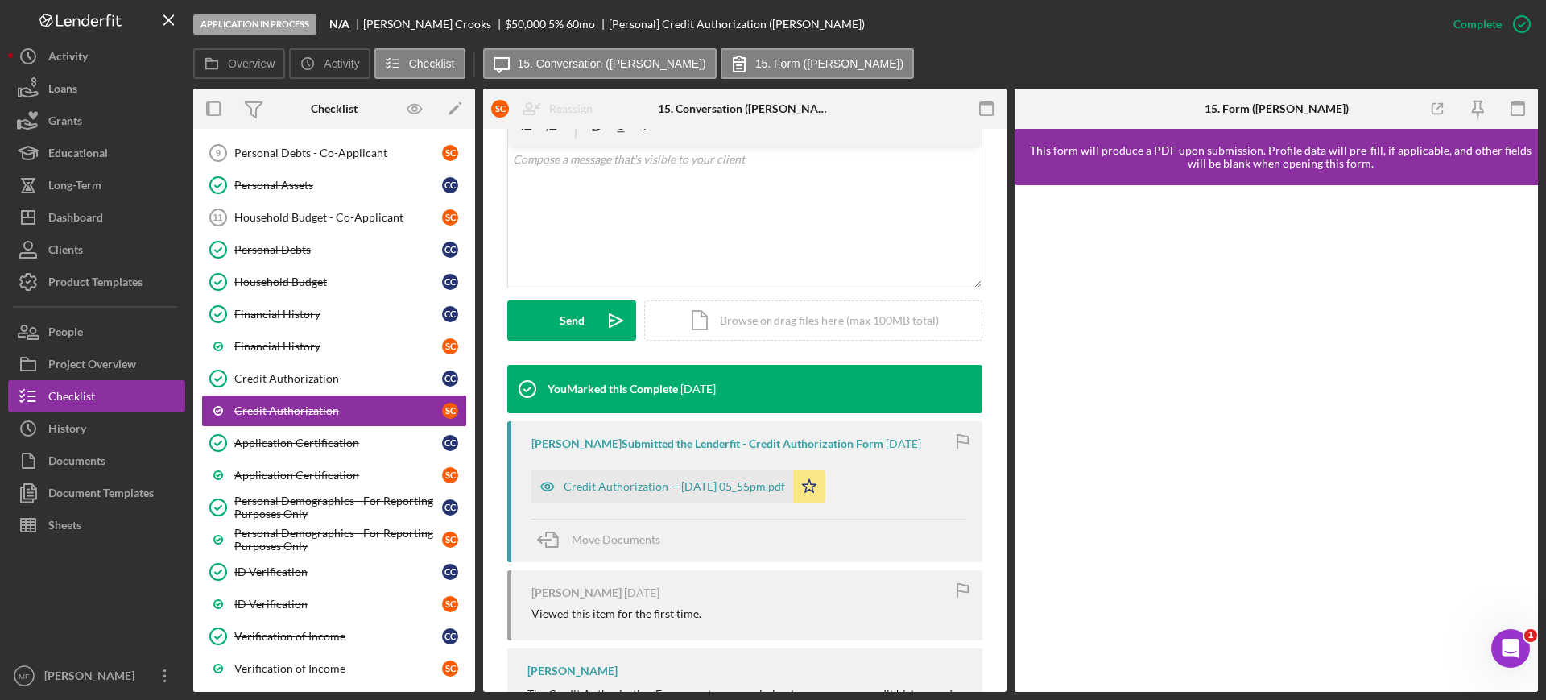
scroll to position [302, 0]
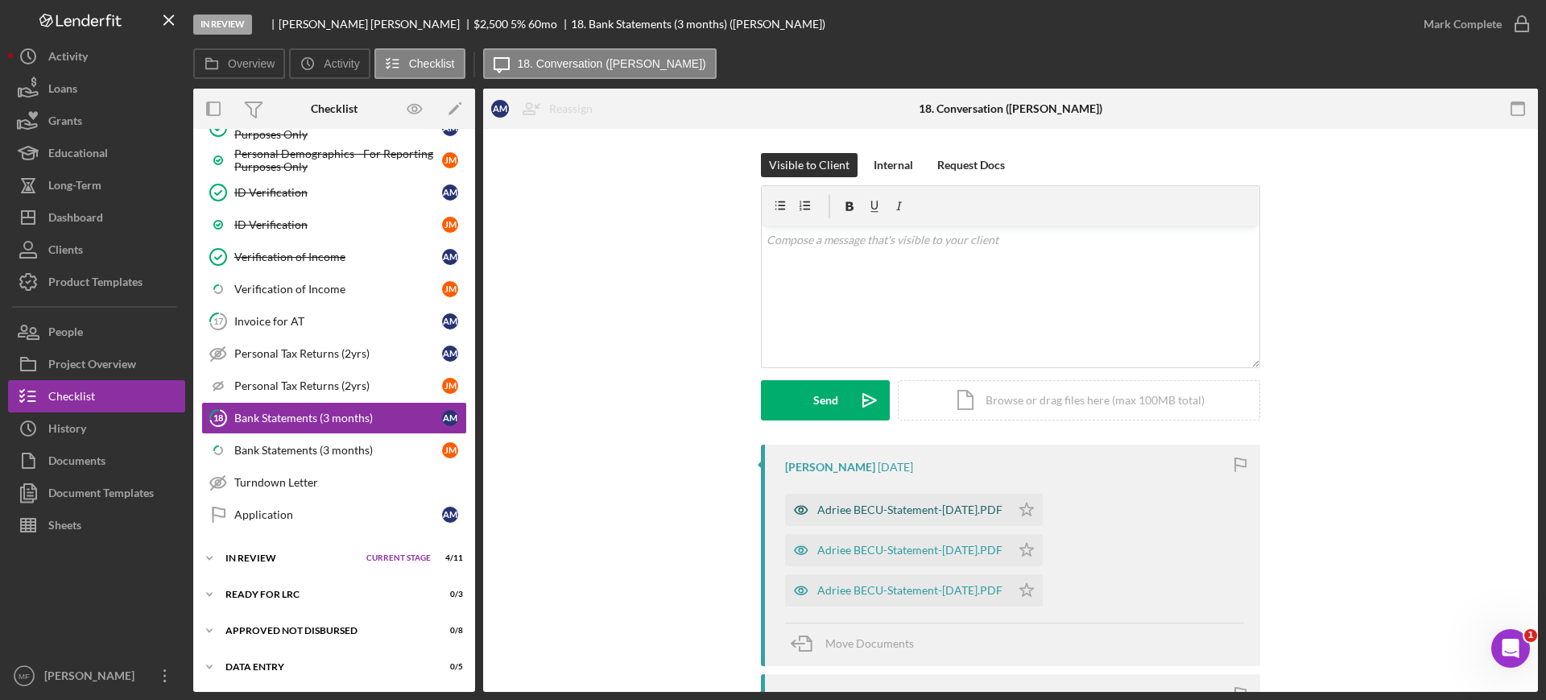
click at [932, 514] on div "Adriee BECU-Statement-[DATE].PDF" at bounding box center [909, 509] width 185 height 13
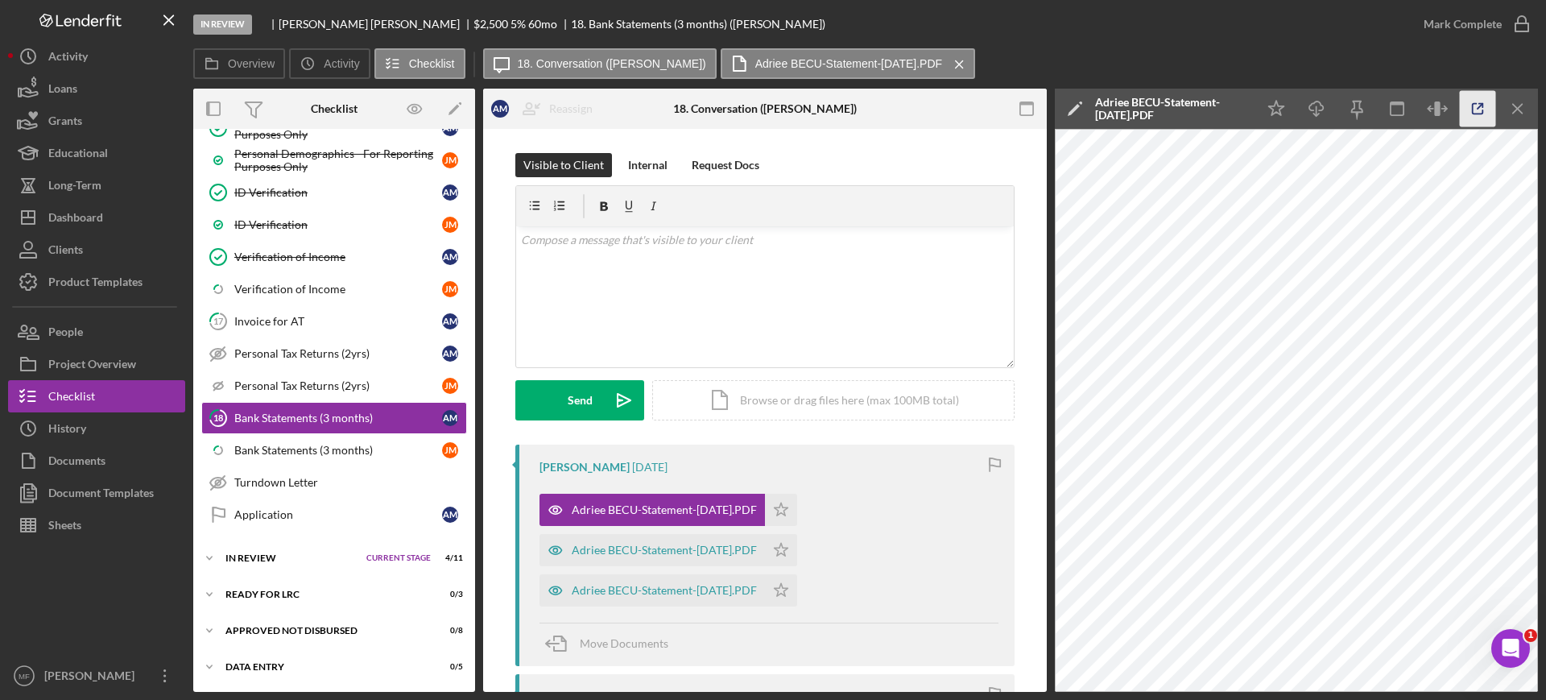
click at [1475, 109] on icon "button" at bounding box center [1477, 109] width 36 height 36
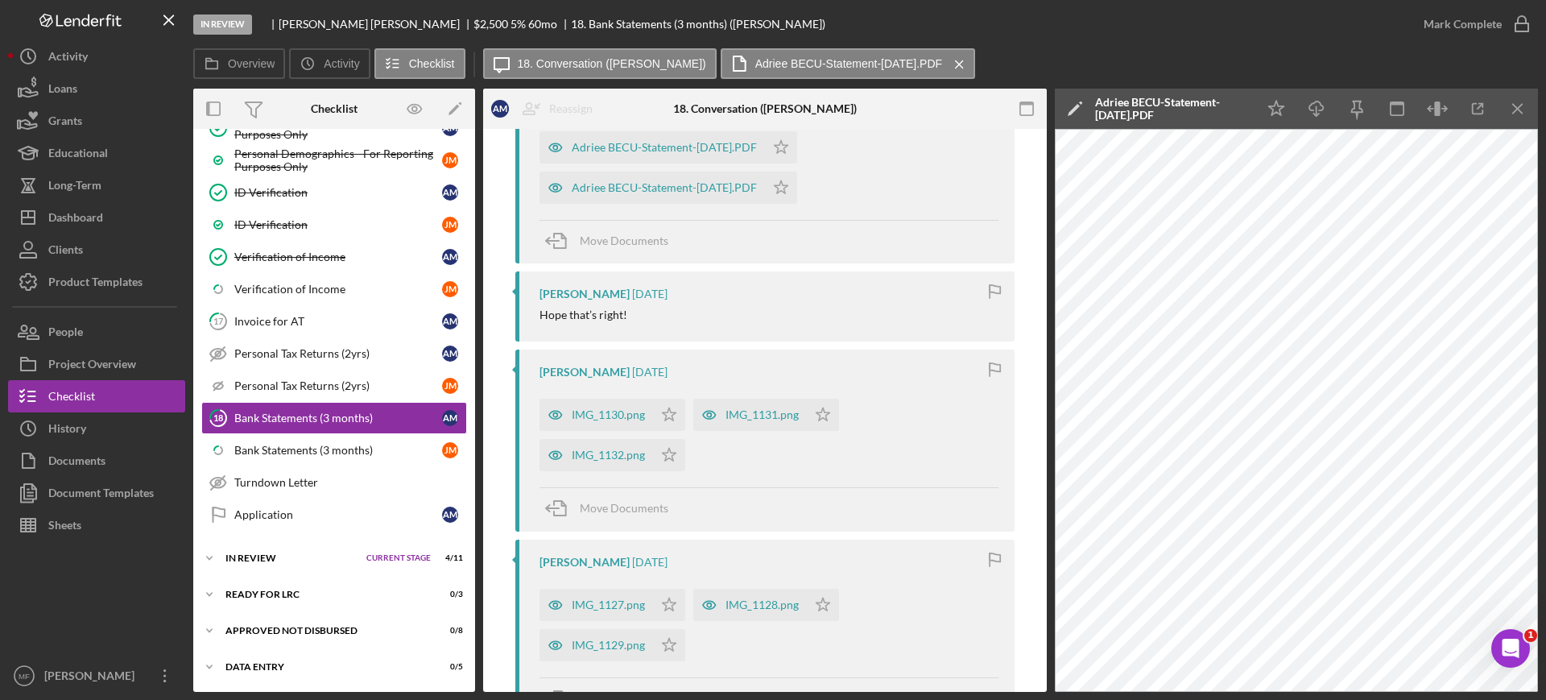
scroll to position [302, 0]
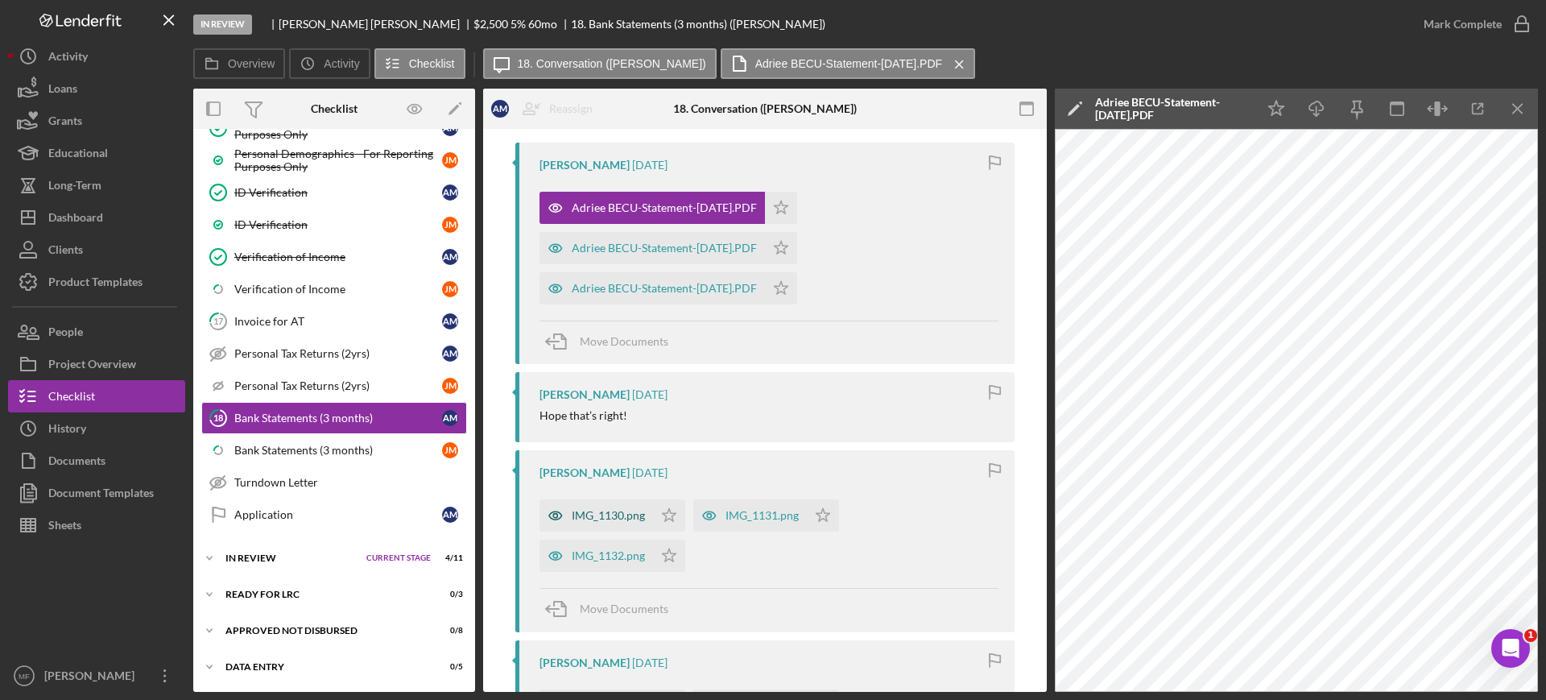
click at [619, 520] on div "IMG_1130.png" at bounding box center [608, 515] width 73 height 13
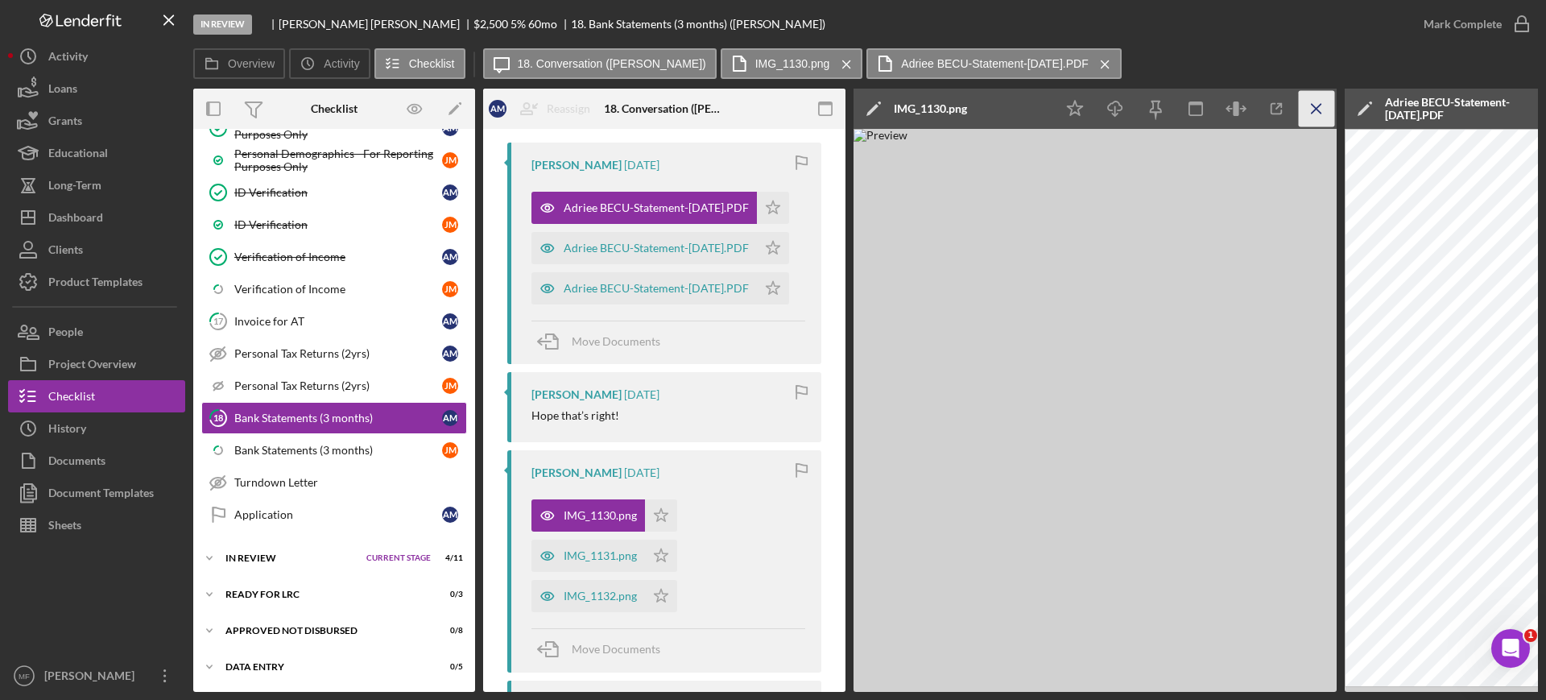
click at [1315, 109] on line "button" at bounding box center [1315, 108] width 9 height 9
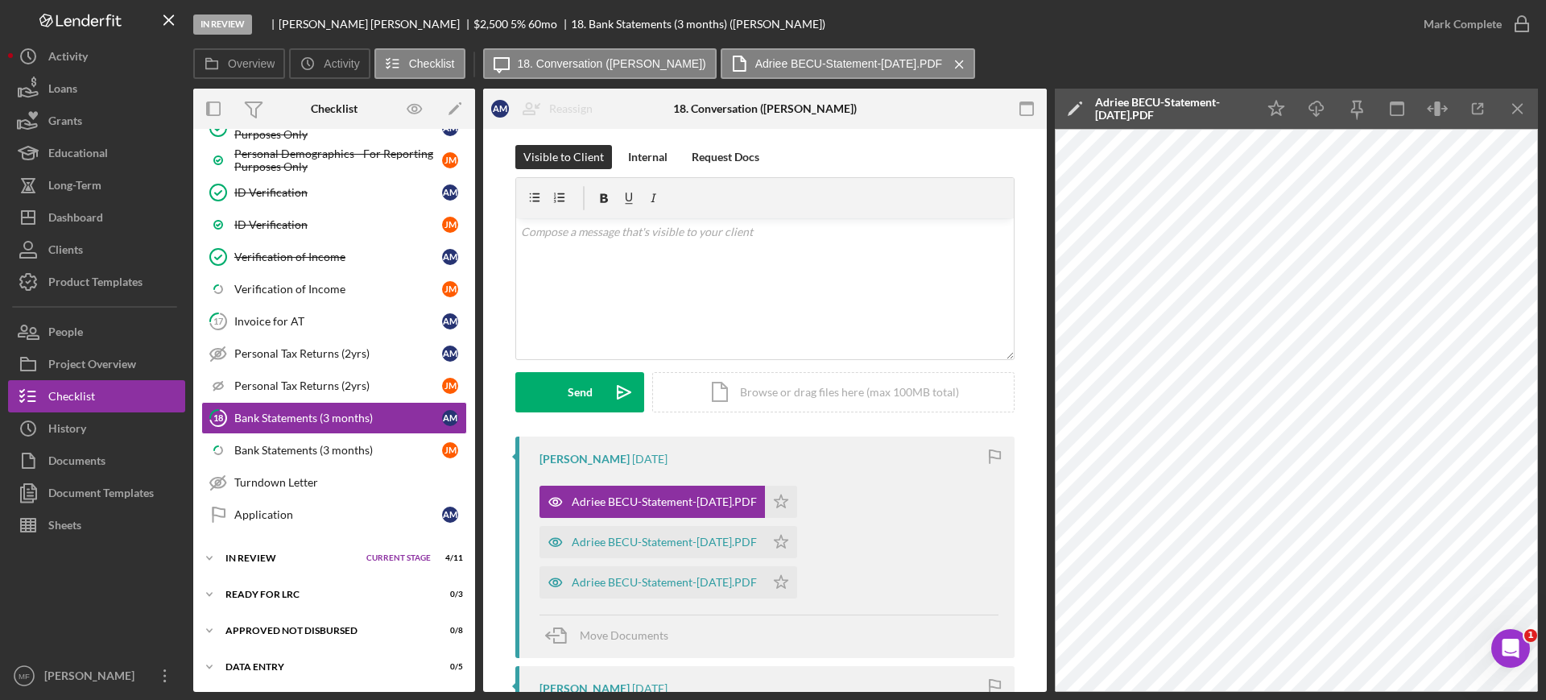
scroll to position [0, 0]
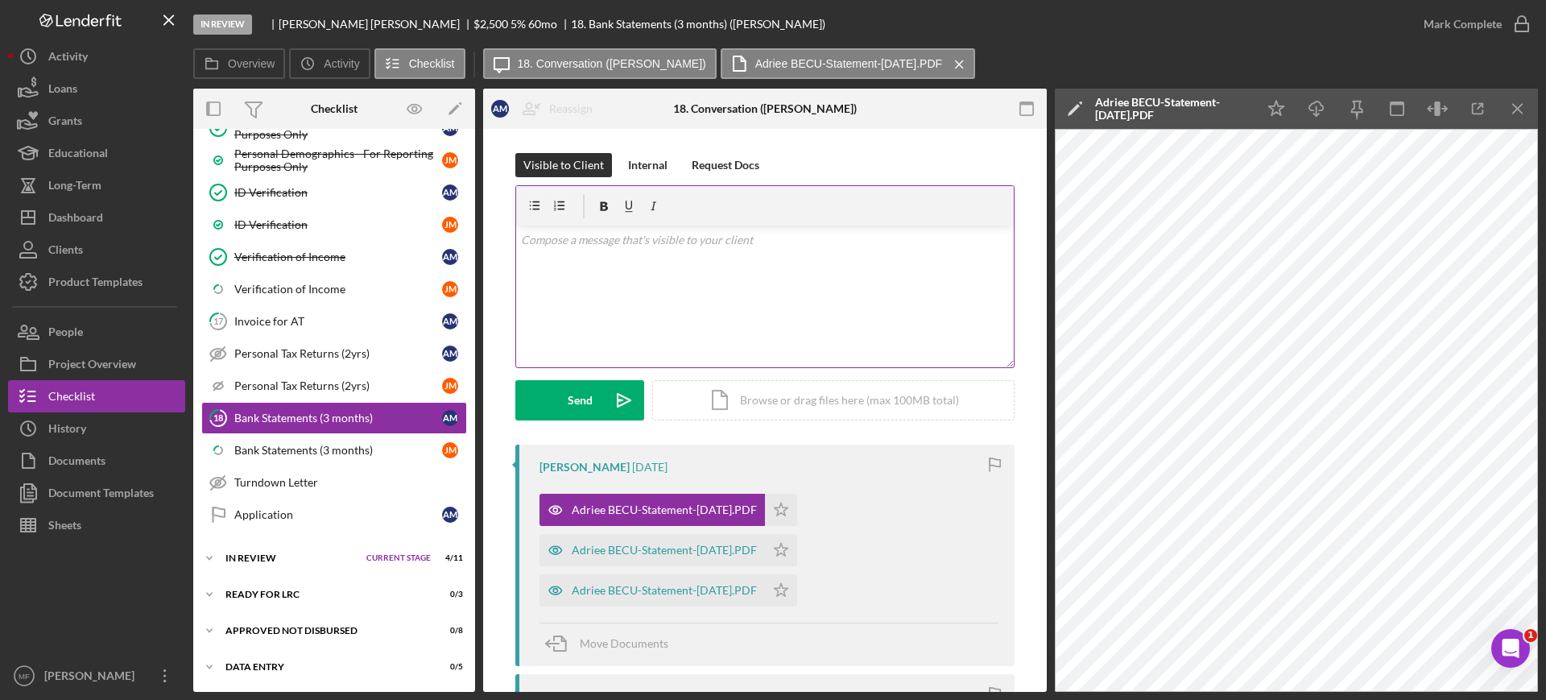
click at [606, 237] on p at bounding box center [765, 240] width 489 height 18
click at [681, 246] on p at bounding box center [765, 240] width 489 height 18
click at [719, 549] on div "Adriee BECU-Statement-15-Aug-2025.PDF" at bounding box center [664, 549] width 185 height 13
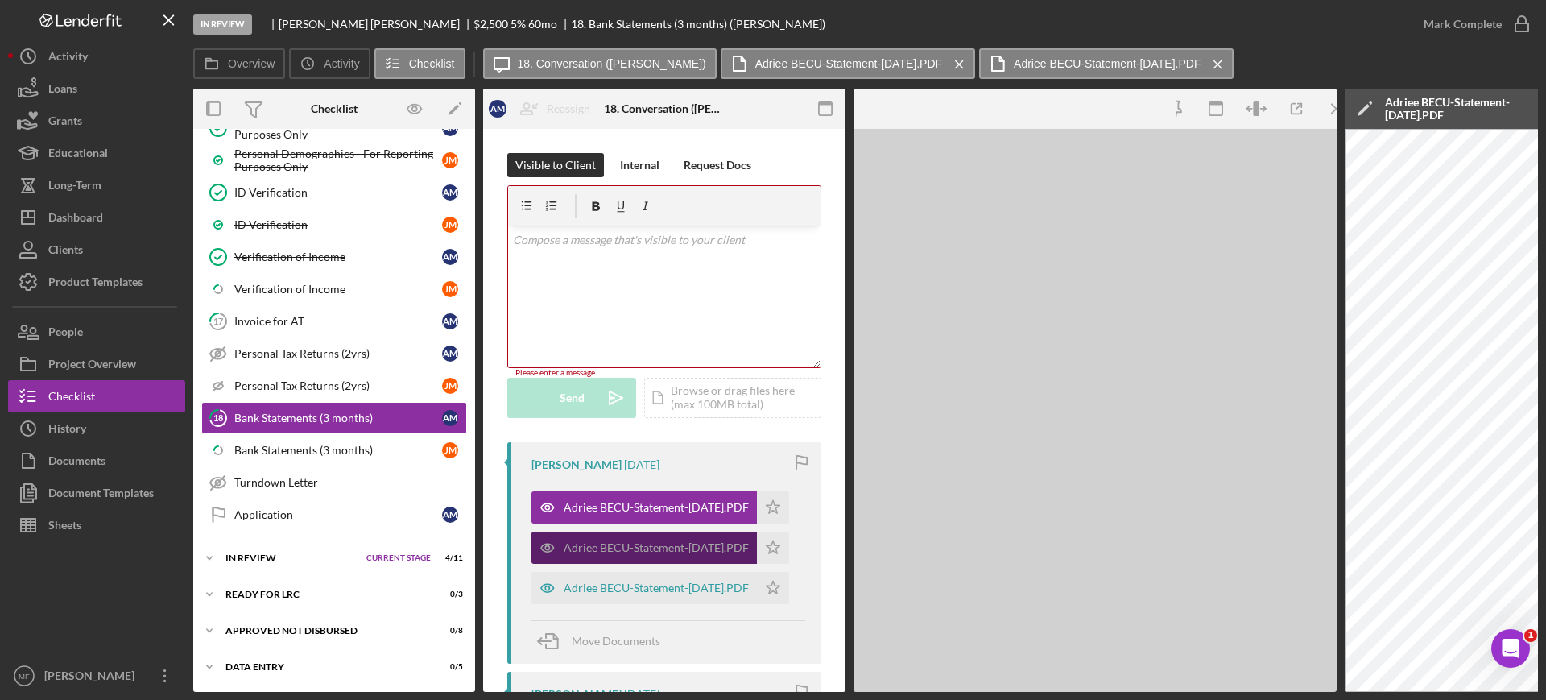
click at [719, 549] on div "Adriee BECU-Statement-15-Aug-2025.PDF" at bounding box center [656, 547] width 185 height 13
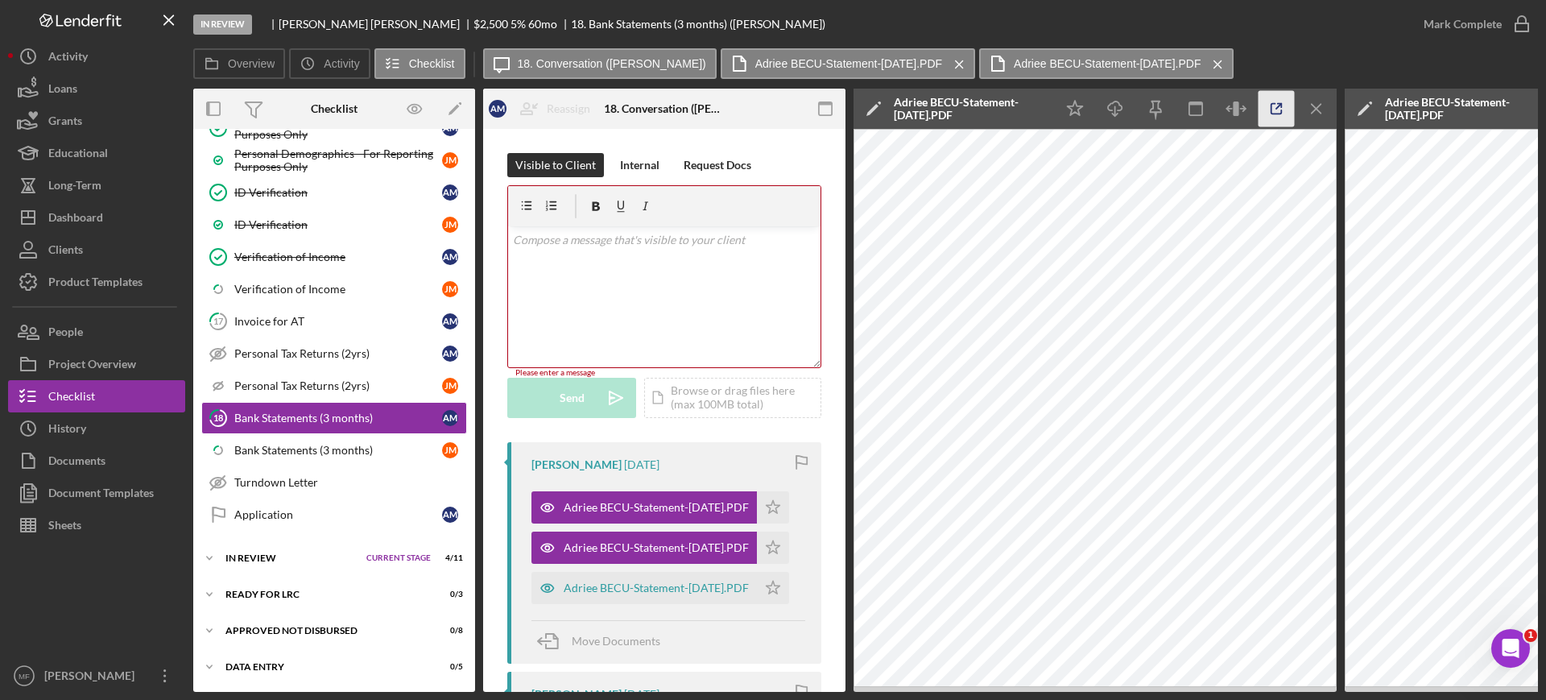
click at [1274, 112] on icon "button" at bounding box center [1276, 109] width 36 height 36
click at [572, 238] on p at bounding box center [664, 240] width 303 height 18
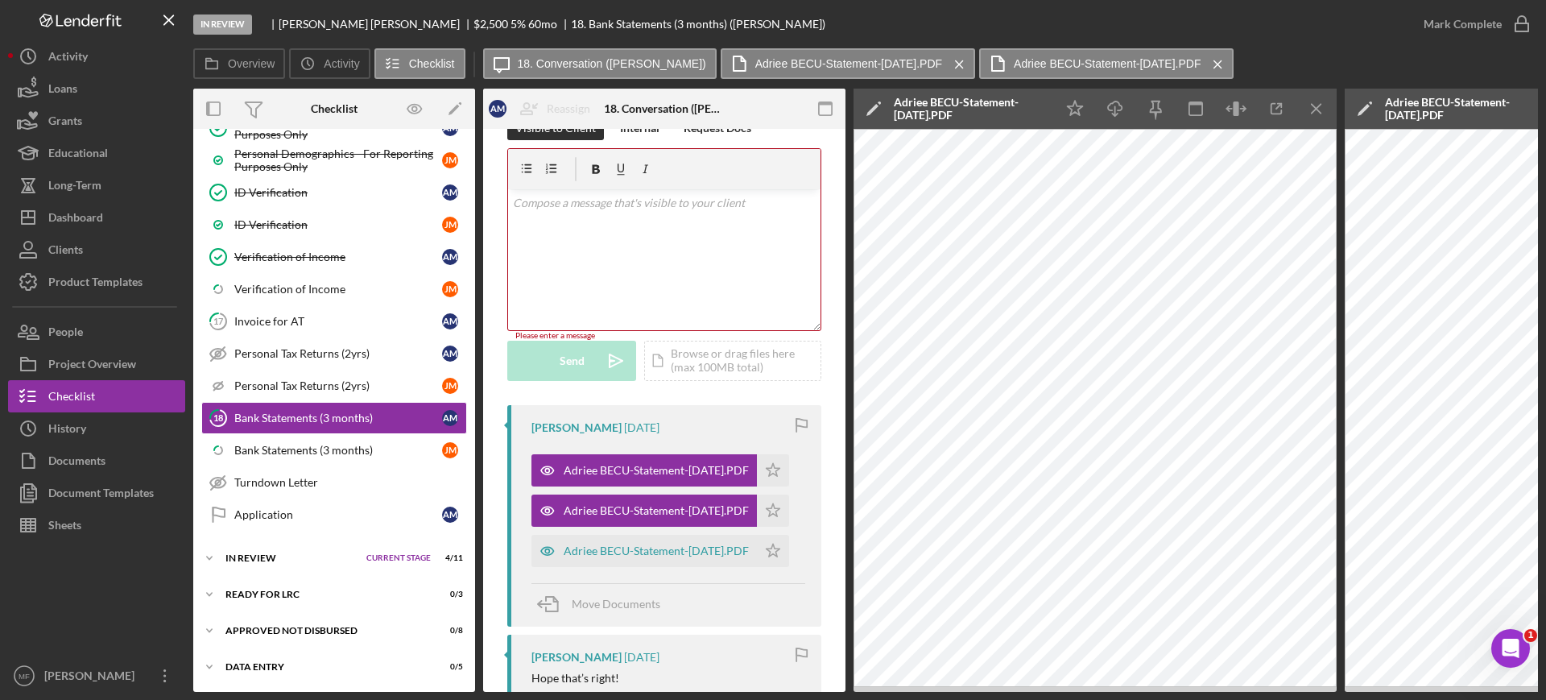
scroll to position [101, 0]
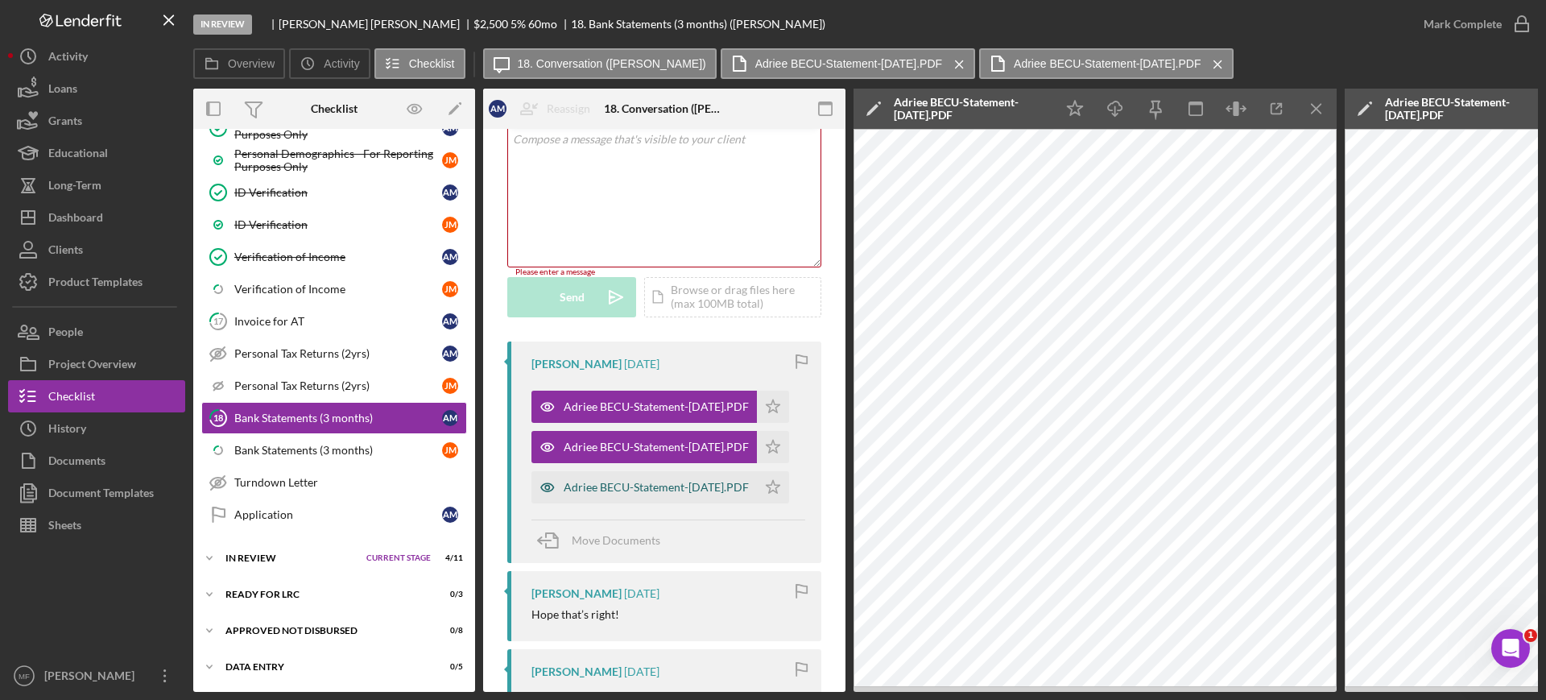
click at [656, 492] on div "Adriee BECU-Statement-19-Sep-2025.PDF" at bounding box center [656, 487] width 185 height 13
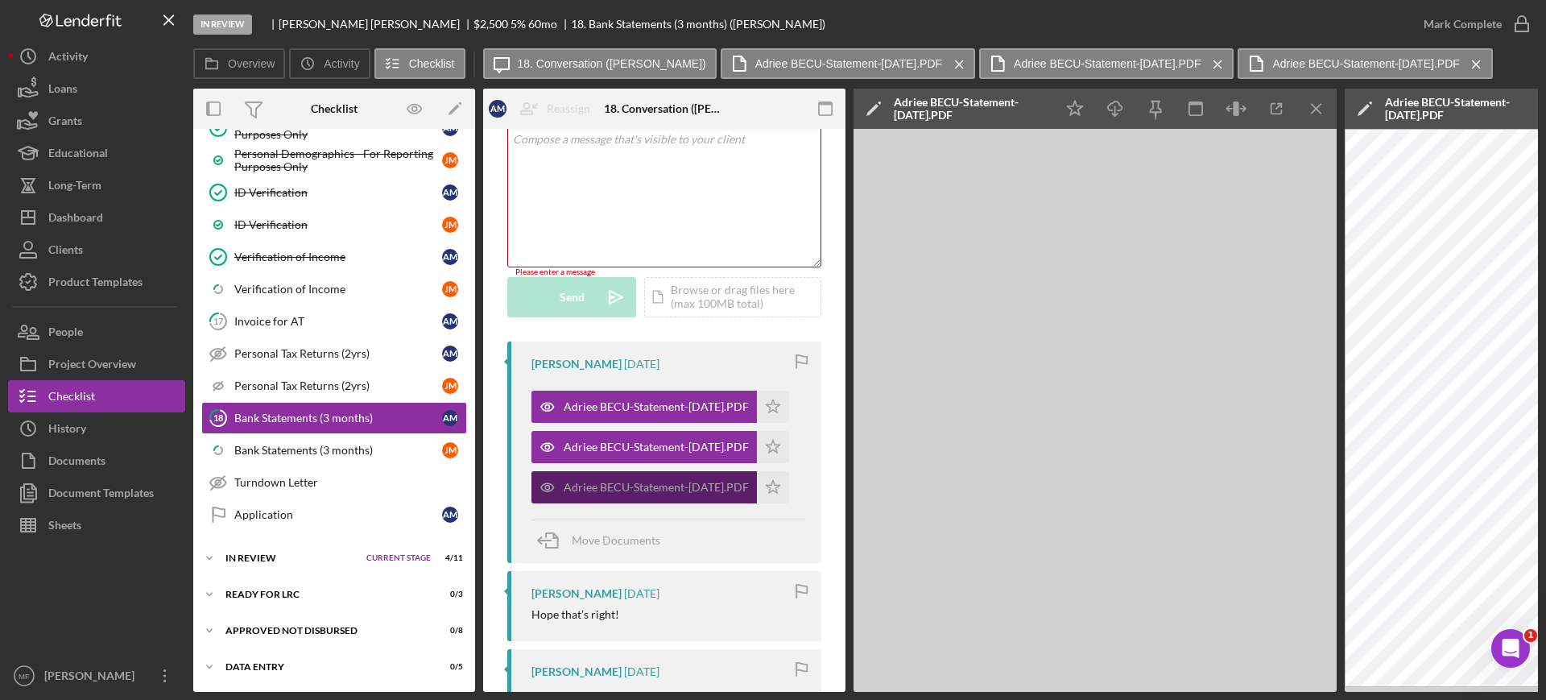
click at [656, 492] on div "Adriee BECU-Statement-19-Sep-2025.PDF" at bounding box center [656, 487] width 185 height 13
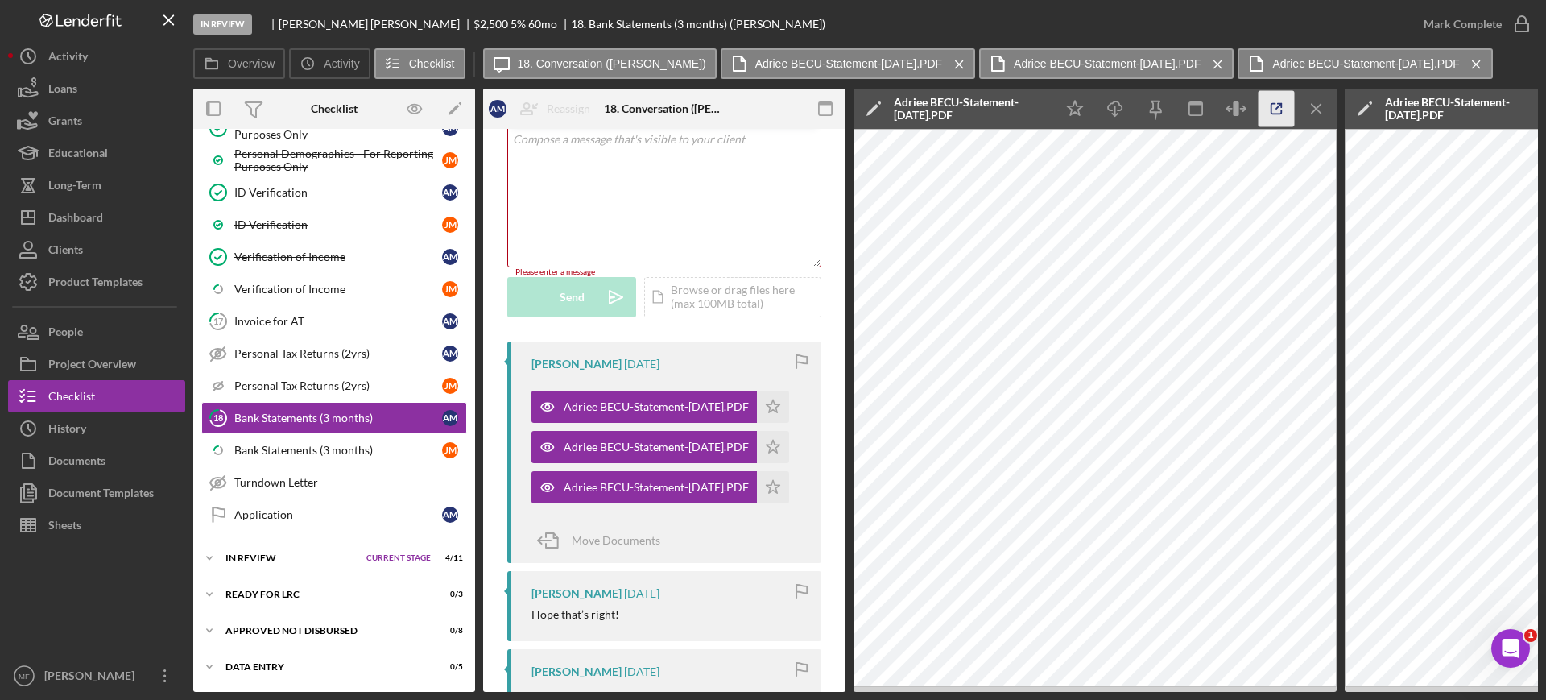
click at [1274, 110] on icon "button" at bounding box center [1276, 109] width 36 height 36
click at [328, 66] on label "Activity" at bounding box center [341, 63] width 35 height 13
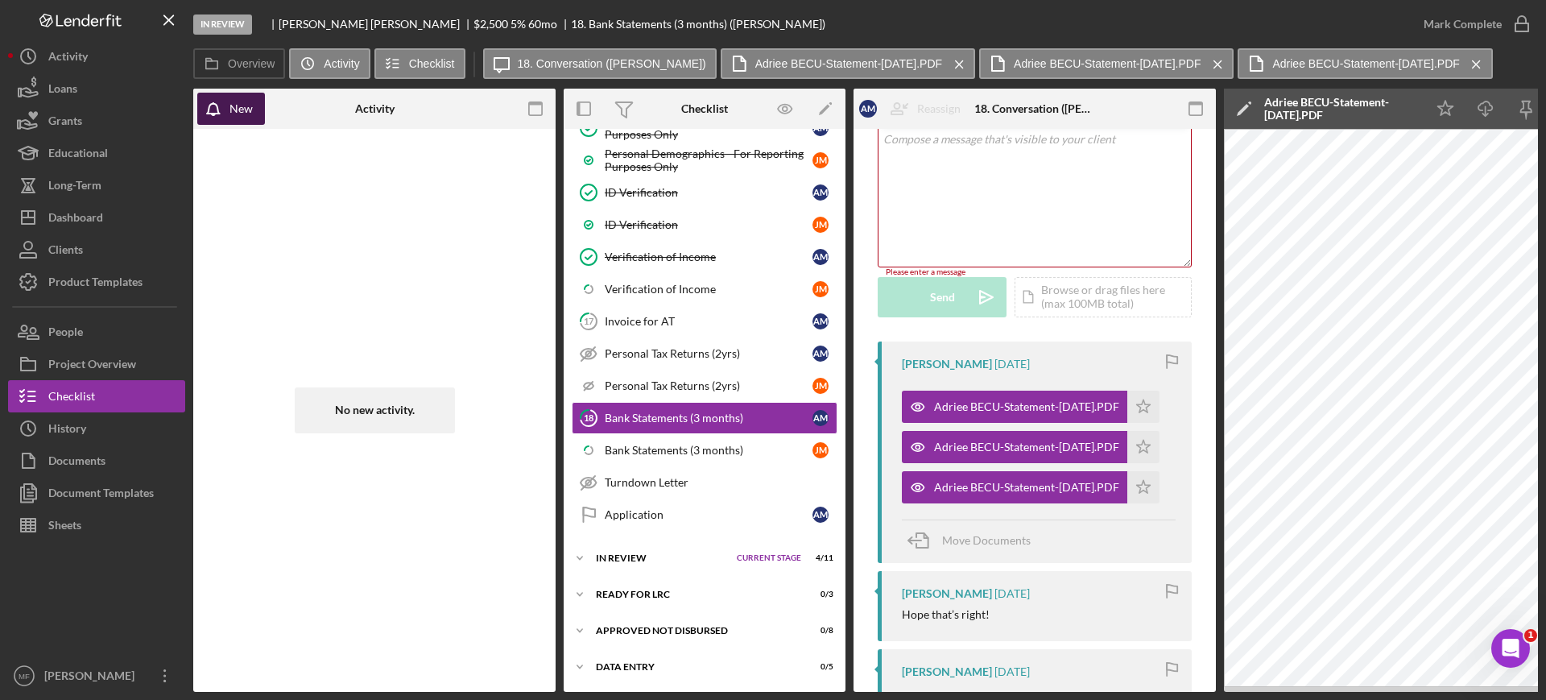
click at [239, 116] on div "New" at bounding box center [240, 109] width 23 height 32
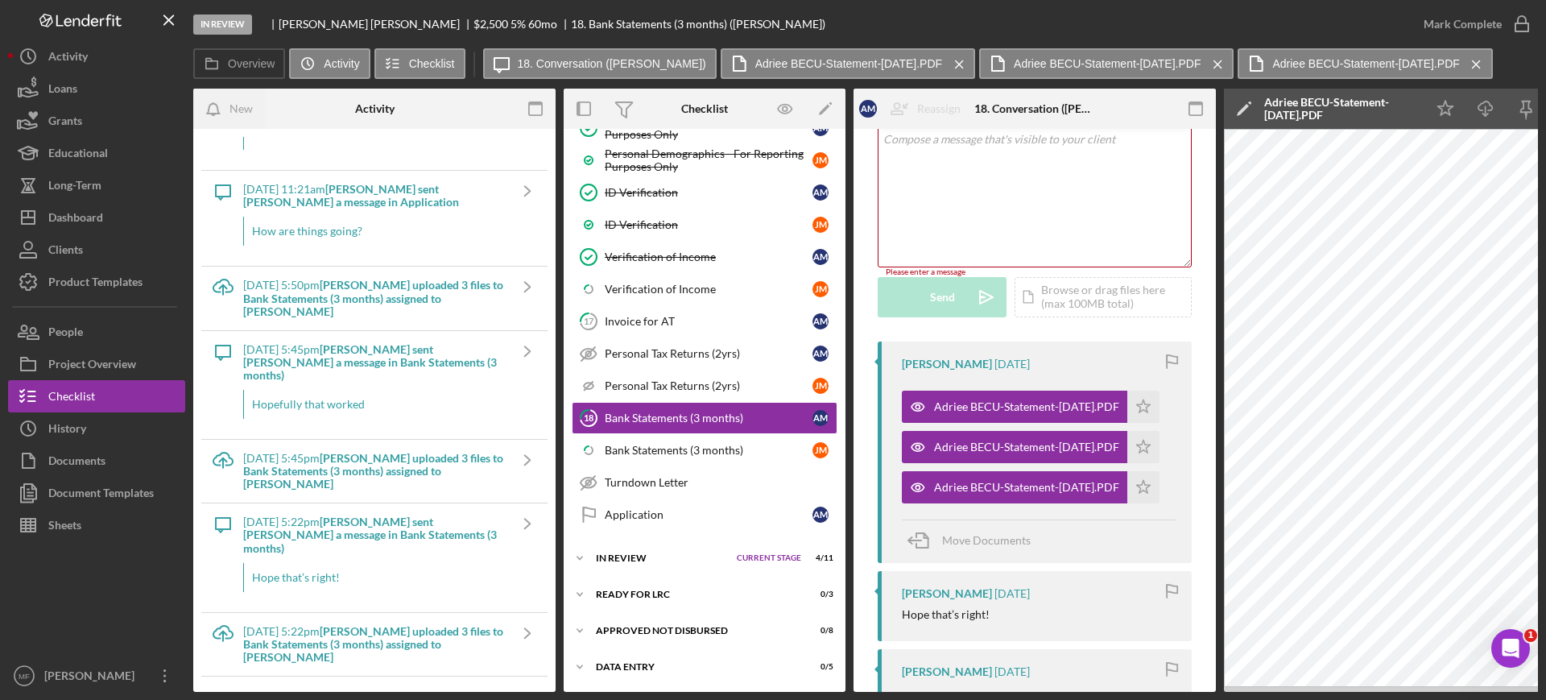
scroll to position [302, 0]
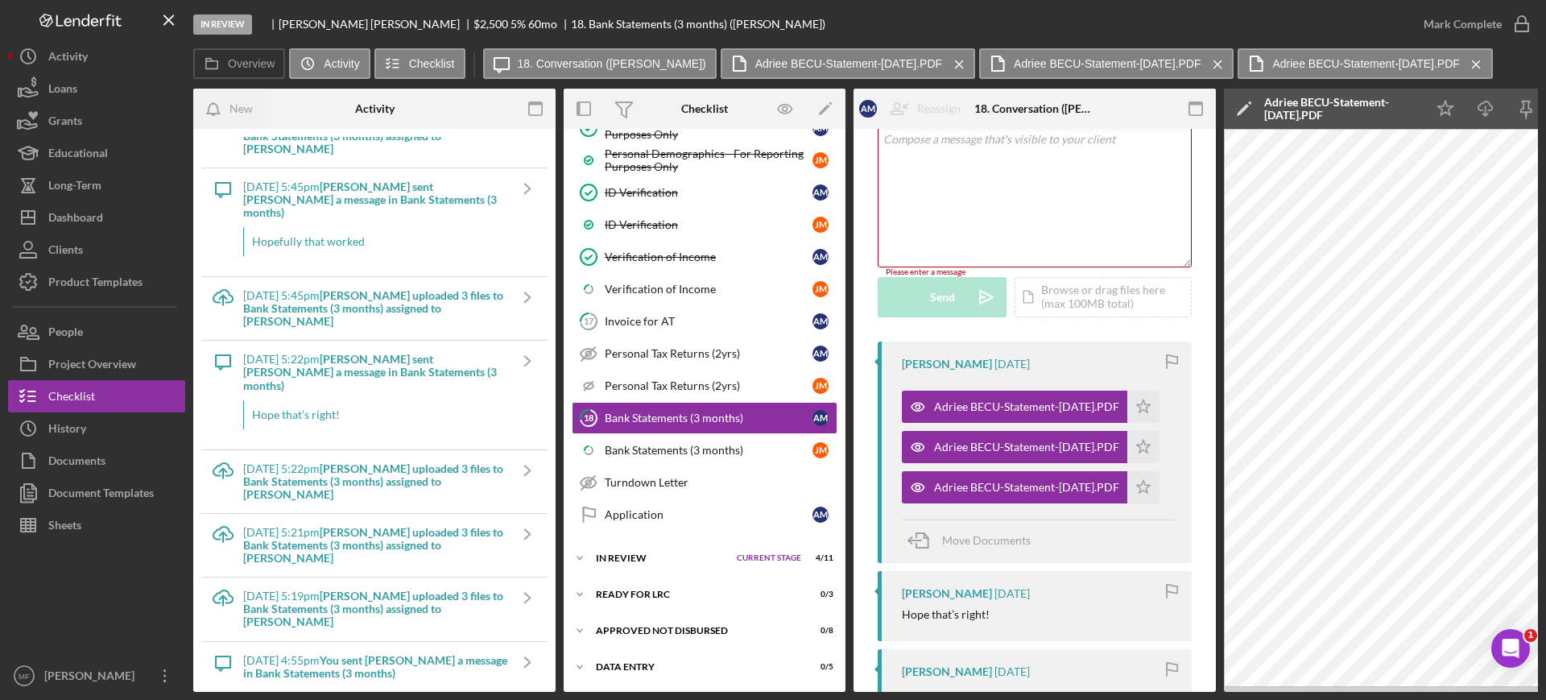
click at [385, 400] on div "Hope that’s right!" at bounding box center [375, 414] width 264 height 29
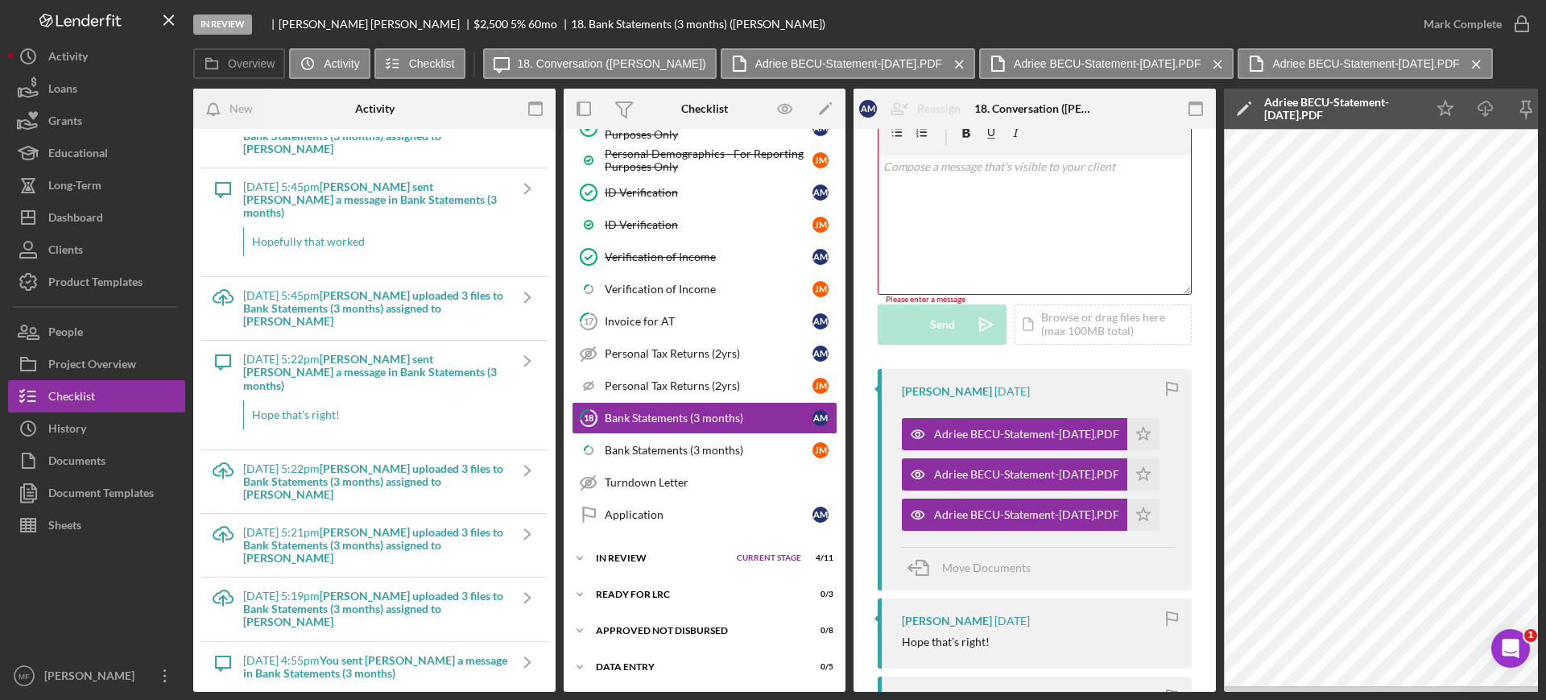
scroll to position [0, 0]
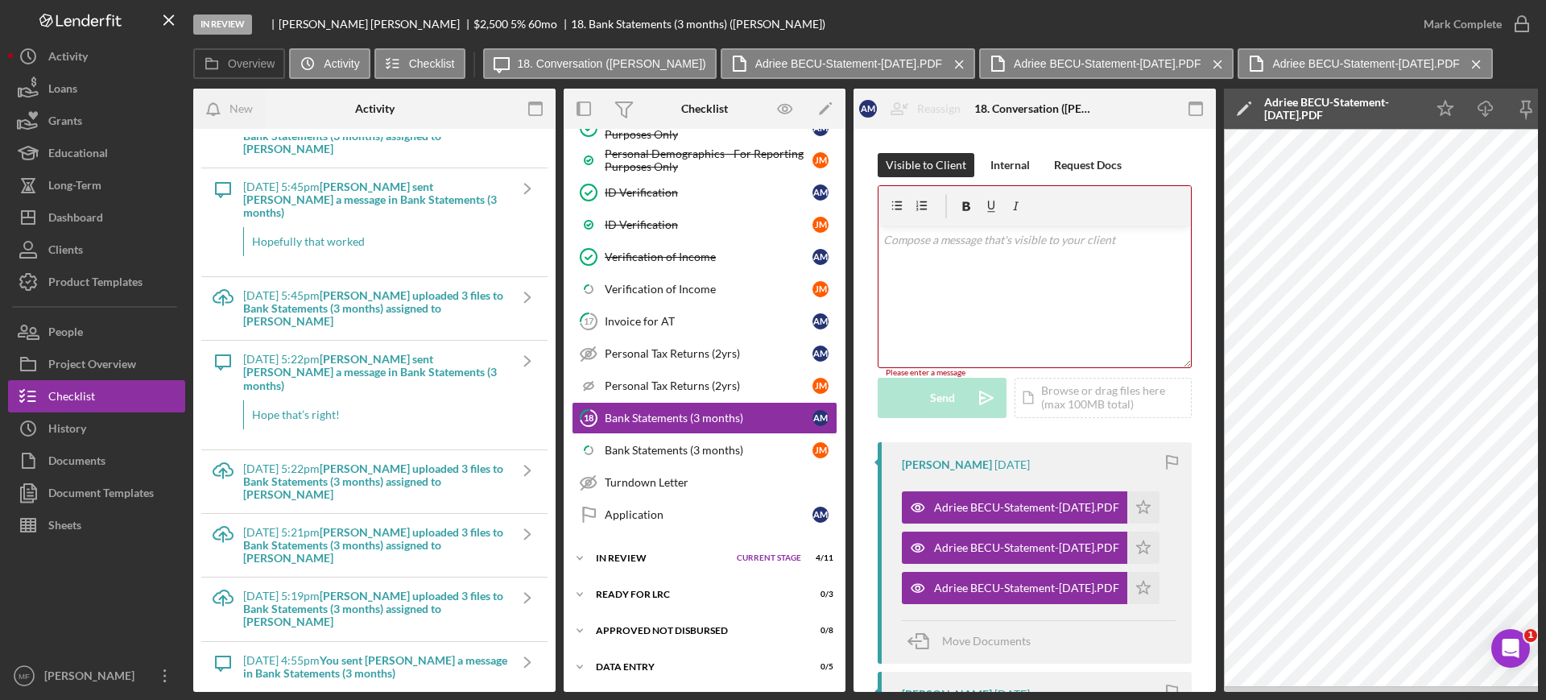
click at [940, 243] on p at bounding box center [1034, 240] width 303 height 18
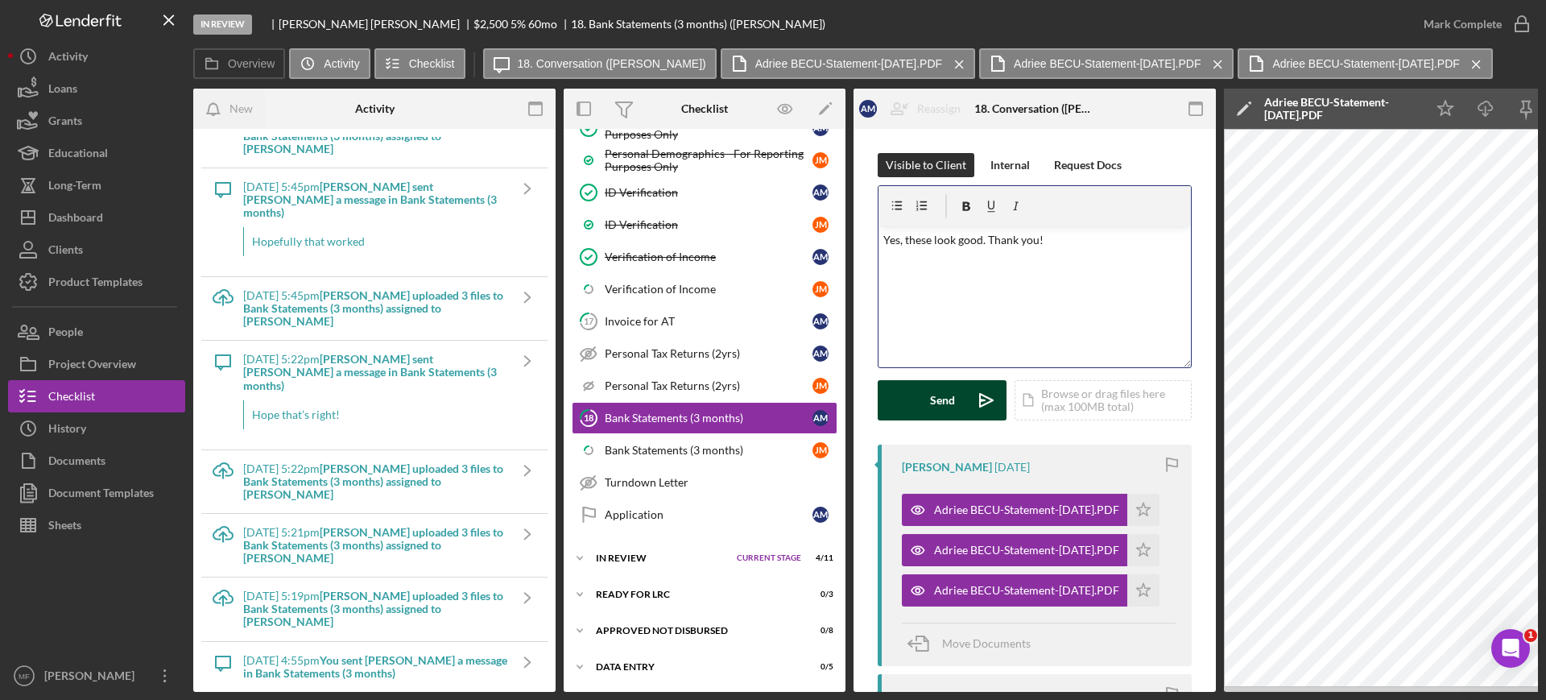
click at [934, 397] on div "Send" at bounding box center [942, 400] width 25 height 40
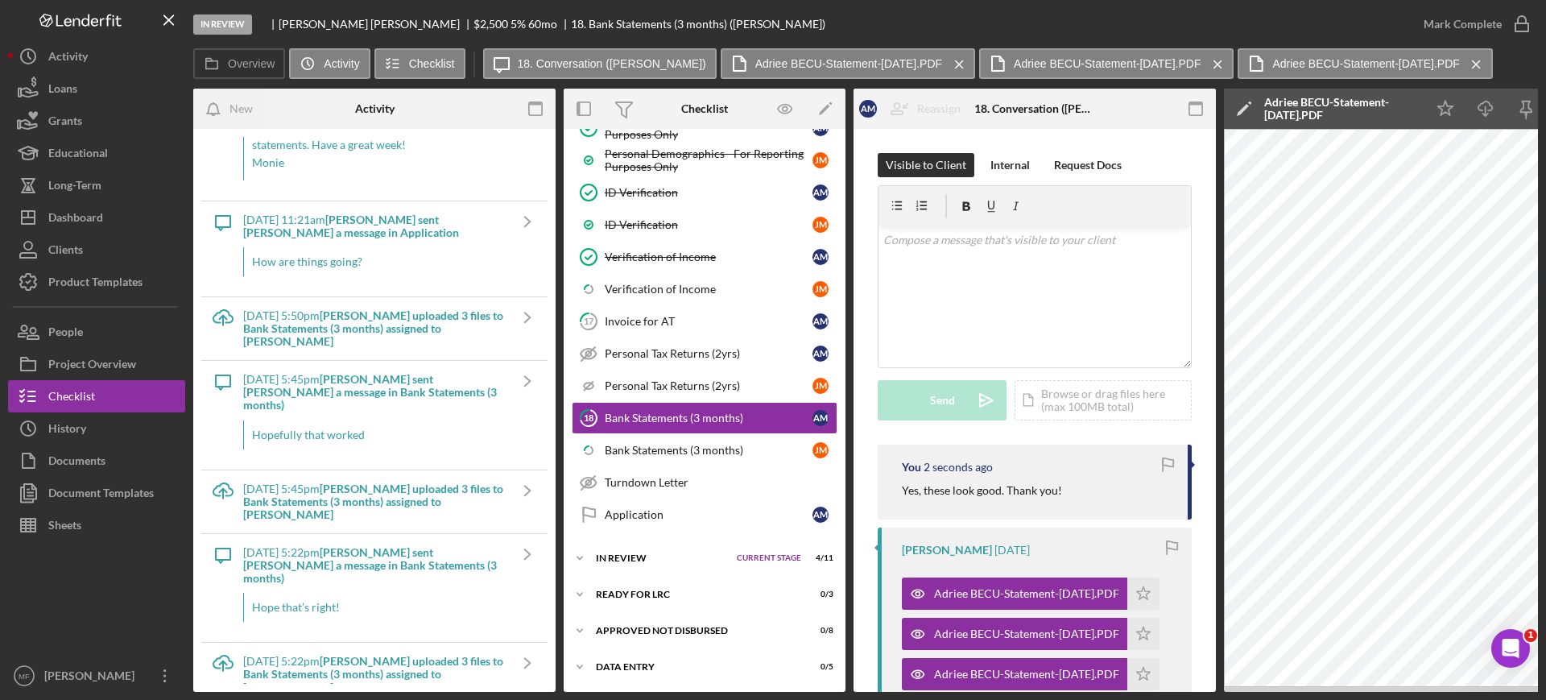
scroll to position [202, 0]
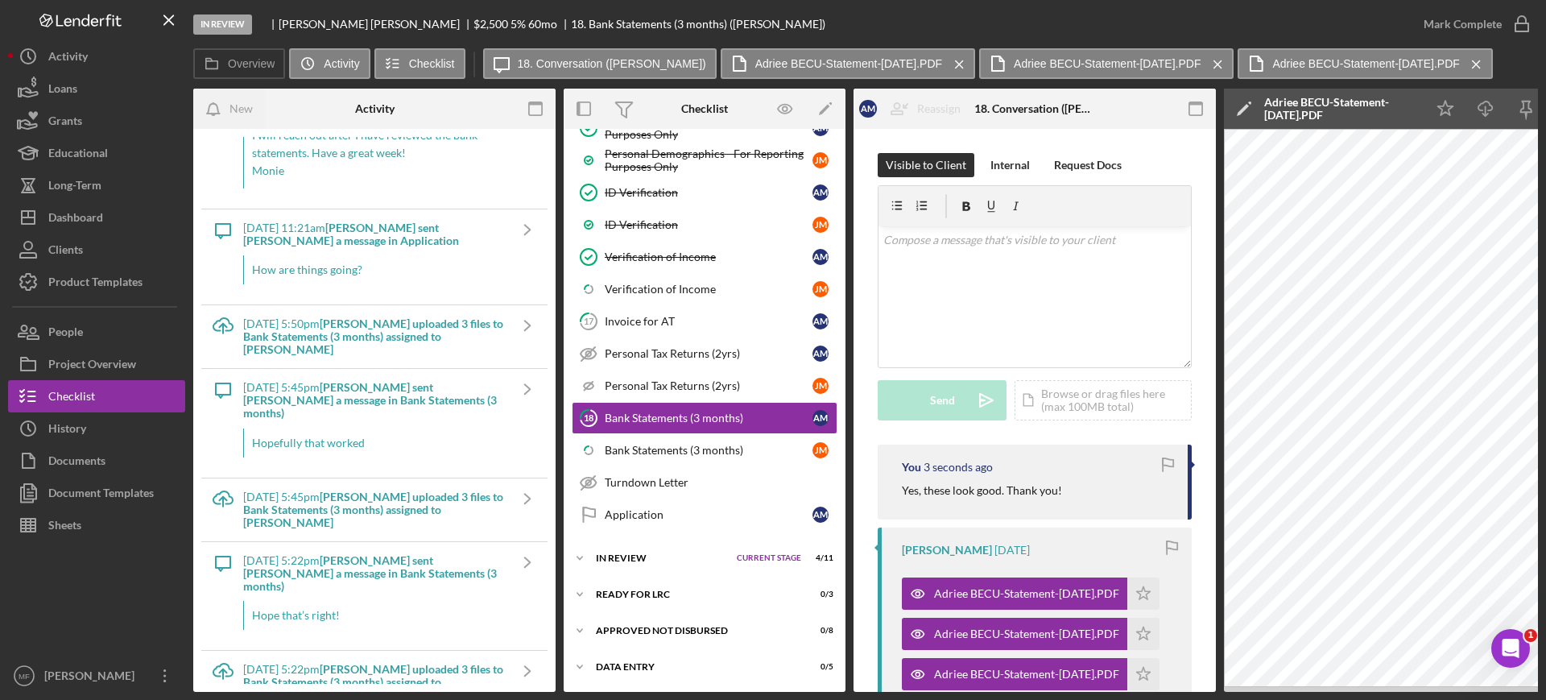
click at [380, 440] on div "Hopefully that worked" at bounding box center [375, 442] width 264 height 29
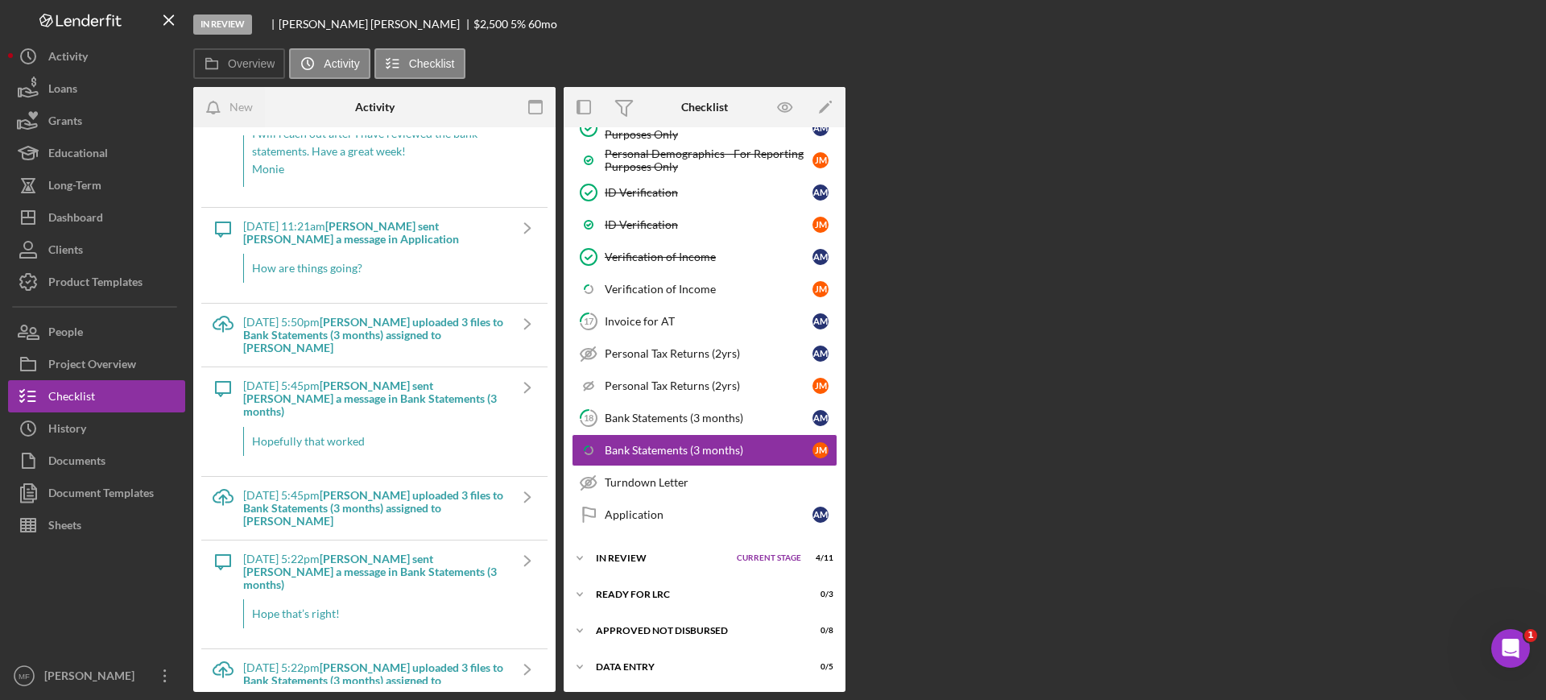
scroll to position [834, 0]
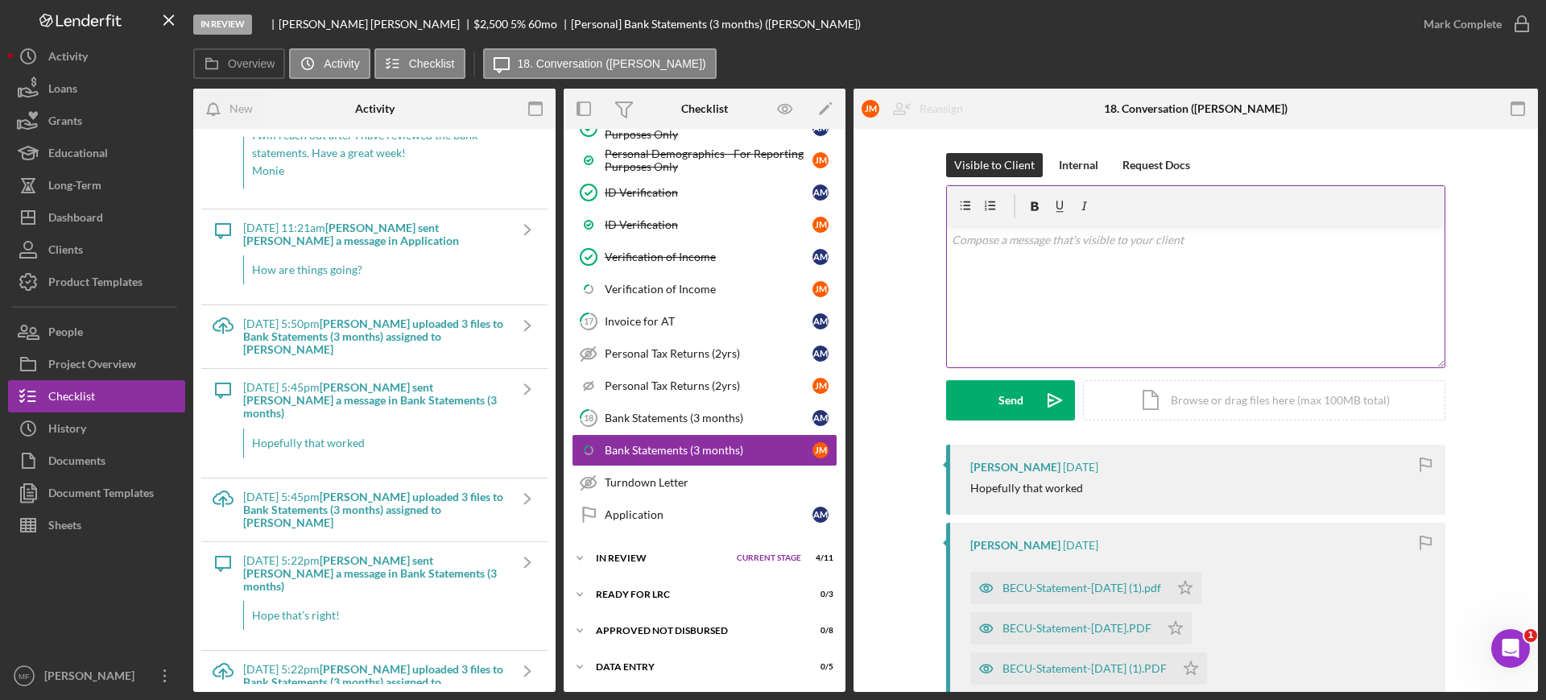
click at [1001, 242] on p at bounding box center [1196, 240] width 489 height 18
click at [1006, 394] on div "Send" at bounding box center [1010, 400] width 25 height 40
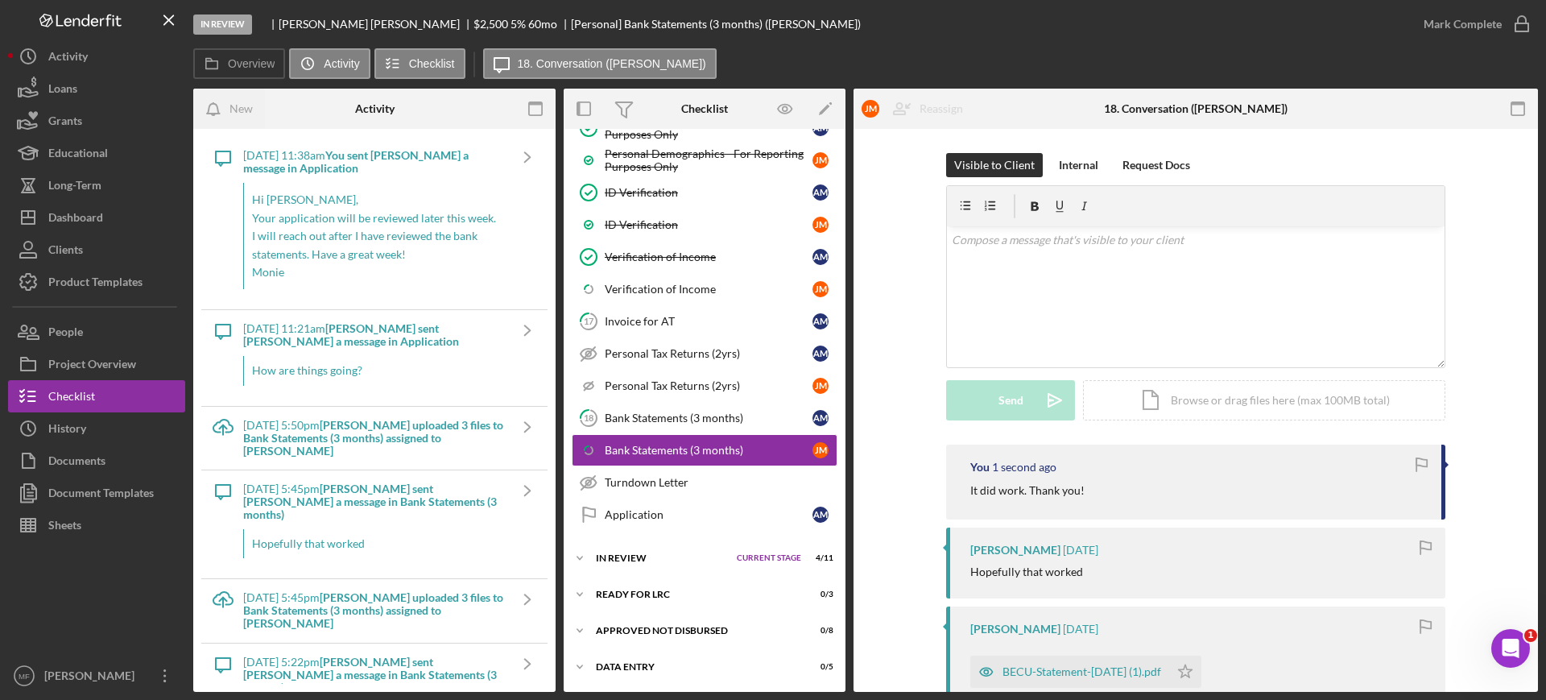
scroll to position [303, 0]
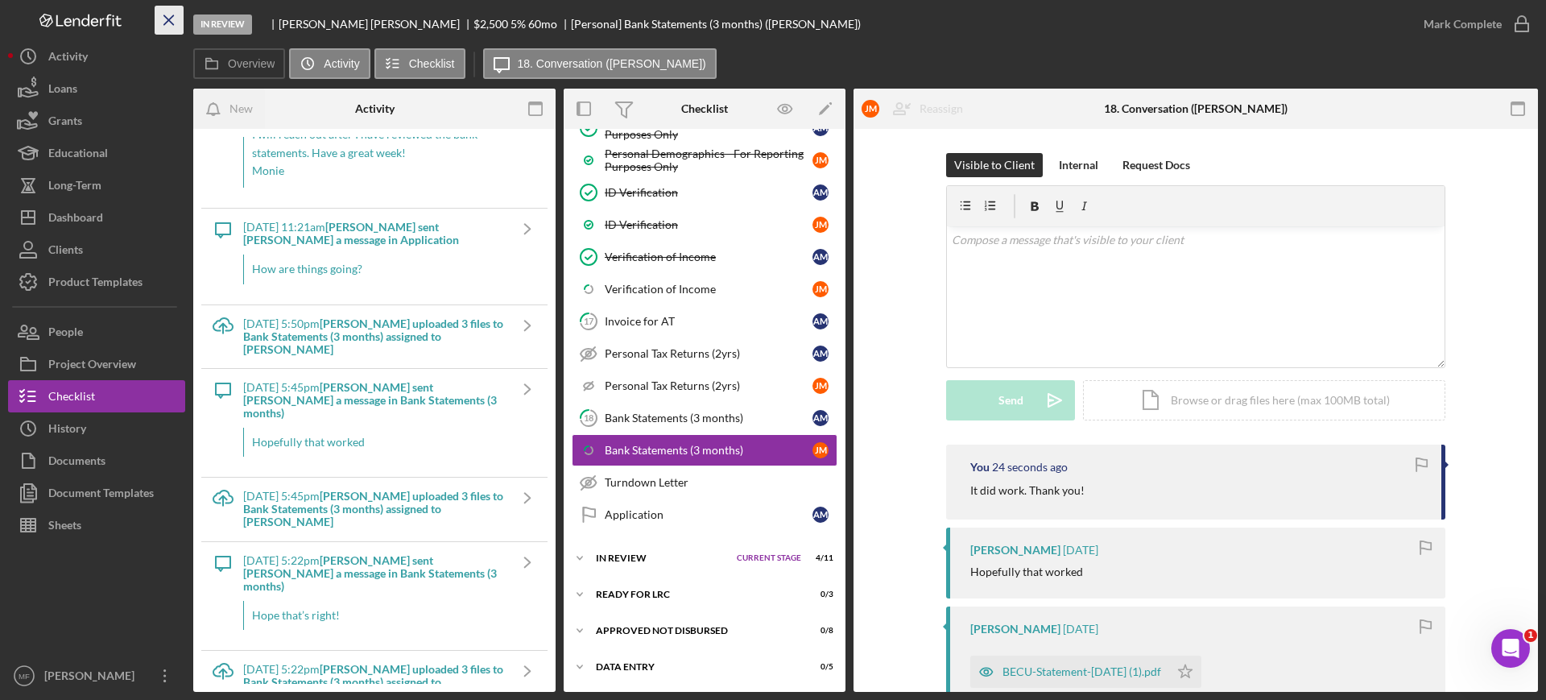
click at [165, 19] on icon "Icon/Menu Close" at bounding box center [169, 20] width 36 height 36
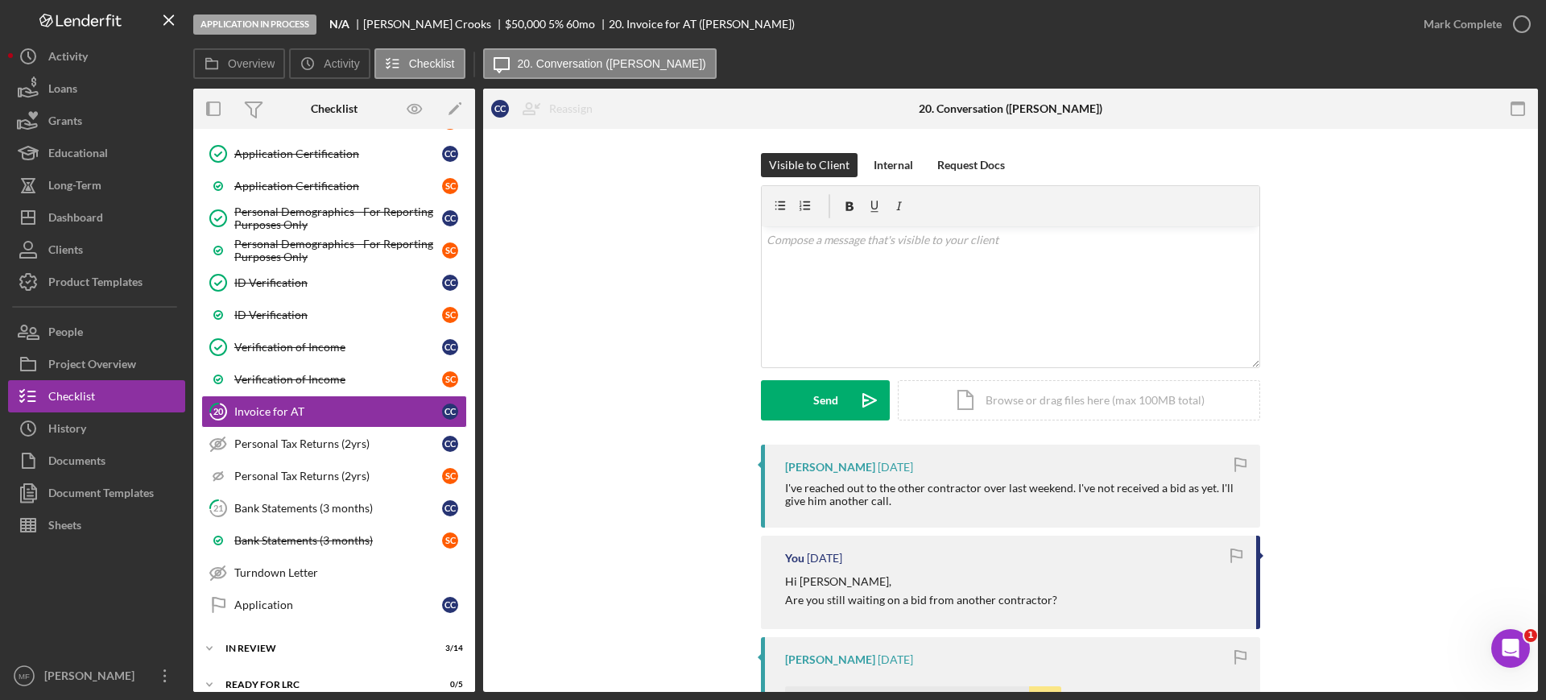
scroll to position [745, 0]
click at [851, 249] on div "v Color teal Color pink Remove color Add row above Add row below Add column bef…" at bounding box center [1010, 296] width 497 height 141
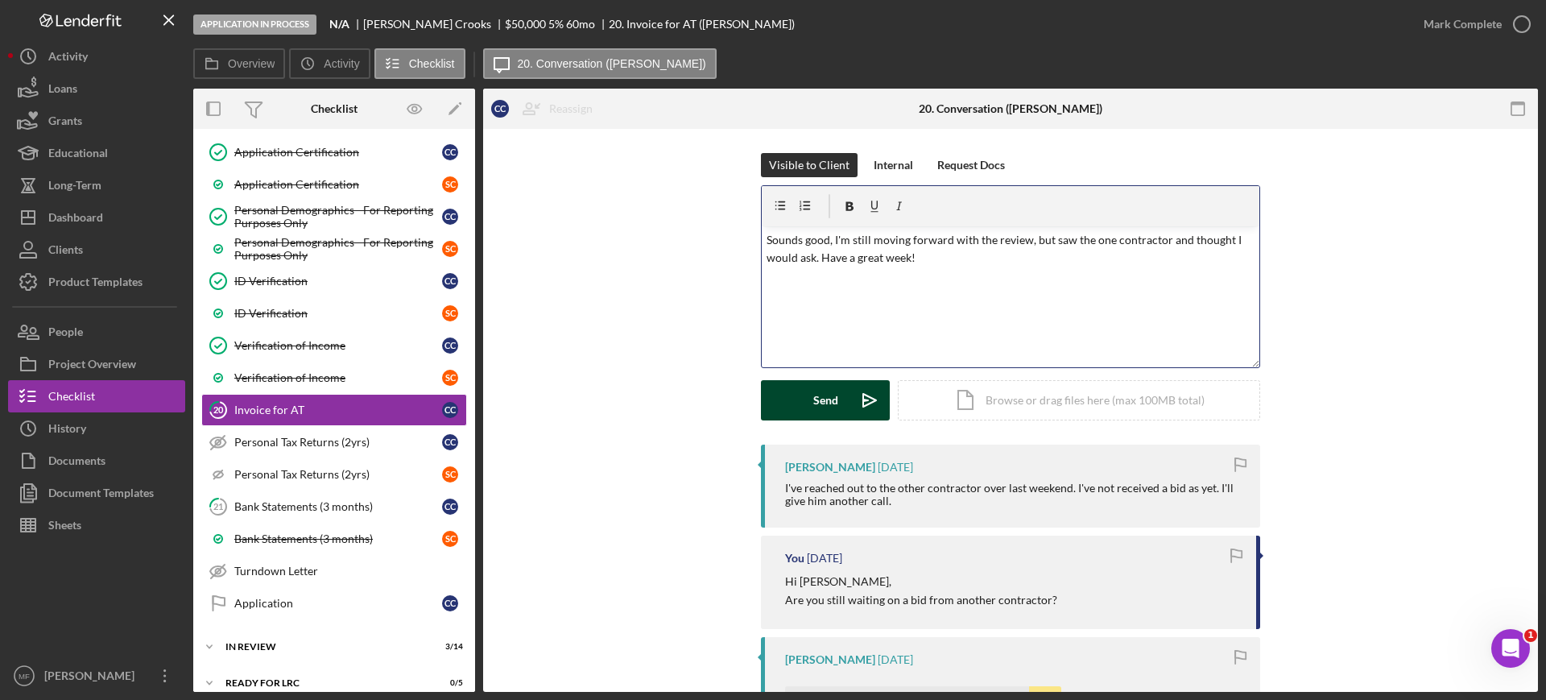
click at [799, 391] on button "Send Icon/icon-invite-send" at bounding box center [825, 400] width 129 height 40
